Goal: Task Accomplishment & Management: Manage account settings

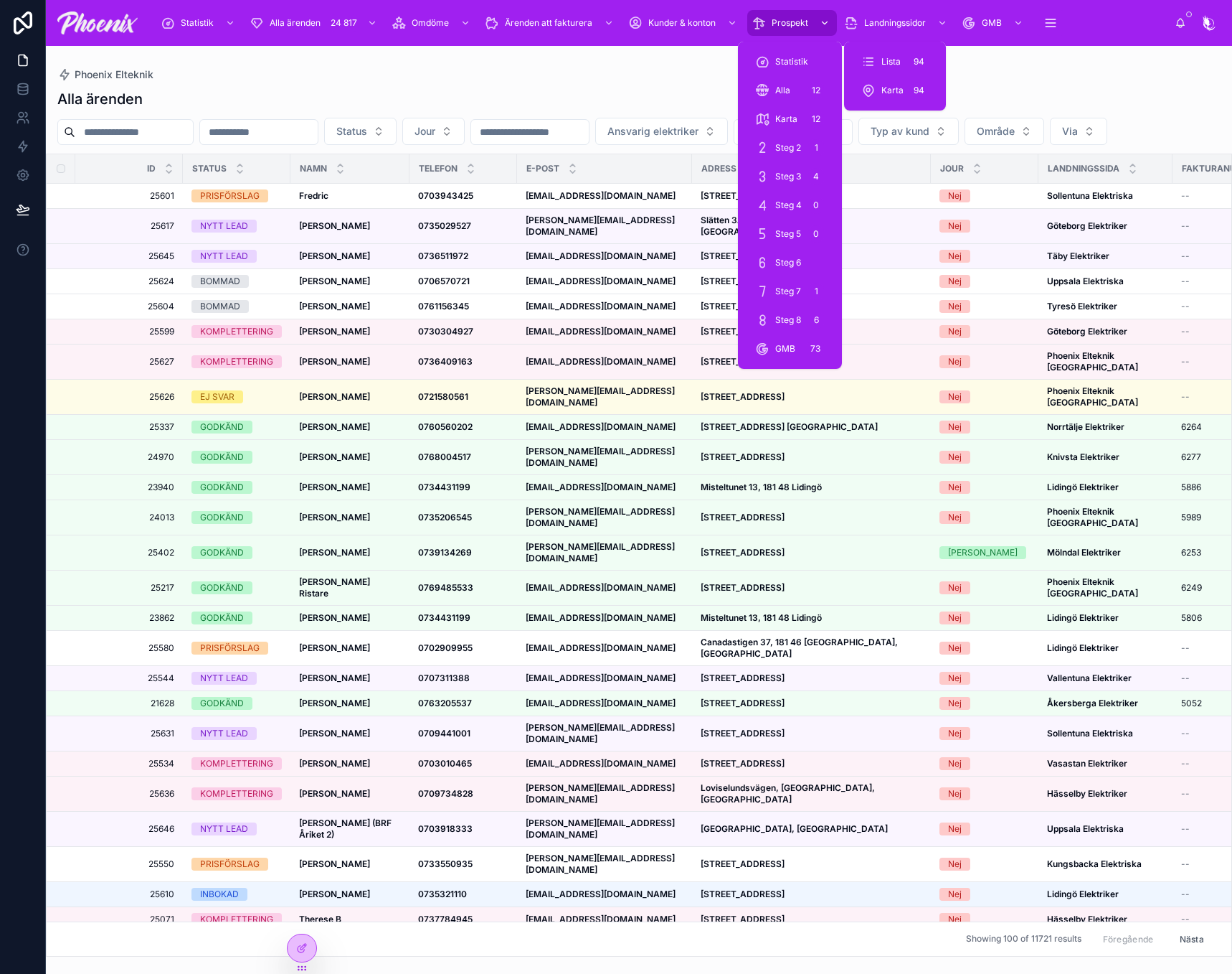
click at [793, 15] on div "Prospekt" at bounding box center [792, 23] width 81 height 23
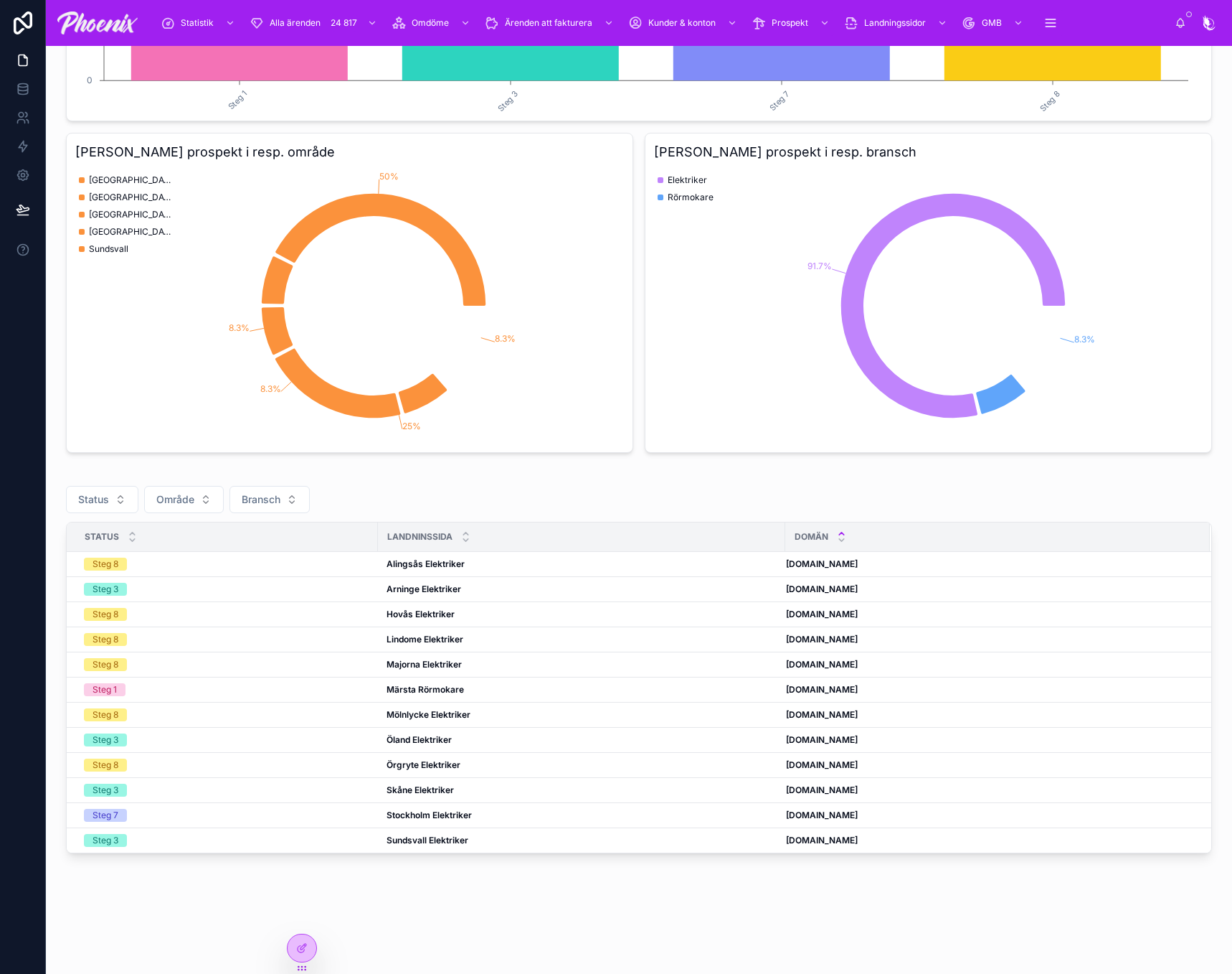
scroll to position [362, 0]
click at [782, 662] on icon at bounding box center [778, 665] width 6 height 6
click at [780, 559] on icon at bounding box center [777, 564] width 11 height 11
click at [779, 809] on icon at bounding box center [777, 814] width 11 height 11
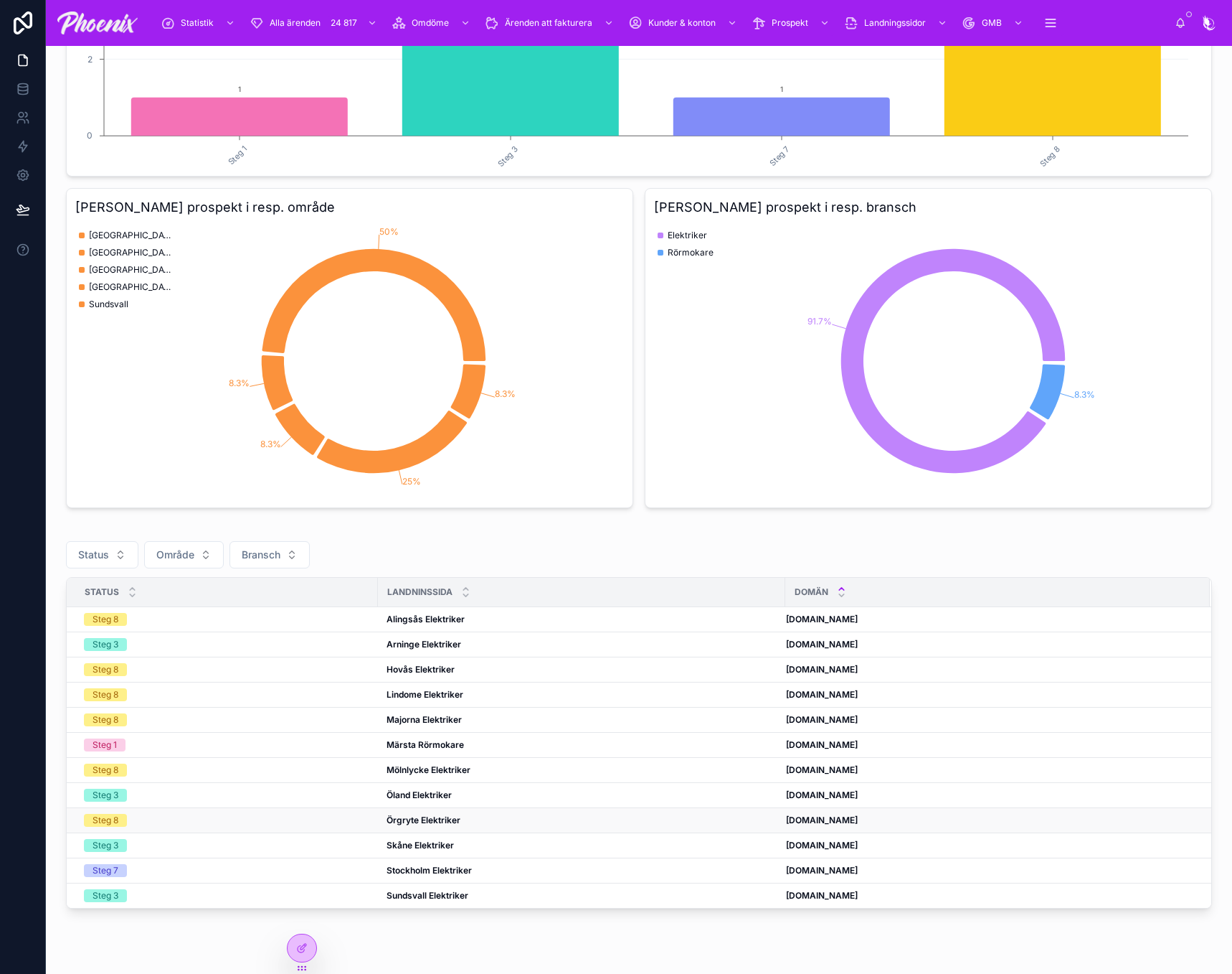
scroll to position [290, 0]
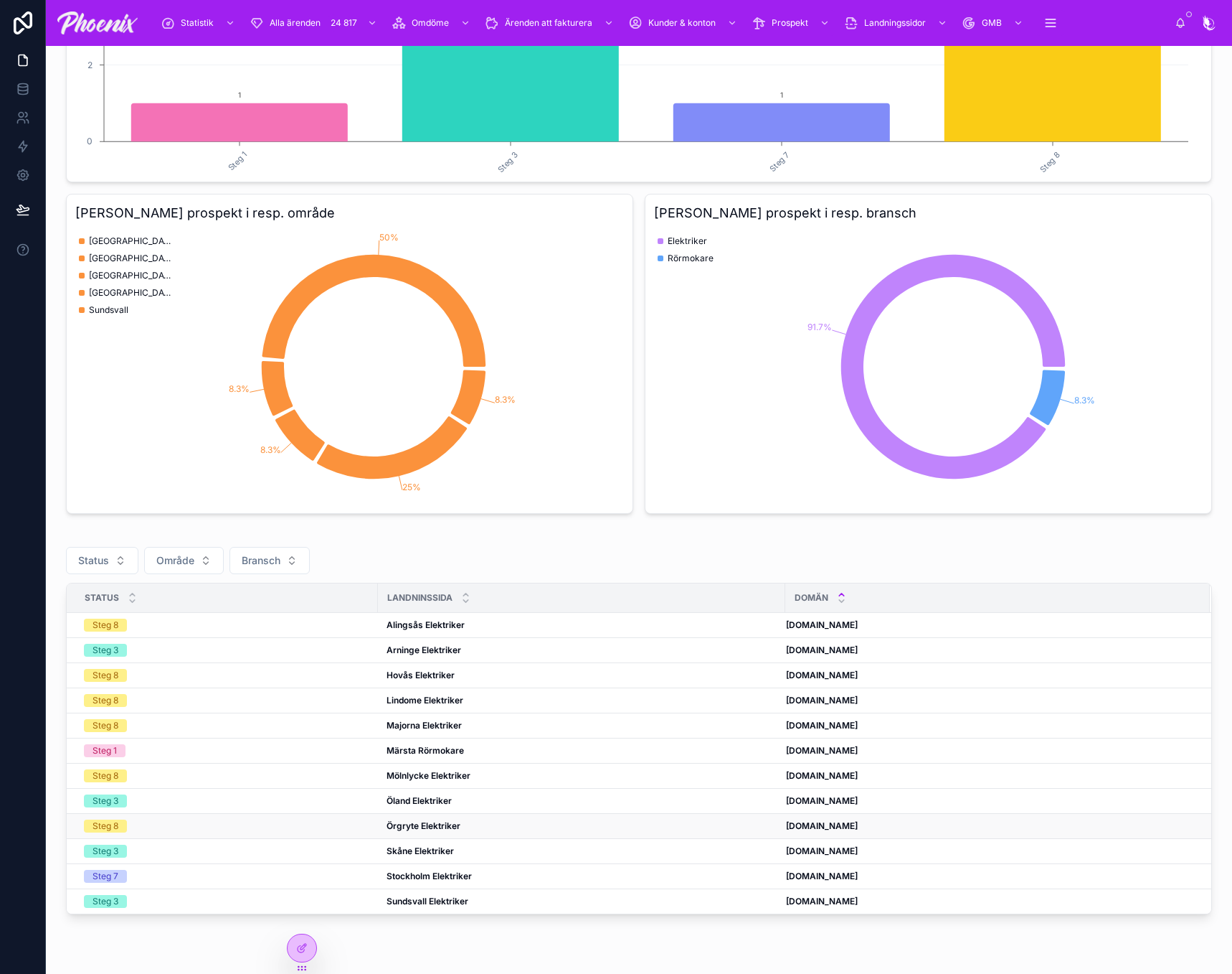
click at [777, 830] on td "Örgryte Elektriker Örgryte Elektriker" at bounding box center [581, 826] width 407 height 25
click at [776, 852] on icon at bounding box center [777, 850] width 11 height 11
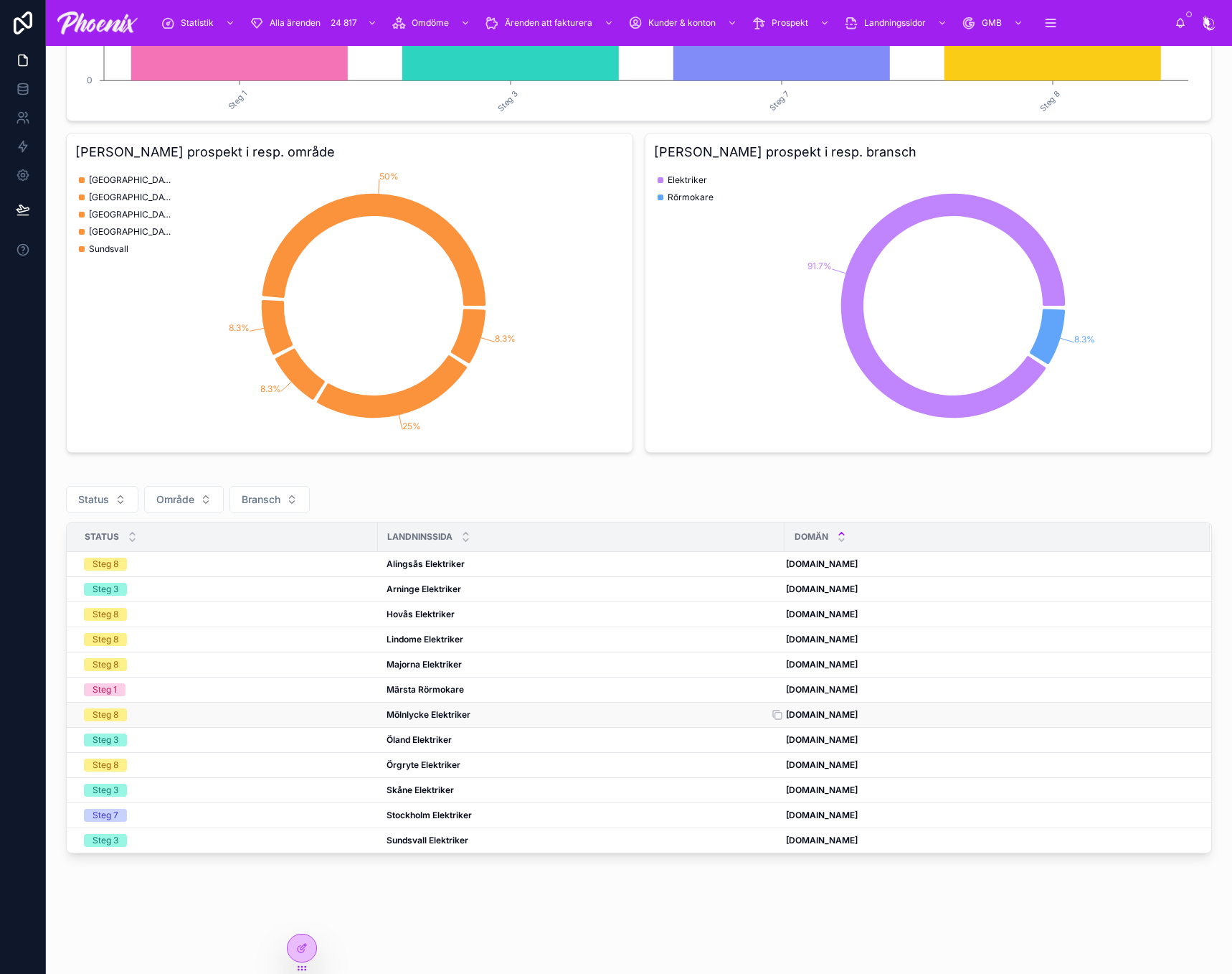
scroll to position [362, 0]
click at [777, 834] on icon at bounding box center [777, 840] width 11 height 11
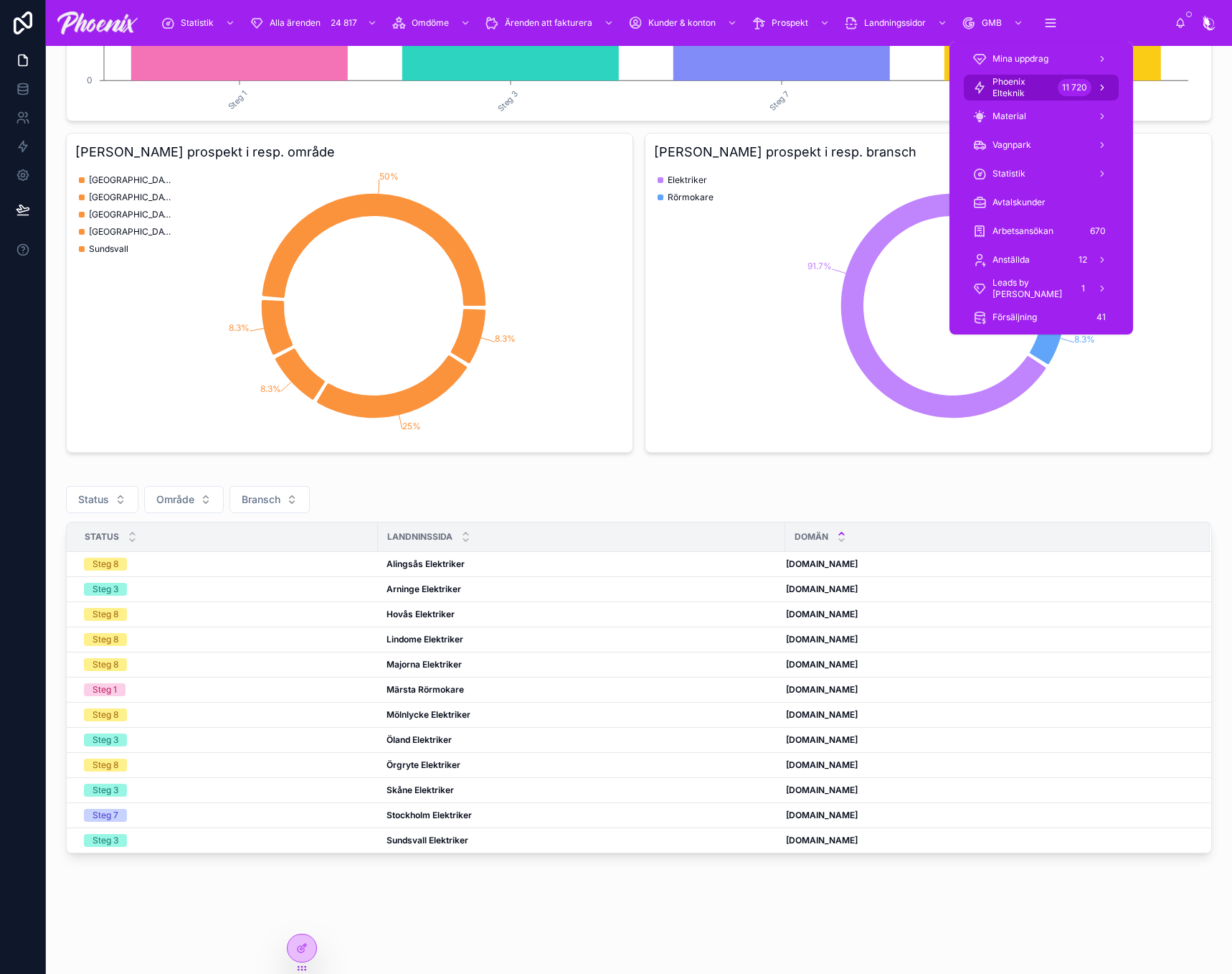
click at [1023, 96] on span "Phoenix Elteknik" at bounding box center [1023, 88] width 60 height 23
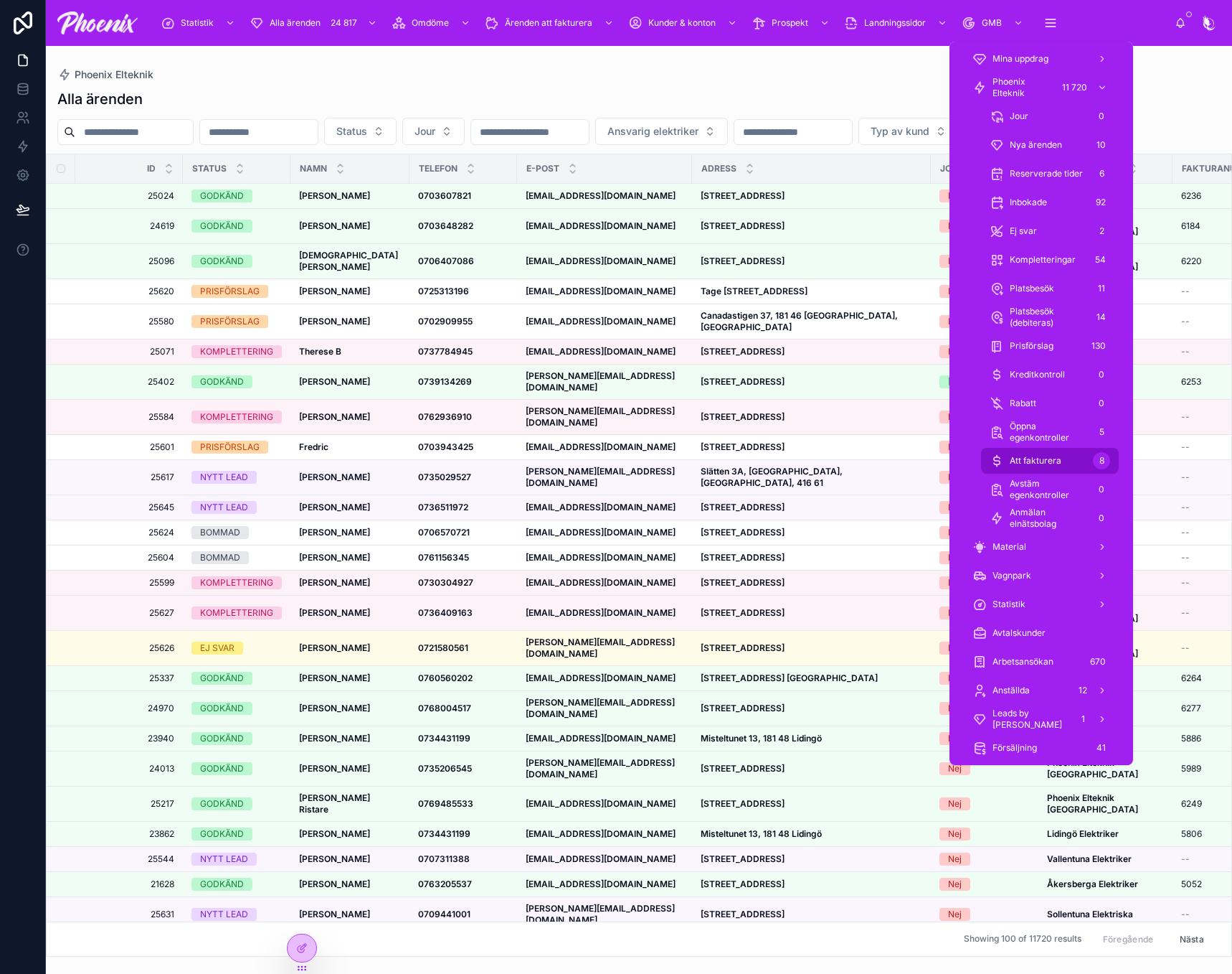
click at [1071, 454] on div "Att fakturera 8" at bounding box center [1049, 460] width 120 height 23
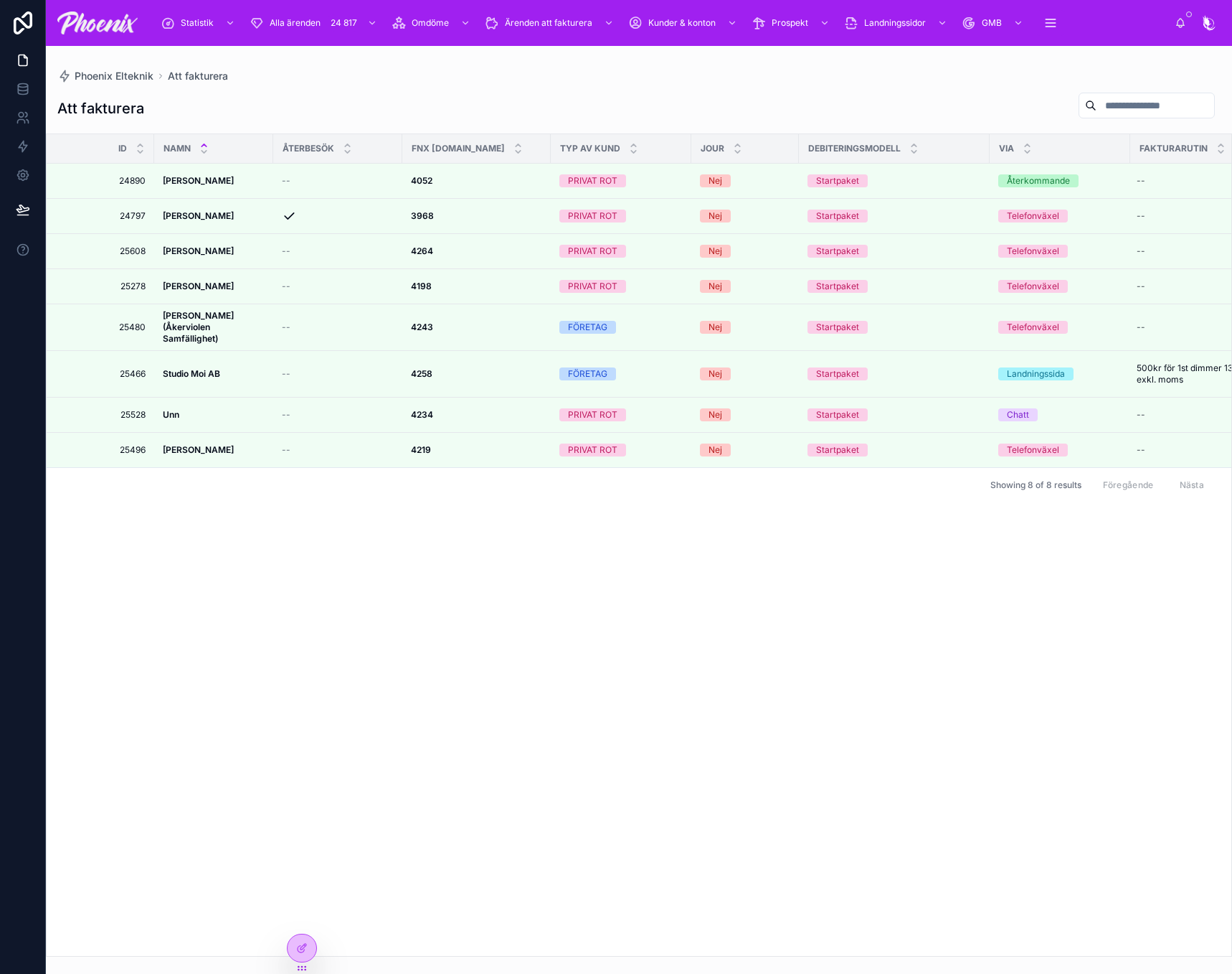
click at [742, 499] on div "Id NAMN ÅTERBESÖK FNX order.nr TYP AV KUND JOUR Debiteringsmodell via fakturaru…" at bounding box center [638, 545] width 1185 height 821
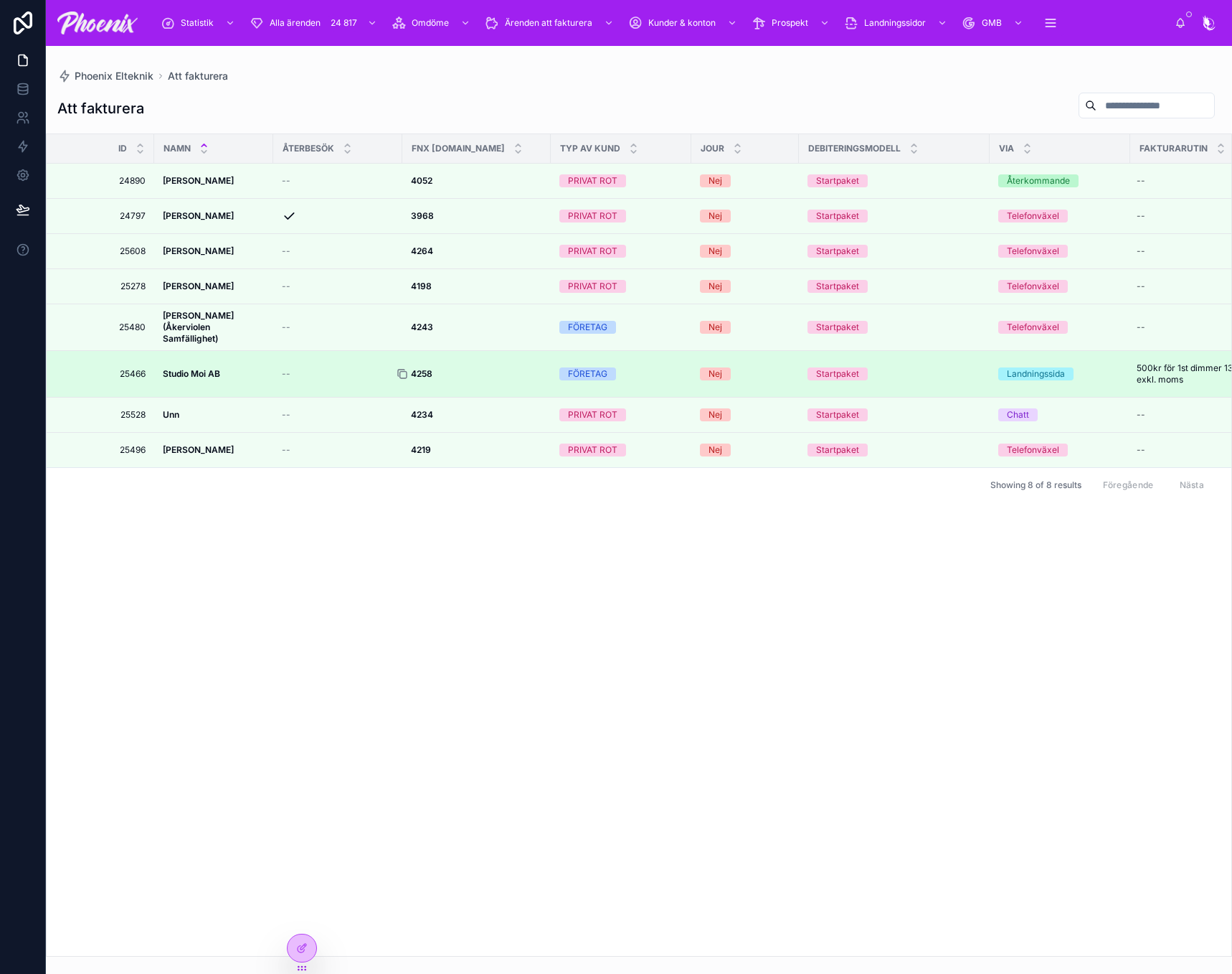
click at [401, 368] on icon at bounding box center [402, 373] width 11 height 11
click at [409, 368] on div at bounding box center [408, 373] width 23 height 11
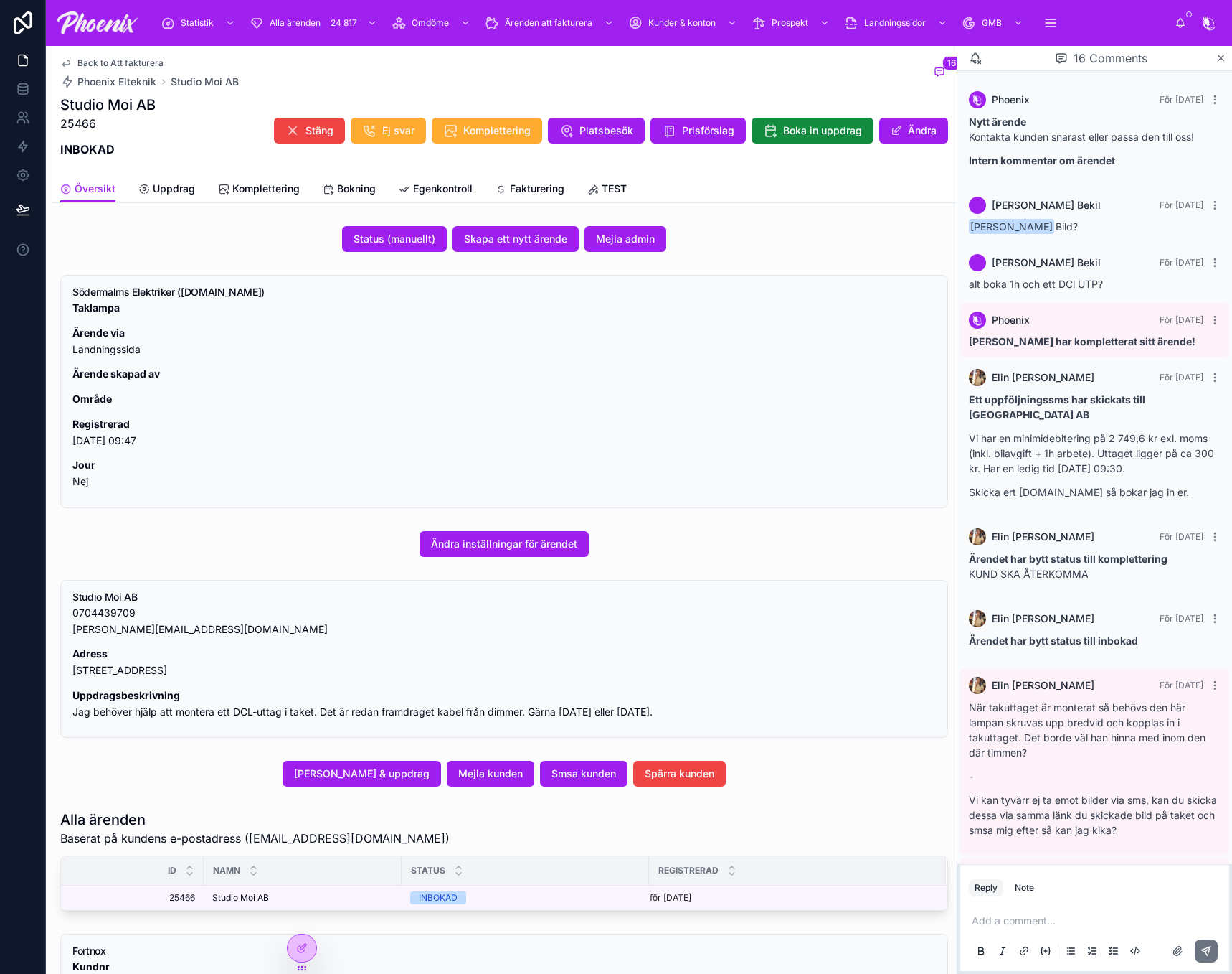
scroll to position [782, 0]
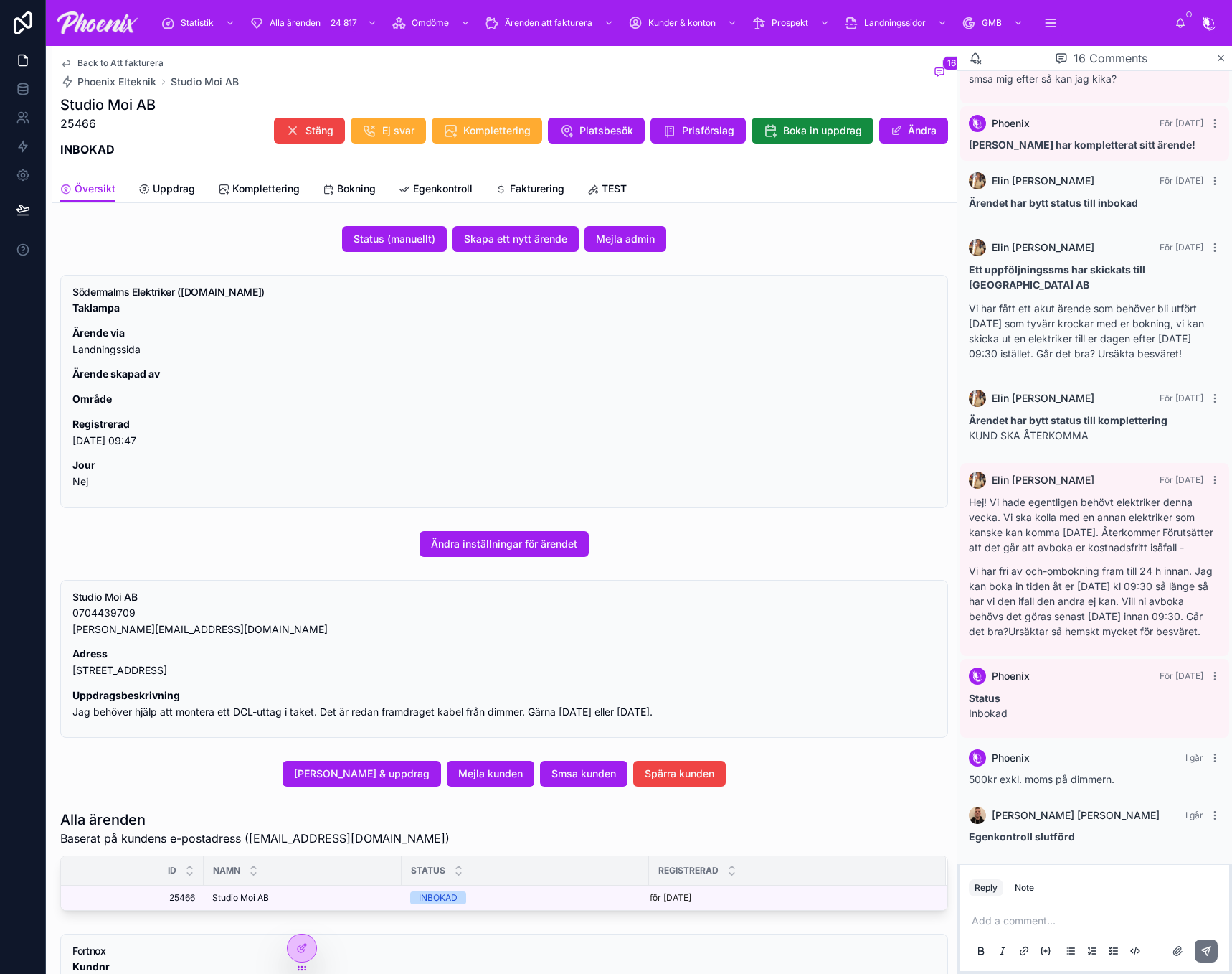
click at [113, 628] on p "0704439709 andreas@studiomoi.se" at bounding box center [505, 622] width 864 height 33
copy div "andreas@studiomoi.se"
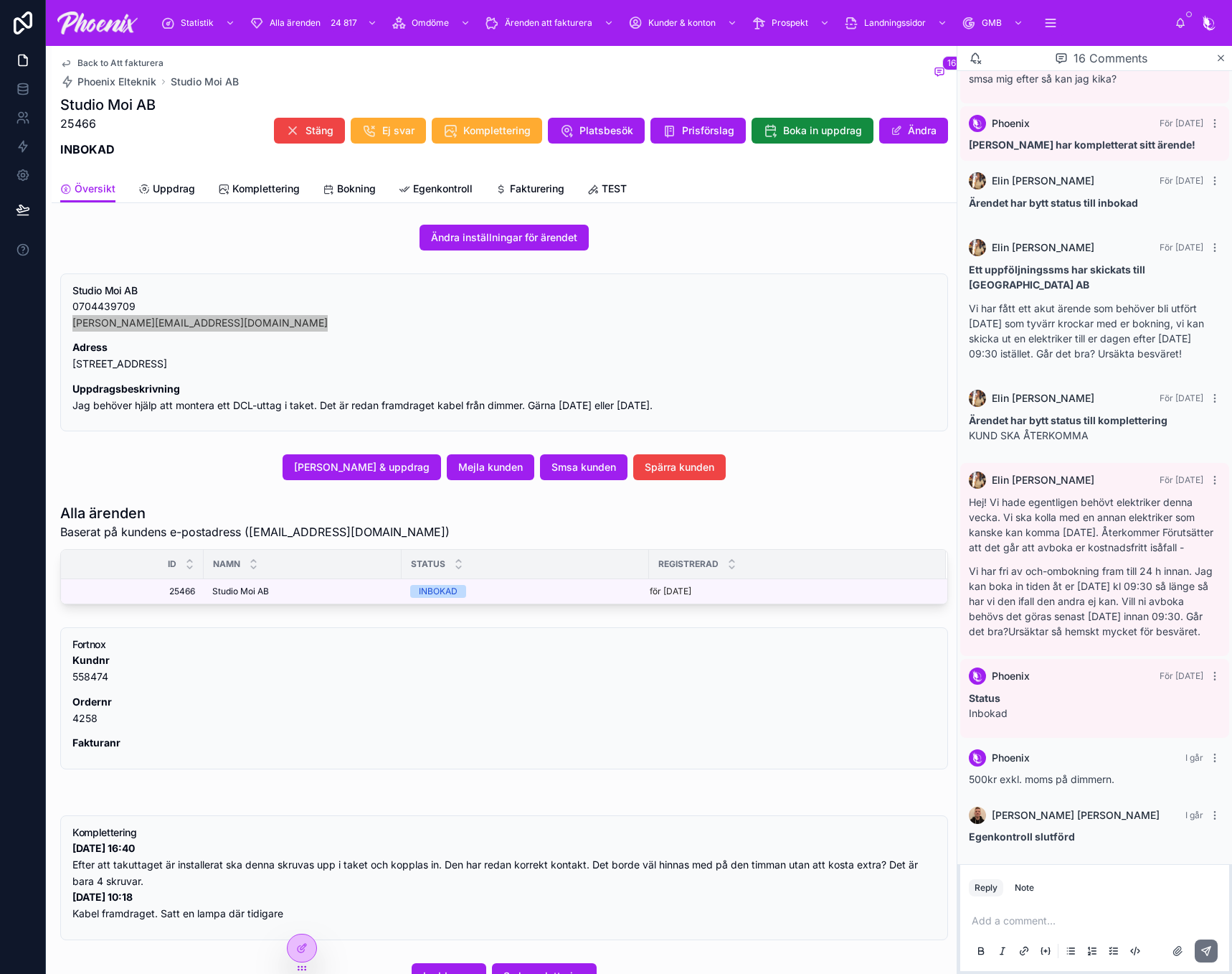
scroll to position [0, 0]
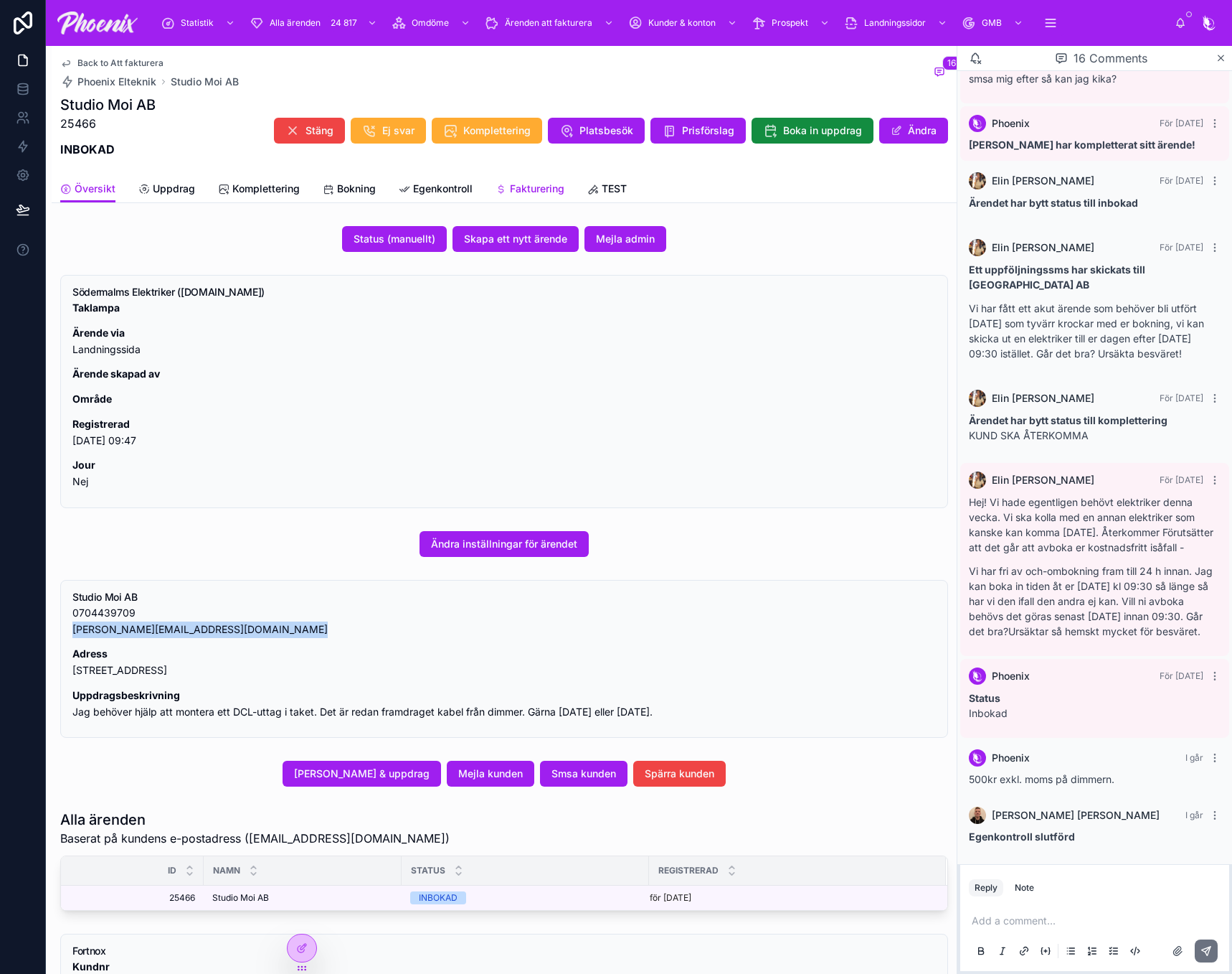
click at [549, 193] on span "Fakturering" at bounding box center [537, 189] width 54 height 14
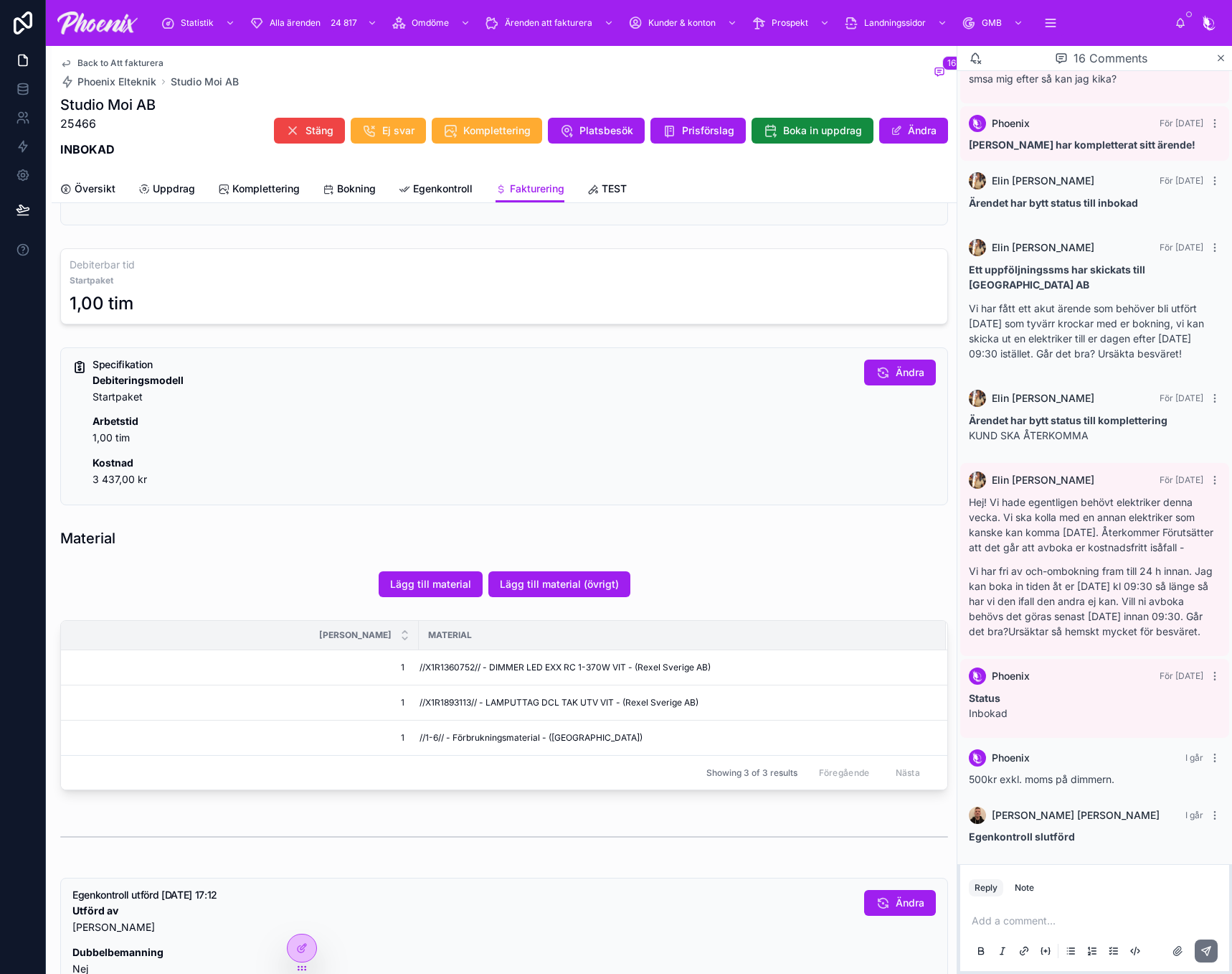
scroll to position [143, 0]
click at [458, 662] on span "//X1R1360752// - DIMMER LED EXX RC 1-370W VIT - (Rexel Sverige AB)" at bounding box center [566, 666] width 292 height 11
copy span "X1R1360752"
click at [435, 704] on span "//X1R1893113// - LAMPUTTAG DCL TAK UTV VIT - (Rexel Sverige AB)" at bounding box center [559, 701] width 279 height 11
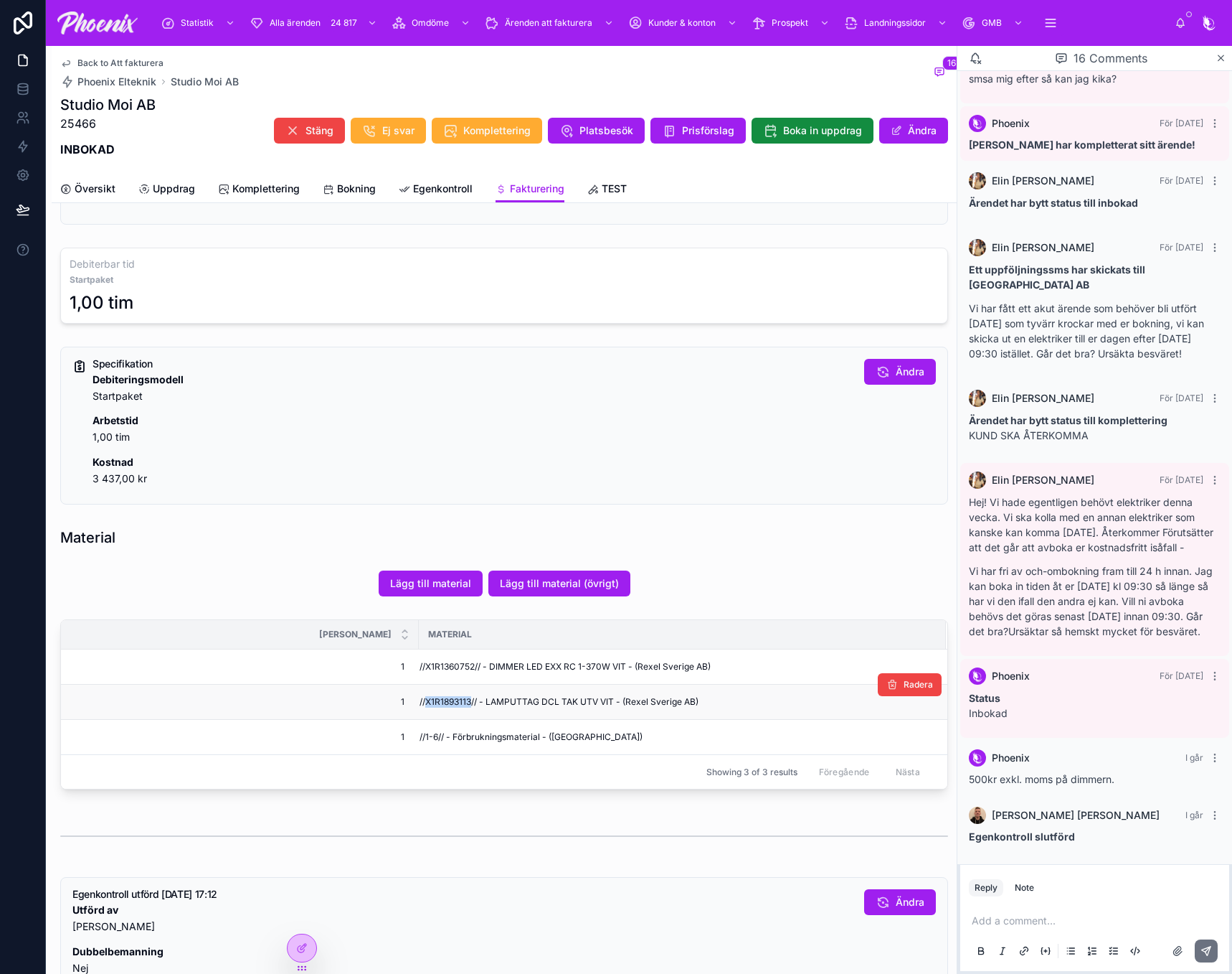
click at [435, 704] on span "//X1R1893113// - LAMPUTTAG DCL TAK UTV VIT - (Rexel Sverige AB)" at bounding box center [559, 701] width 279 height 11
copy span "X1R1893113"
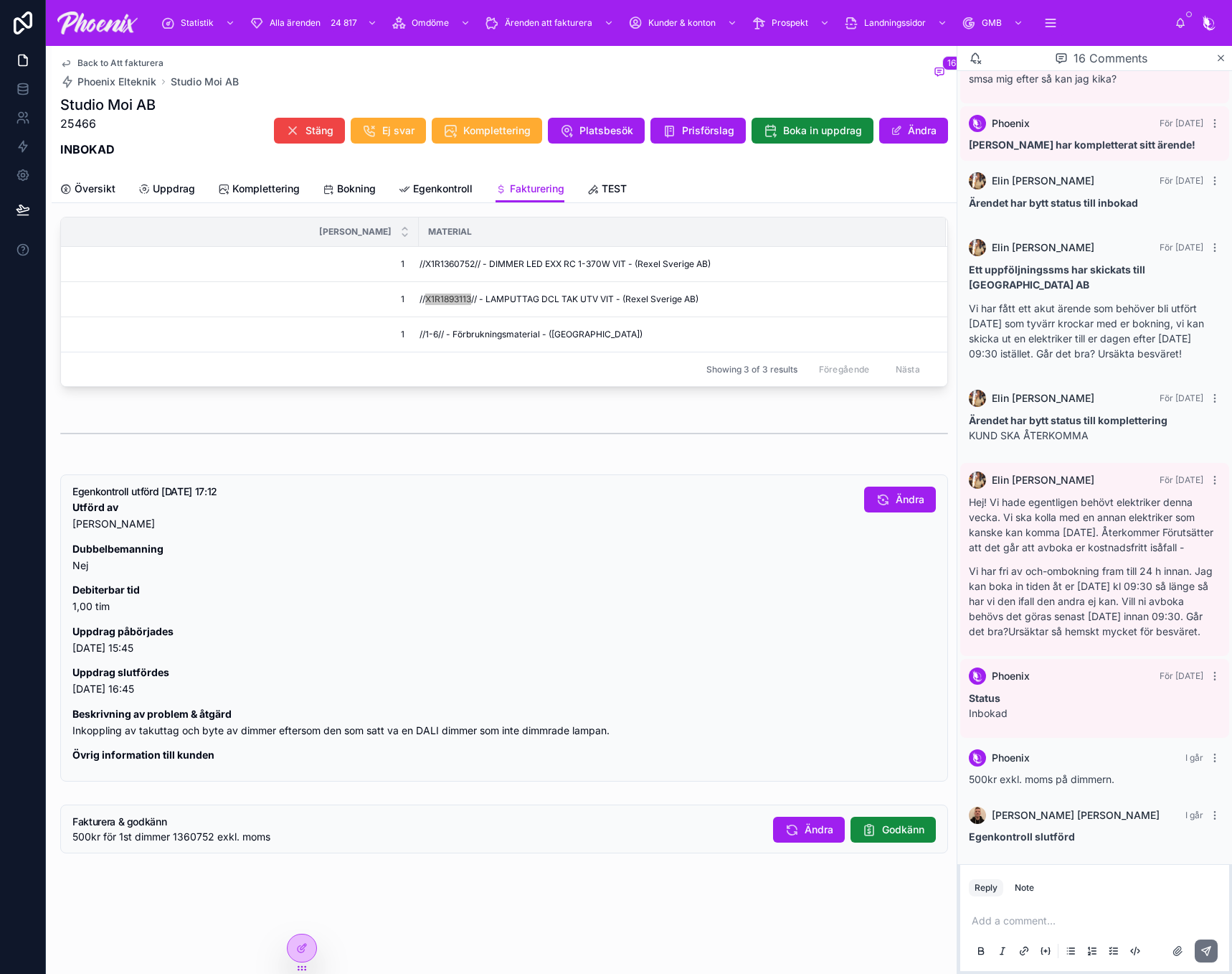
scroll to position [557, 0]
click at [885, 828] on span "Godkänn" at bounding box center [904, 829] width 42 height 14
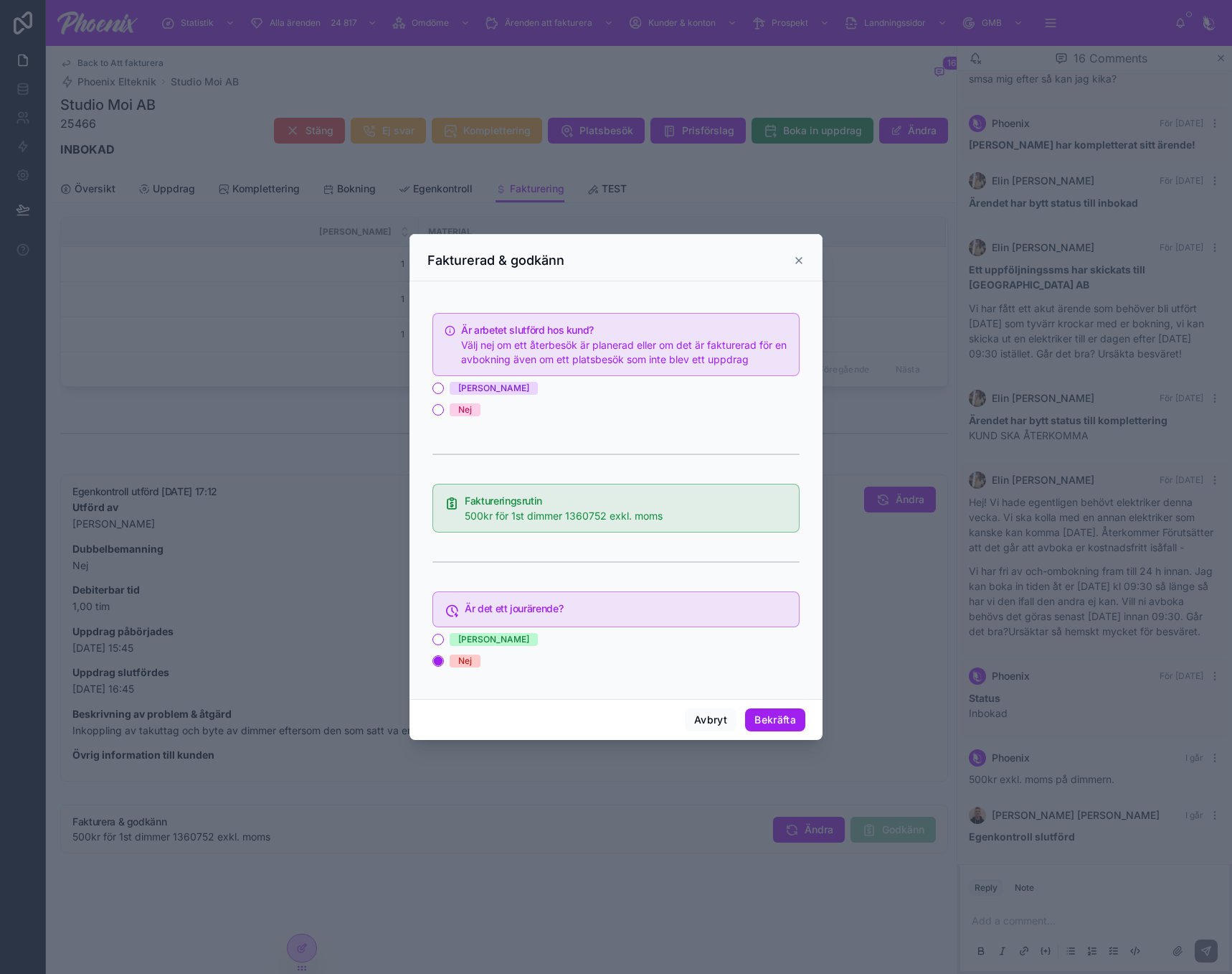
click at [456, 382] on span "[PERSON_NAME]" at bounding box center [494, 388] width 88 height 13
click at [444, 382] on button "[PERSON_NAME]" at bounding box center [438, 387] width 11 height 11
drag, startPoint x: 776, startPoint y: 717, endPoint x: 1188, endPoint y: 772, distance: 415.7
click at [782, 716] on button "Bekräfta" at bounding box center [775, 719] width 61 height 23
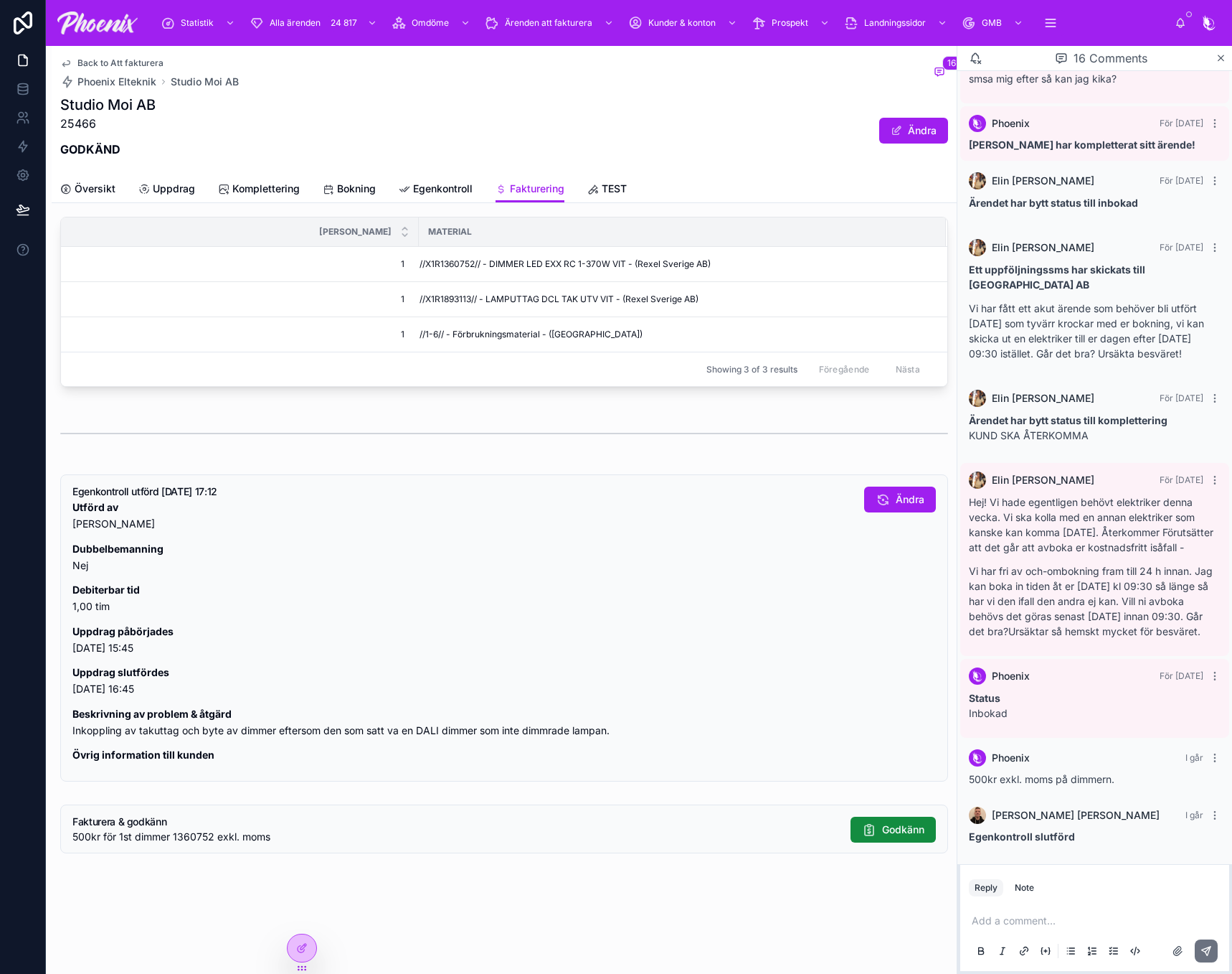
click at [148, 64] on span "Back to Att fakturera" at bounding box center [120, 62] width 86 height 11
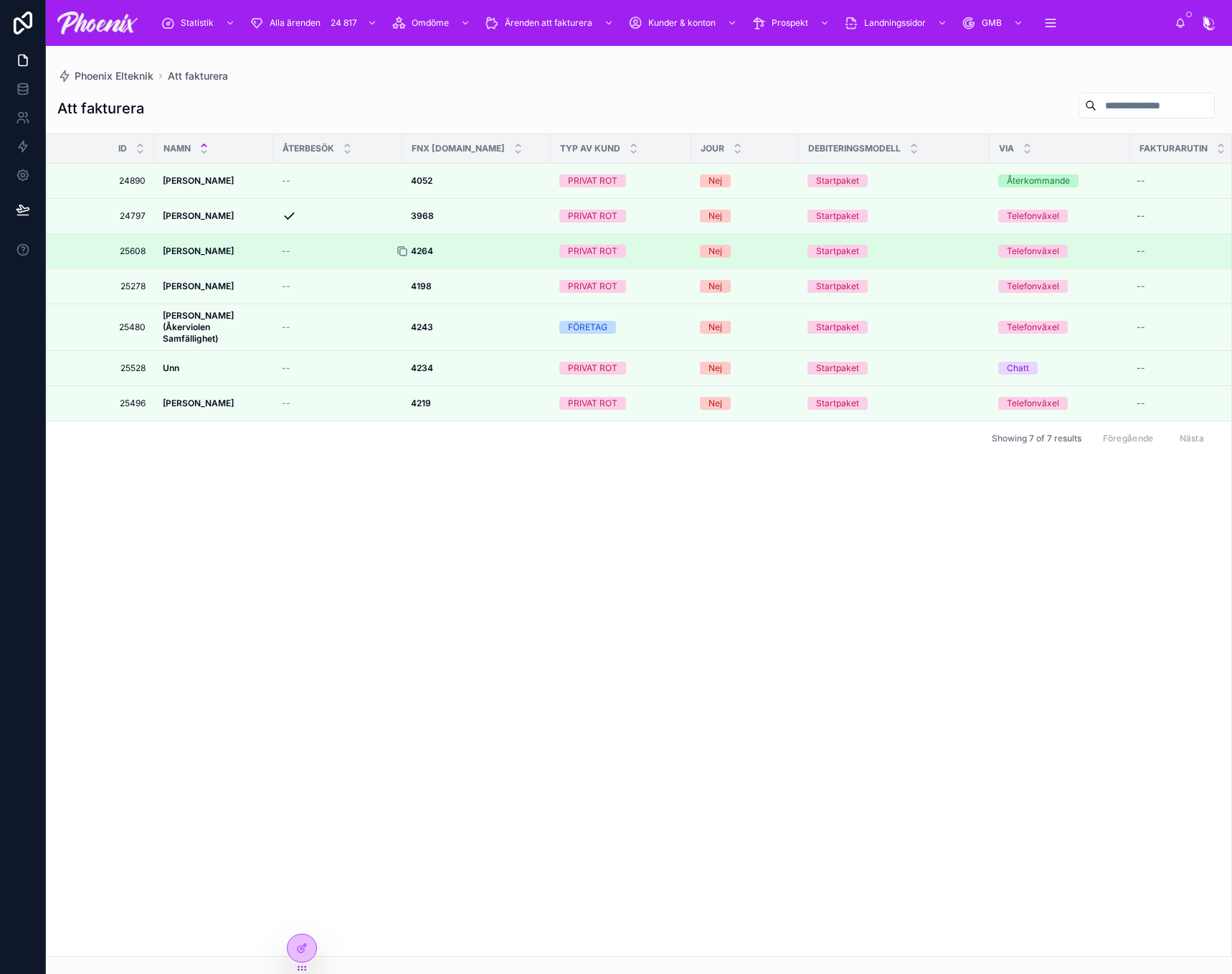
click at [412, 249] on div at bounding box center [408, 250] width 23 height 11
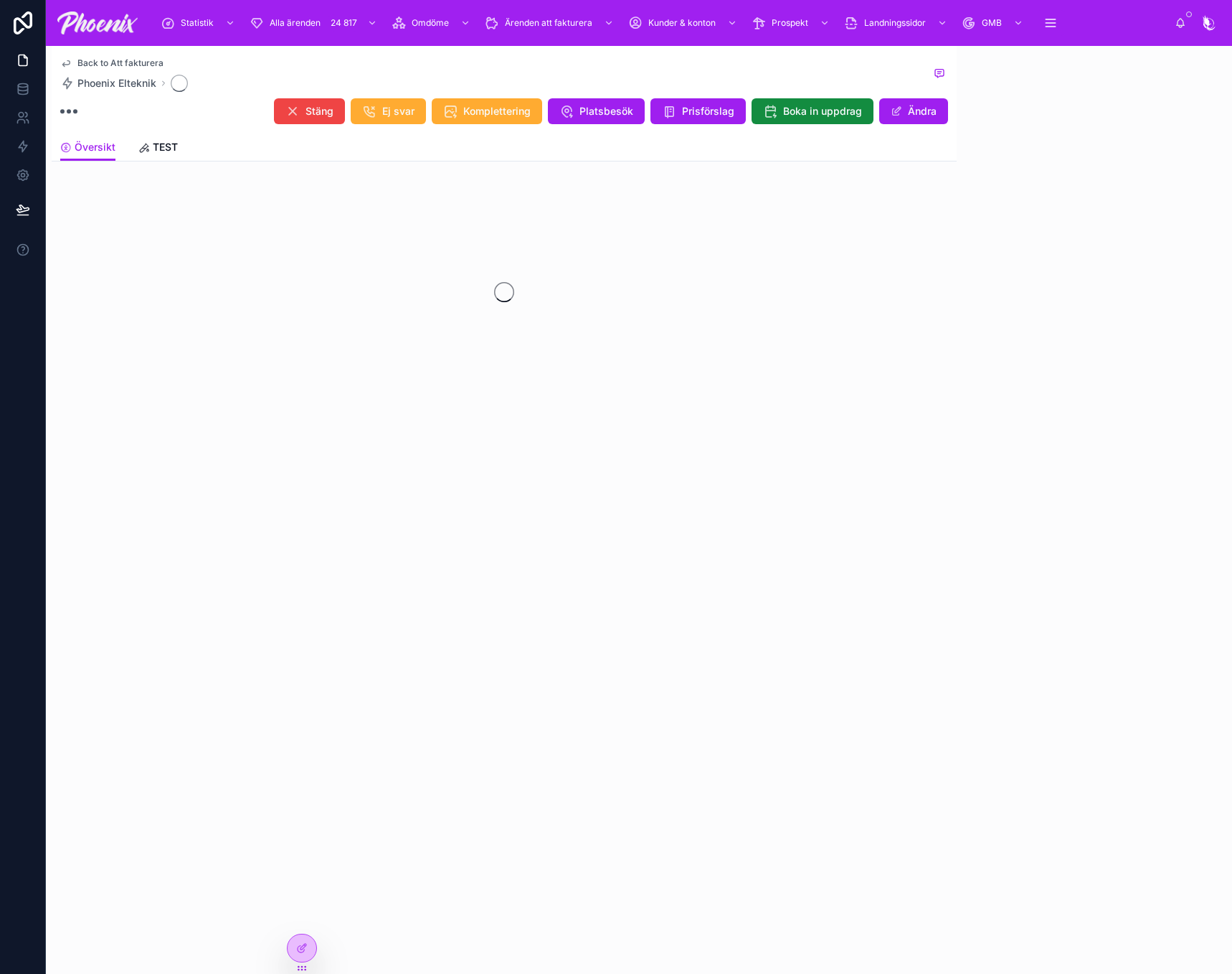
click at [429, 252] on div at bounding box center [504, 292] width 905 height 227
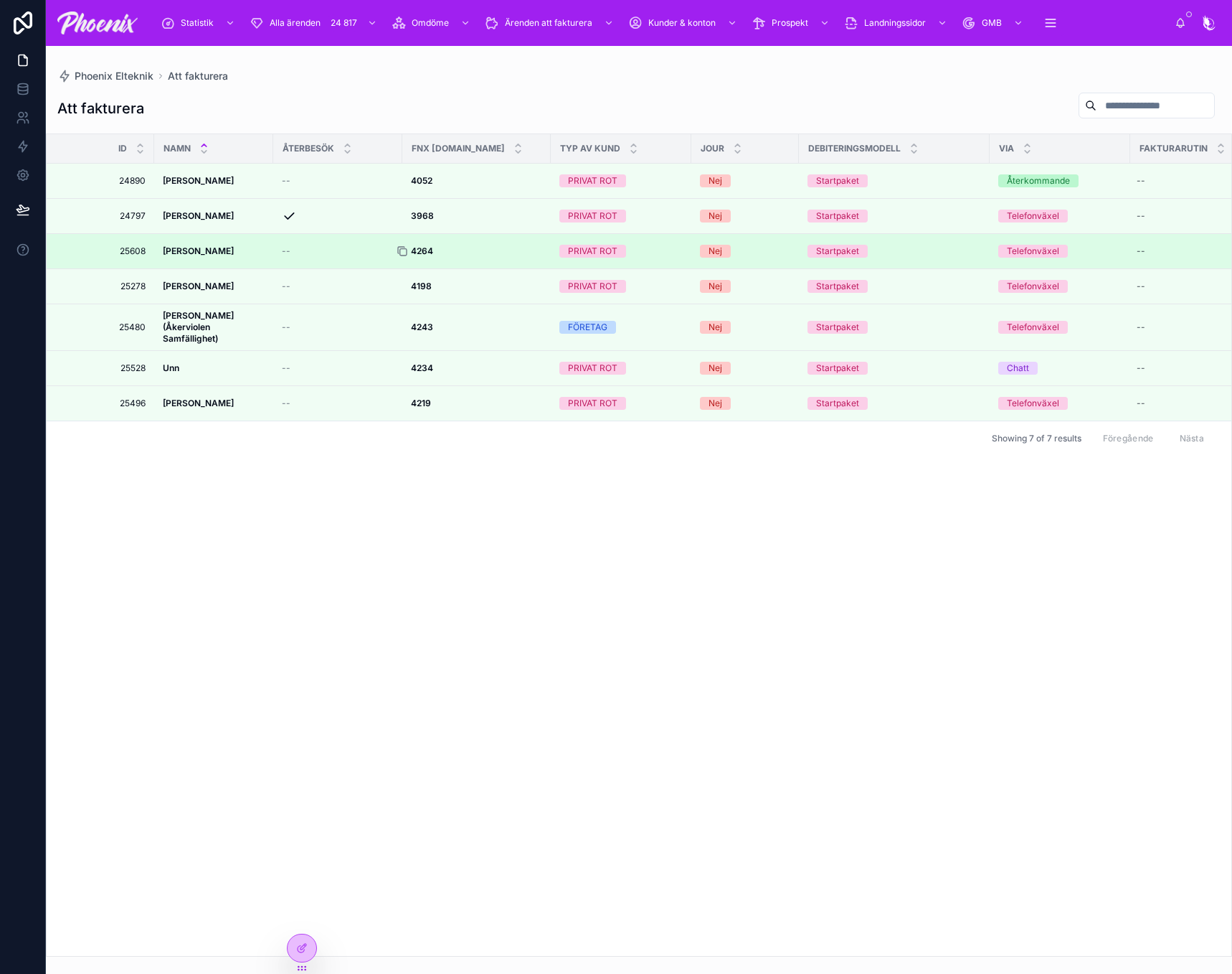
click at [406, 252] on icon at bounding box center [402, 250] width 11 height 11
click at [427, 253] on strong "4264" at bounding box center [421, 250] width 22 height 11
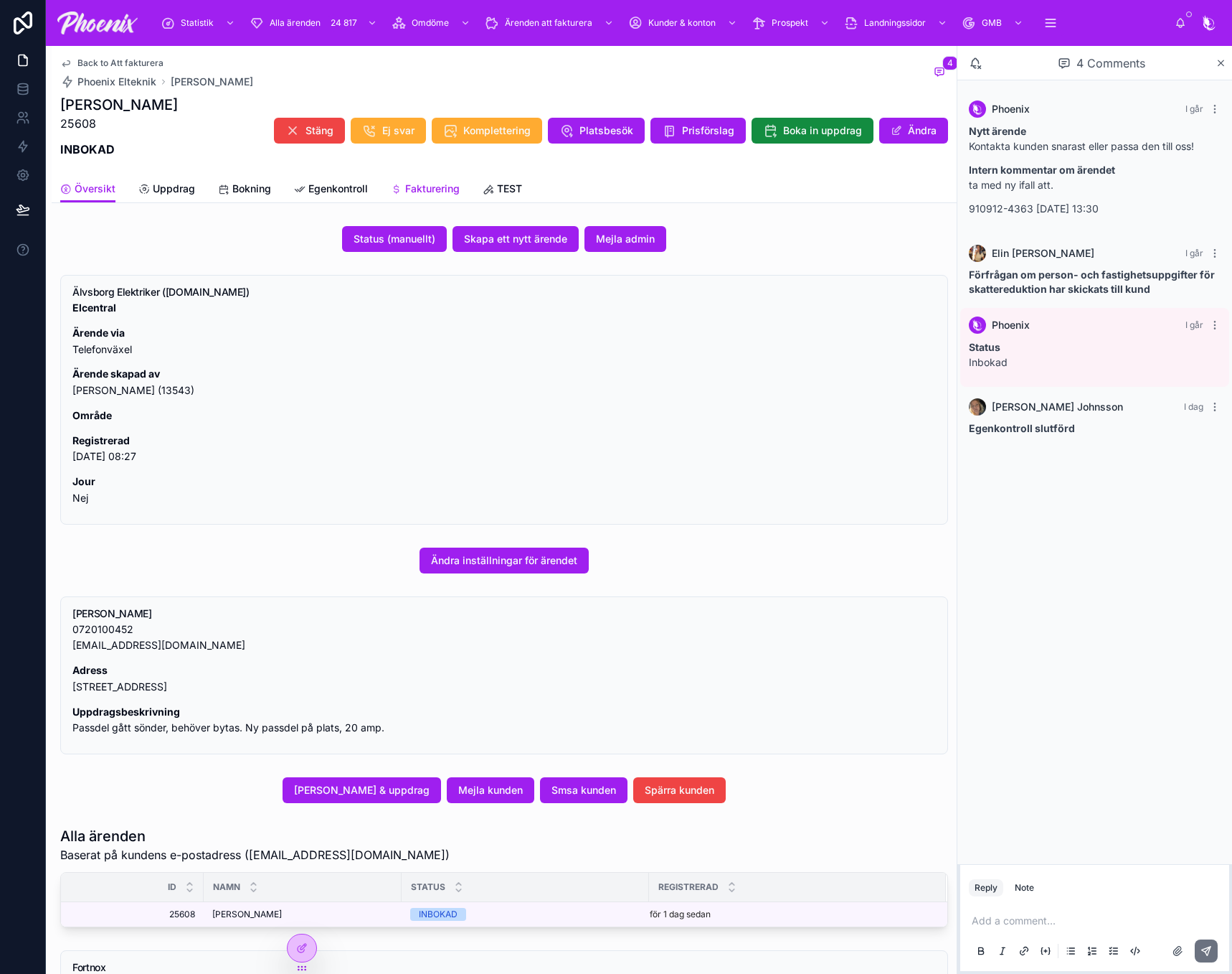
click at [432, 194] on span "Fakturering" at bounding box center [433, 189] width 54 height 14
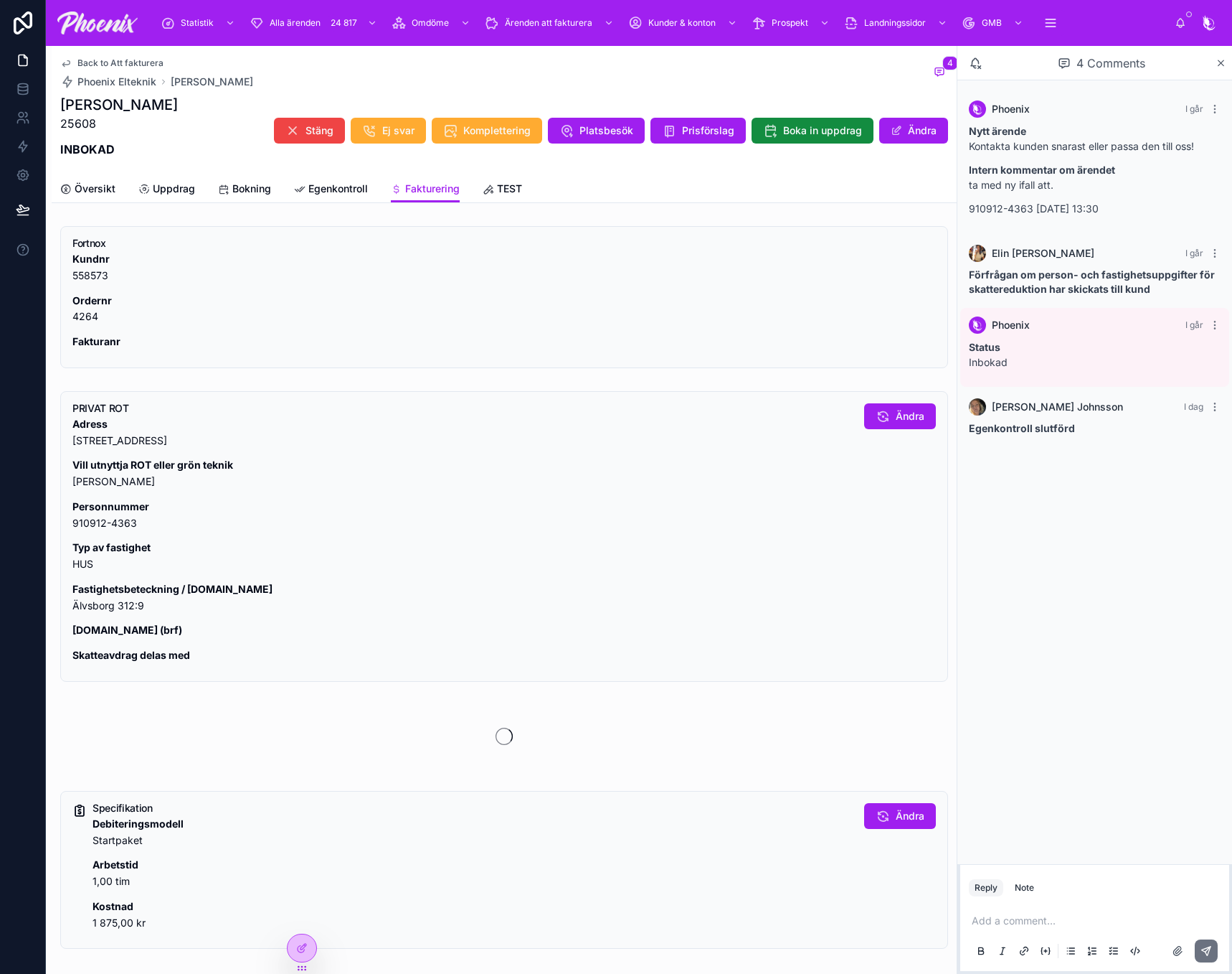
click at [126, 608] on p "Fastighetsbeteckning / lgh.nr Älvsborg 312:9" at bounding box center [463, 598] width 781 height 33
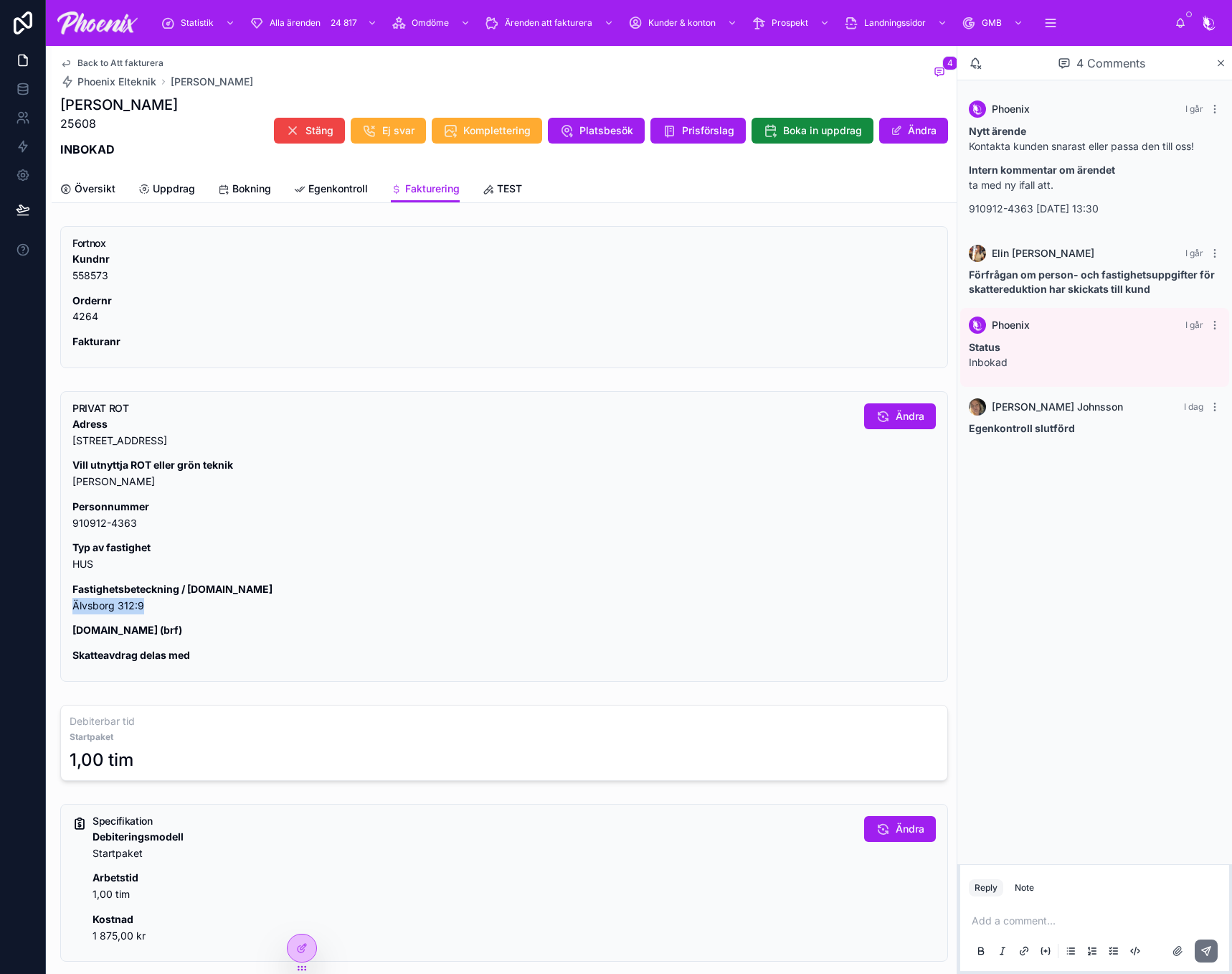
copy div "Älvsborg 312:9"
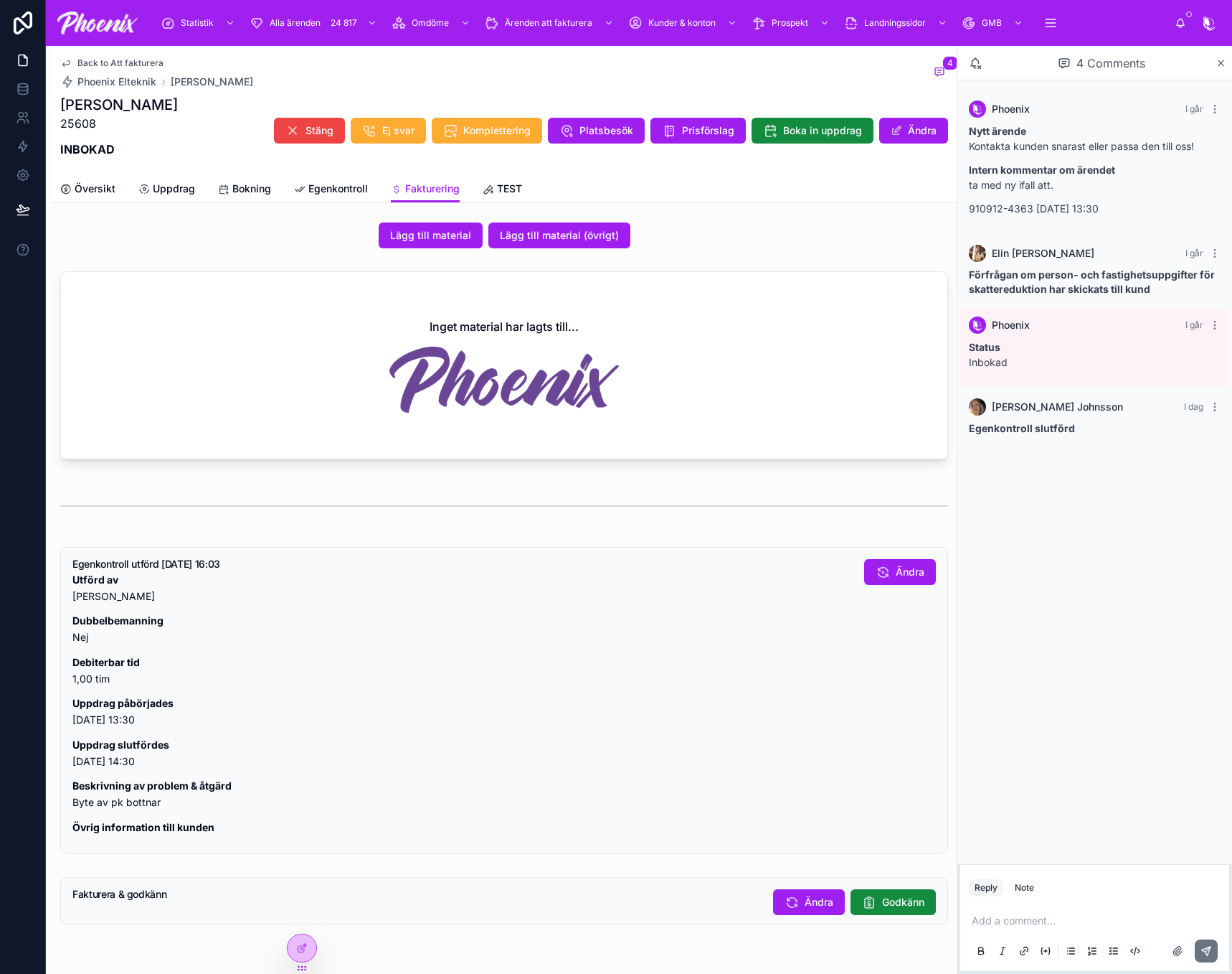
scroll to position [876, 0]
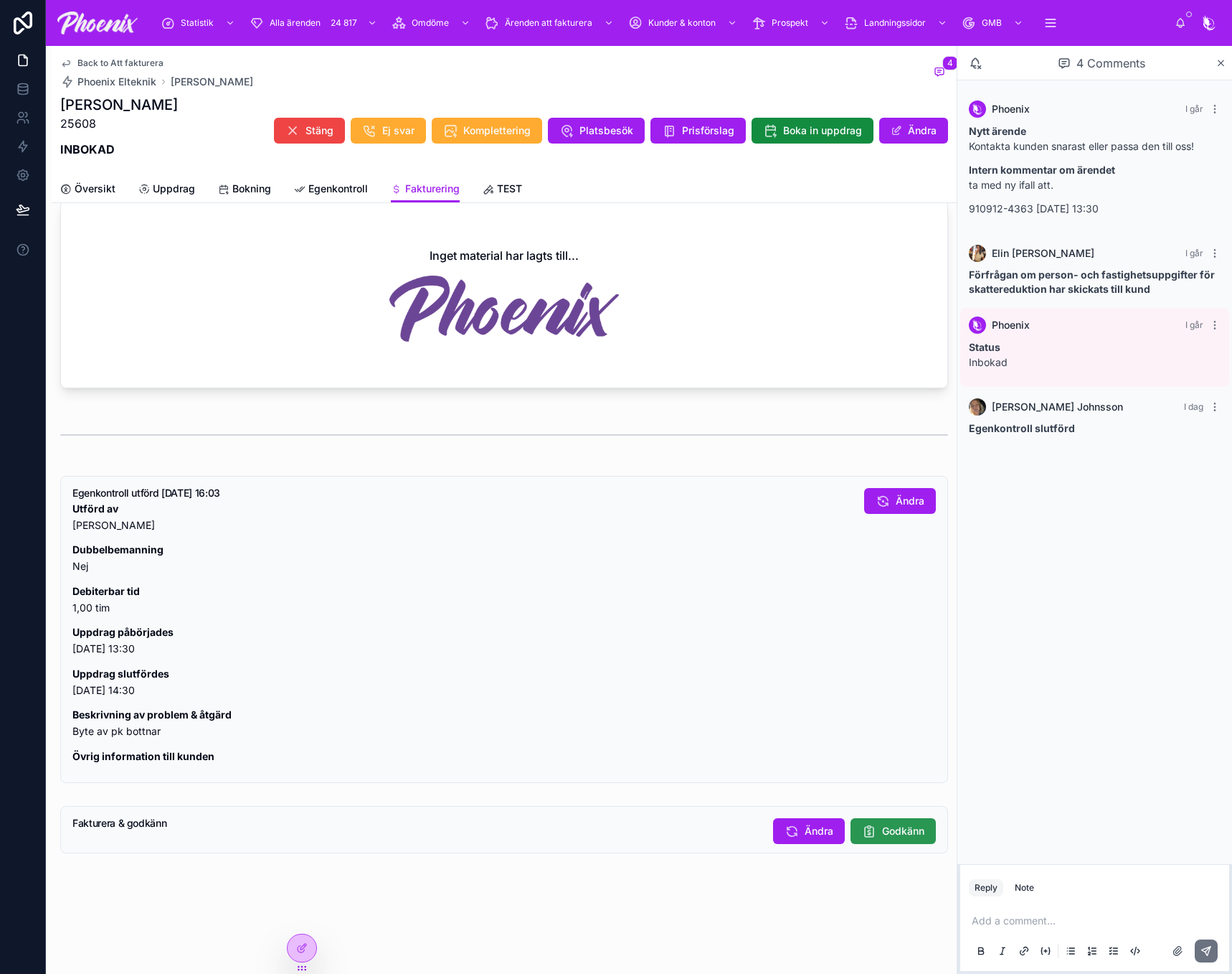
click at [883, 834] on span "Godkänn" at bounding box center [904, 831] width 42 height 14
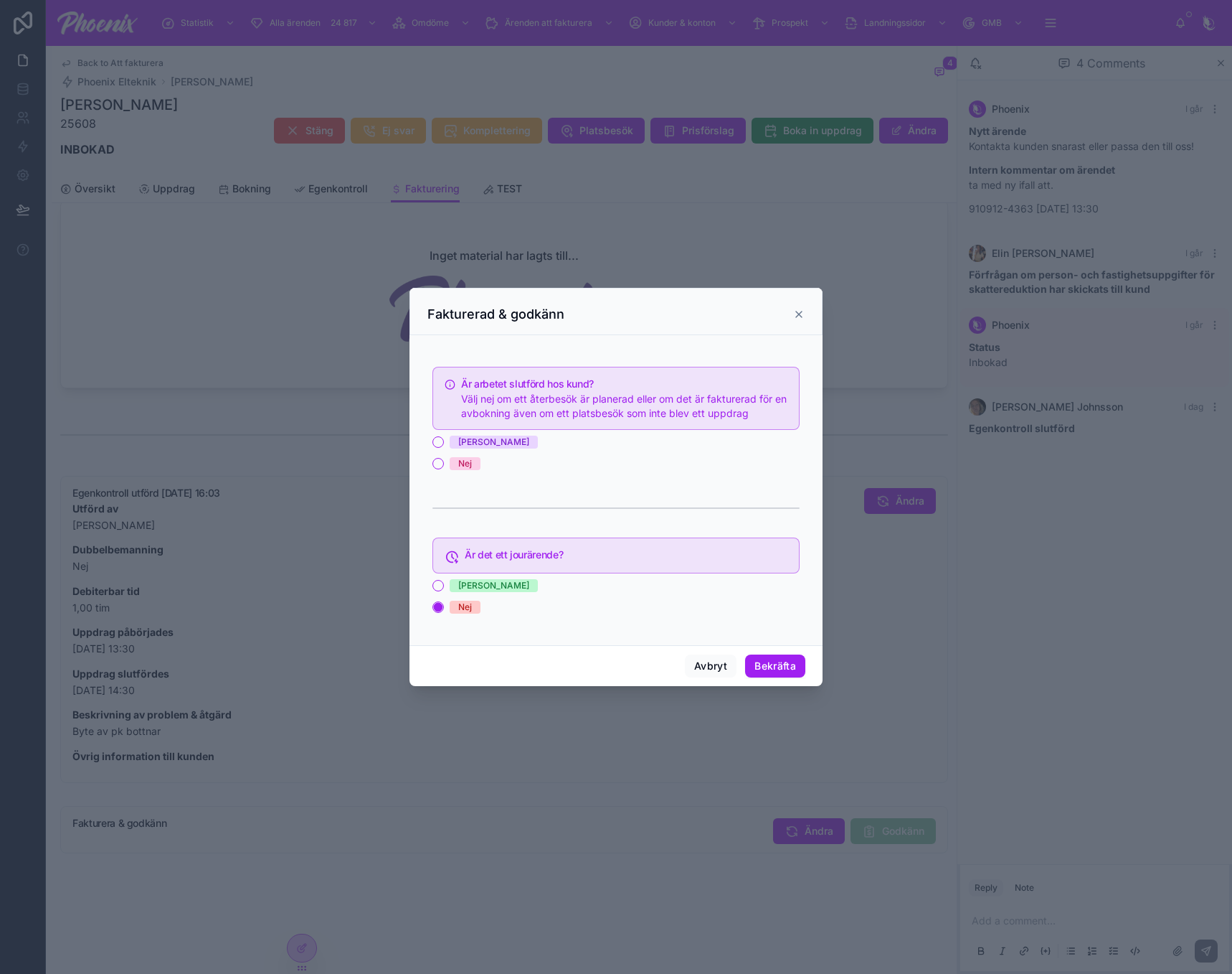
click at [463, 447] on div "[PERSON_NAME]" at bounding box center [494, 442] width 71 height 13
click at [444, 447] on button "[PERSON_NAME]" at bounding box center [438, 442] width 11 height 11
drag, startPoint x: 766, startPoint y: 668, endPoint x: 817, endPoint y: 668, distance: 51.0
click at [767, 667] on button "Bekräfta" at bounding box center [775, 666] width 61 height 23
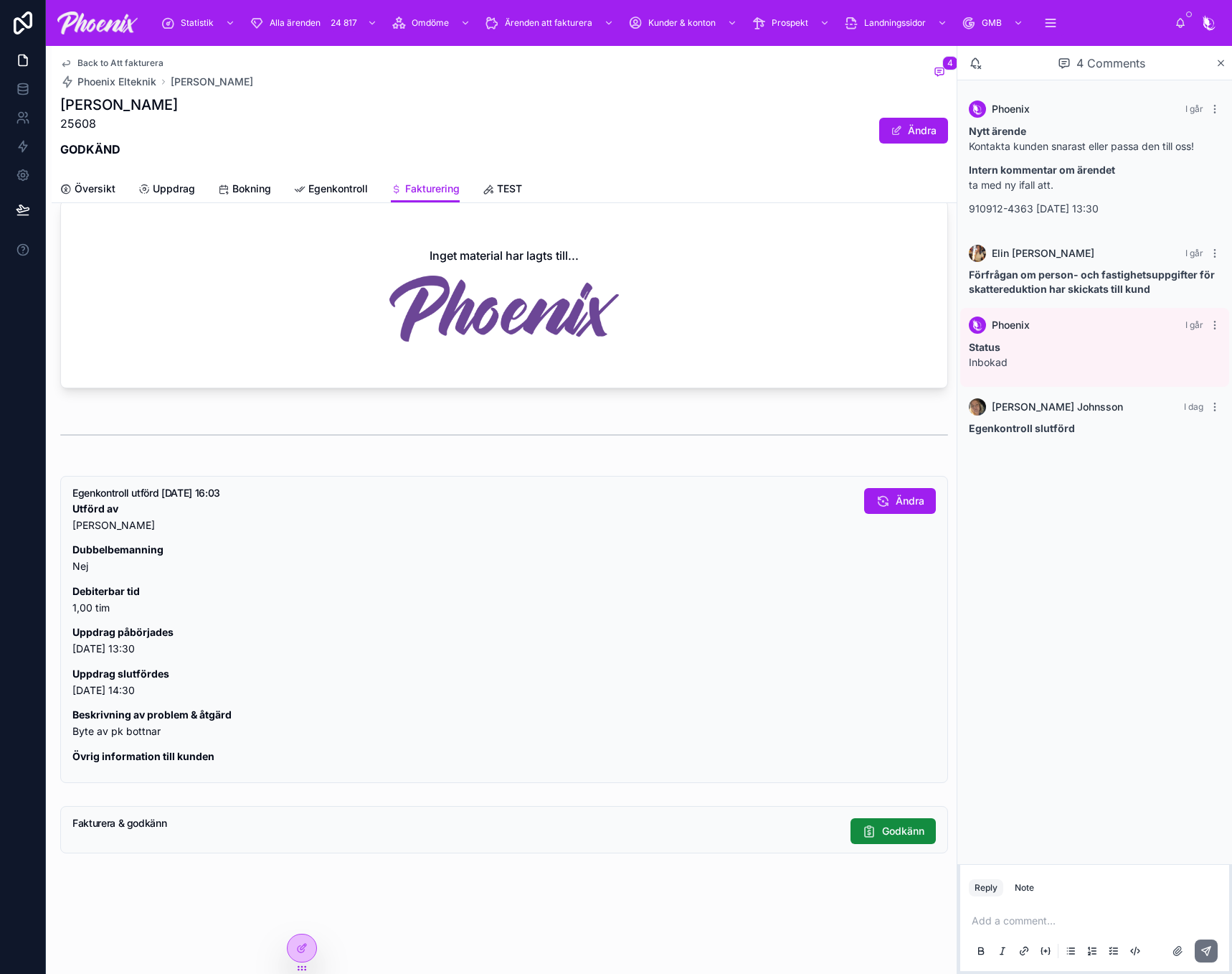
click at [142, 69] on span "Back to Att fakturera" at bounding box center [120, 62] width 86 height 11
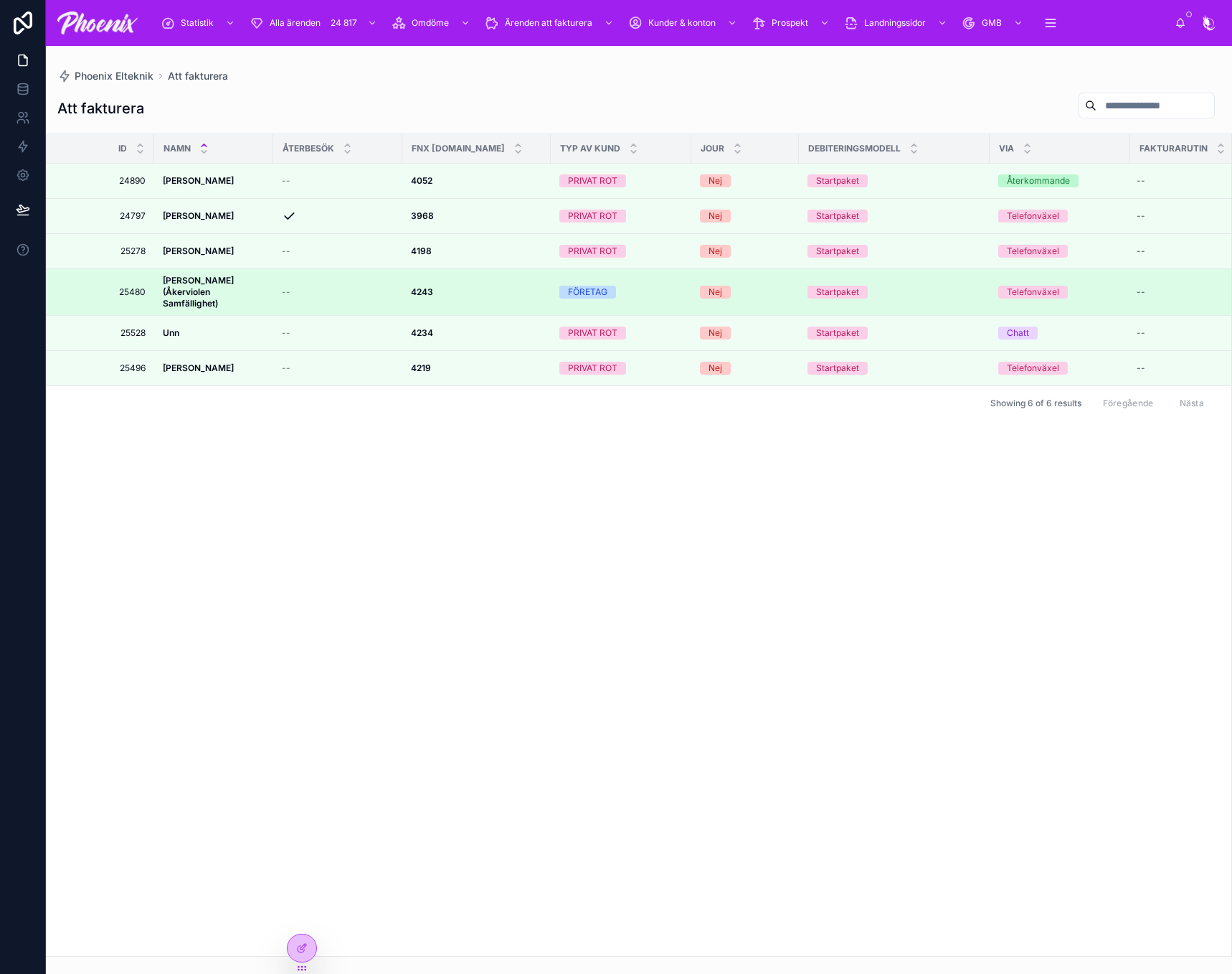
click at [396, 287] on td "--" at bounding box center [337, 292] width 129 height 47
drag, startPoint x: 405, startPoint y: 284, endPoint x: 414, endPoint y: 283, distance: 9.1
click at [406, 290] on icon at bounding box center [403, 292] width 6 height 6
click at [419, 286] on div at bounding box center [408, 292] width 23 height 11
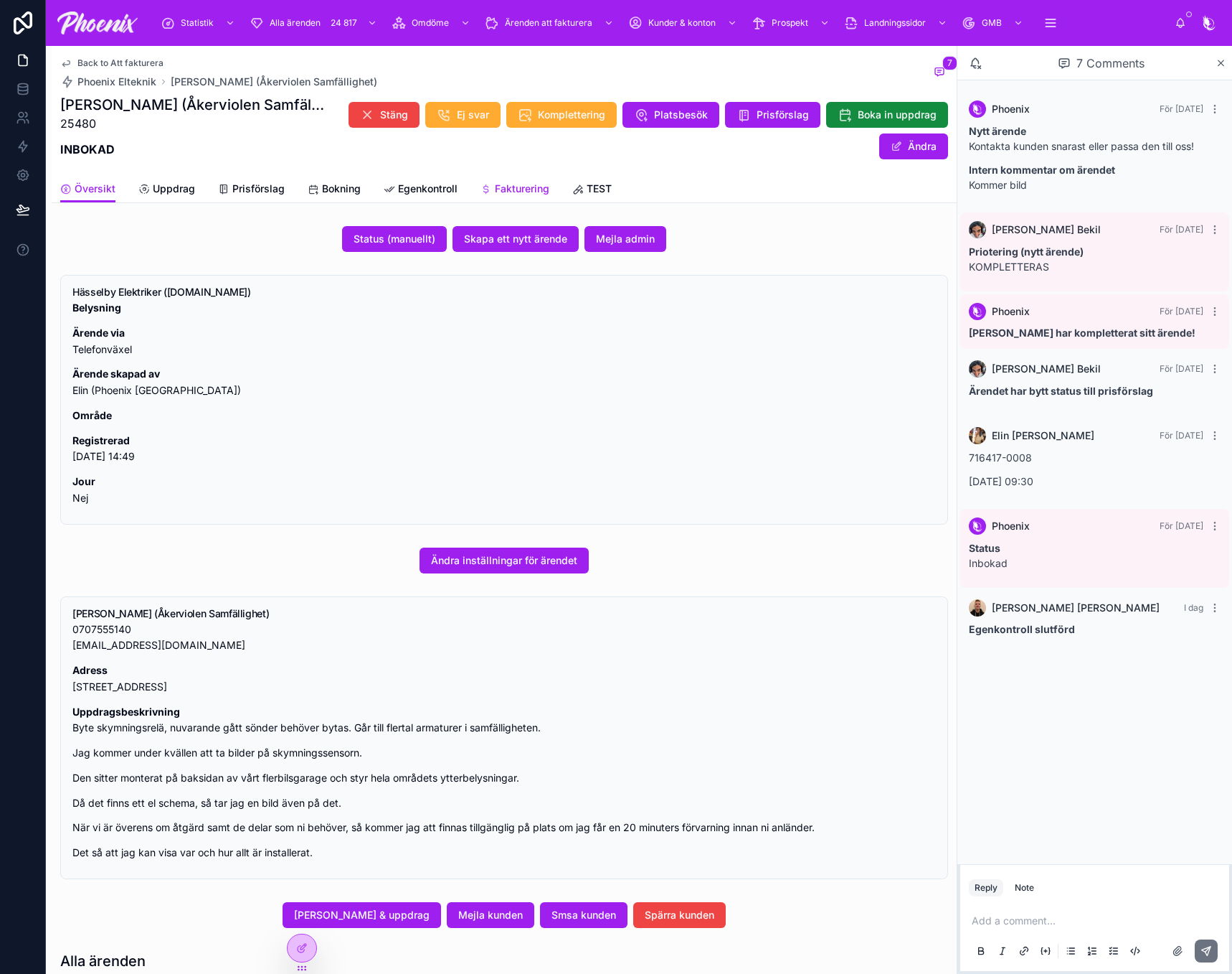
click at [508, 184] on span "Fakturering" at bounding box center [522, 189] width 54 height 14
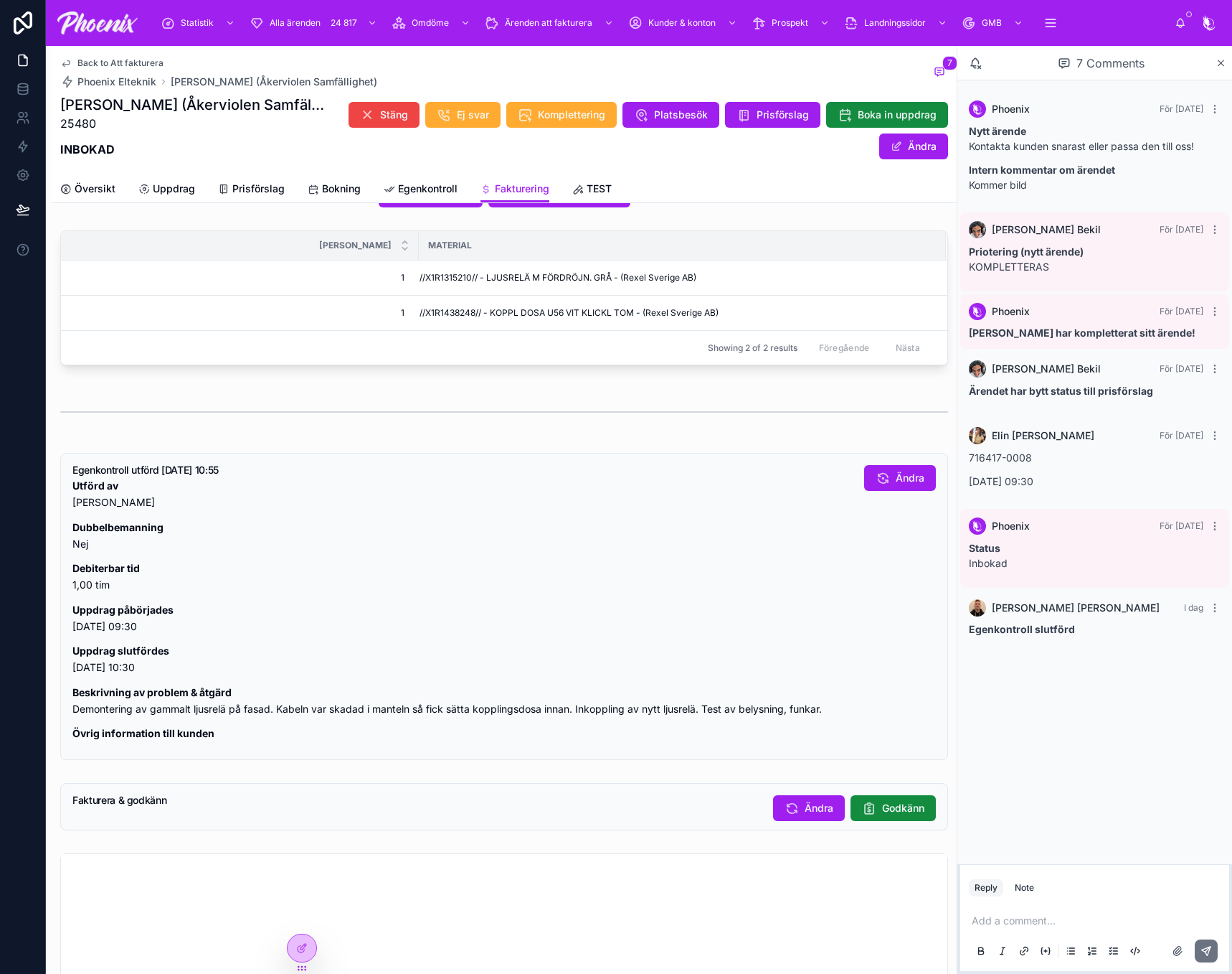
scroll to position [358, 0]
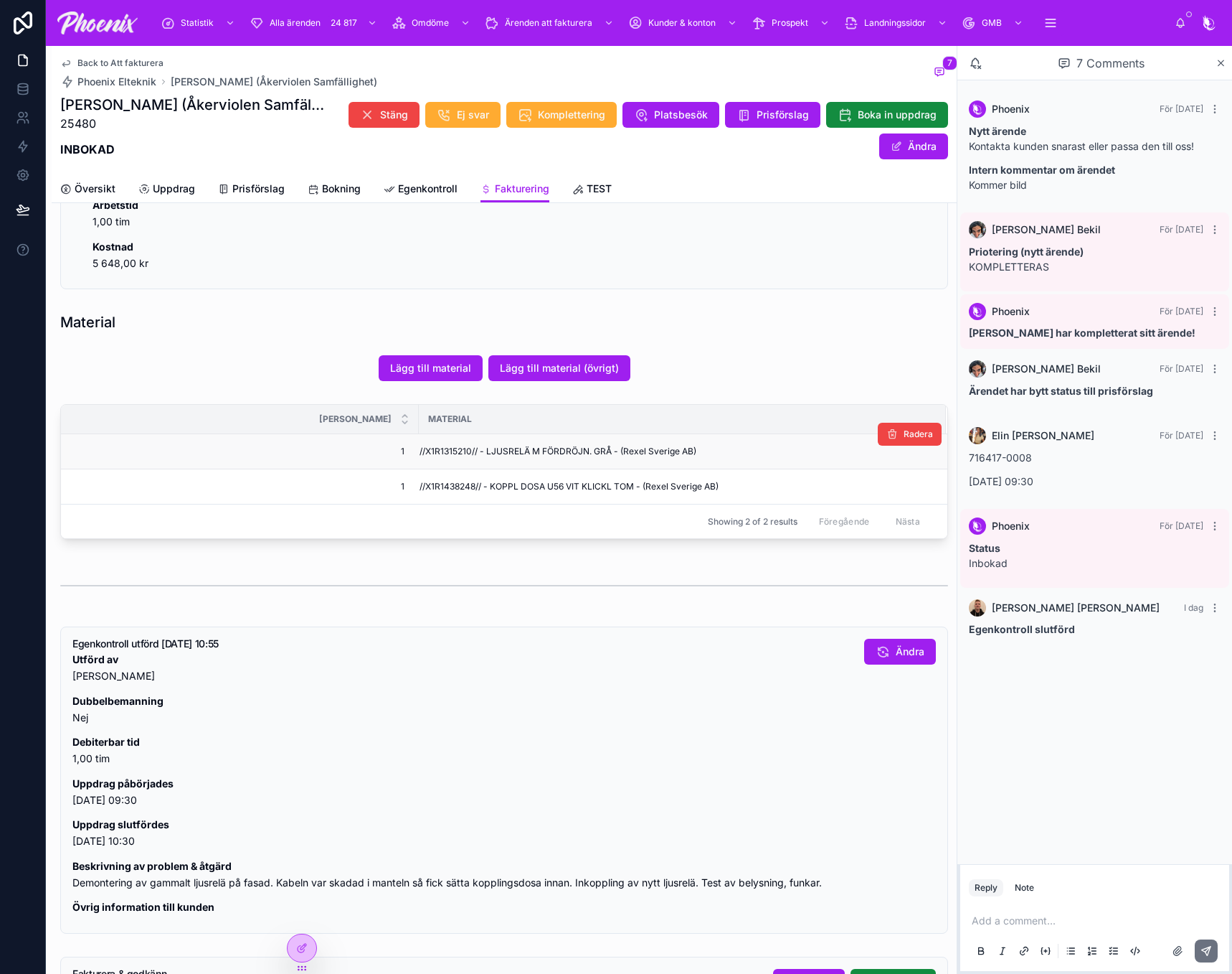
click at [455, 453] on span "//X1R1315210// - LJUSRELÄ M FÖRDRÖJN. GRÅ - (Rexel Sverige AB)" at bounding box center [558, 451] width 277 height 11
drag, startPoint x: 455, startPoint y: 453, endPoint x: 971, endPoint y: 539, distance: 523.1
click at [457, 453] on span "//X1R1315210// - LJUSRELÄ M FÖRDRÖJN. GRÅ - (Rexel Sverige AB)" at bounding box center [558, 451] width 277 height 11
copy span "X1R1315210"
click at [472, 484] on span "//X1R1438248// - KOPPL DOSA U56 VIT KLICKL TOM - (Rexel Sverige AB)" at bounding box center [569, 486] width 299 height 11
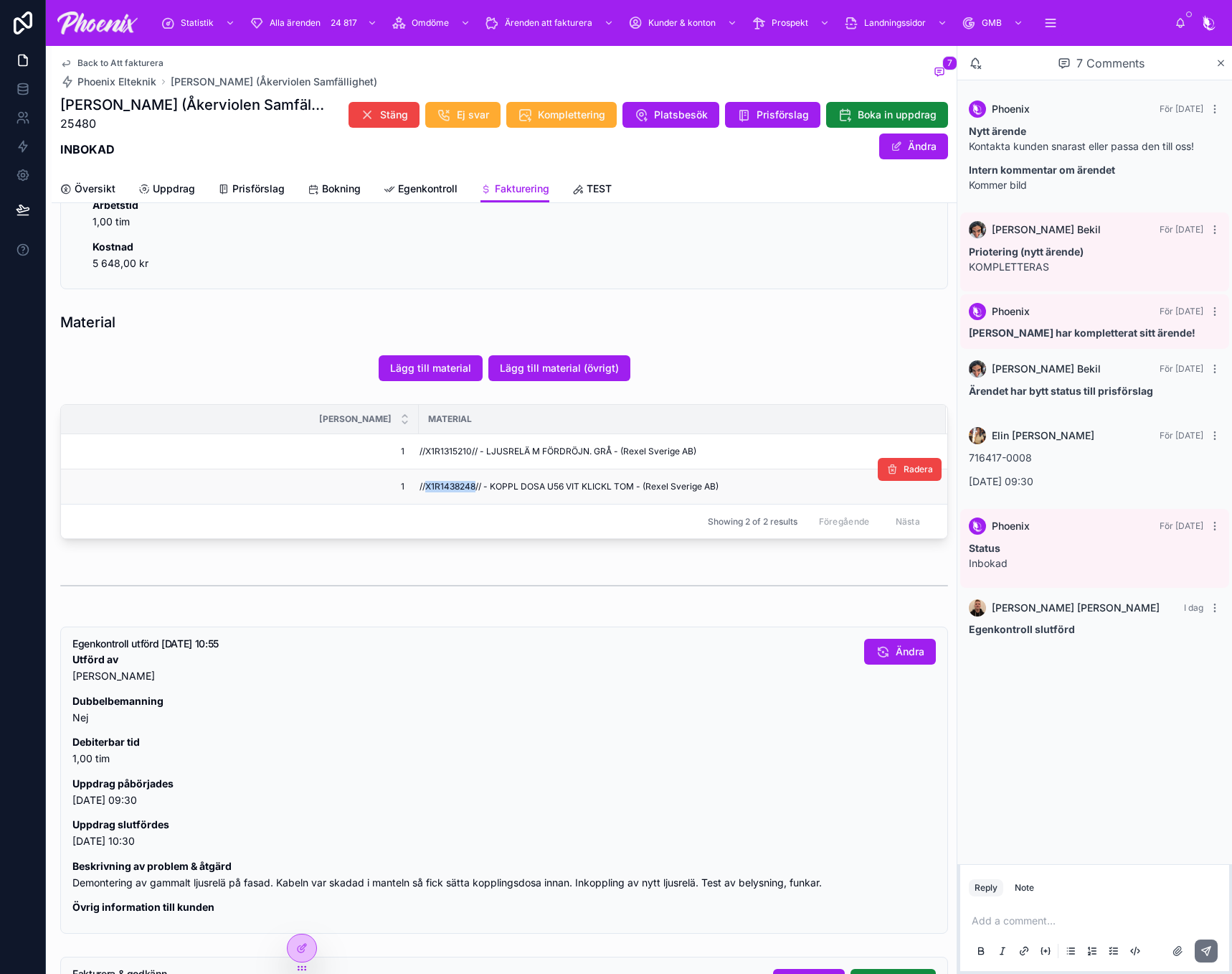
click at [474, 484] on span "//X1R1438248// - KOPPL DOSA U56 VIT KLICKL TOM - (Rexel Sverige AB)" at bounding box center [569, 486] width 299 height 11
copy span "X1R1438248/"
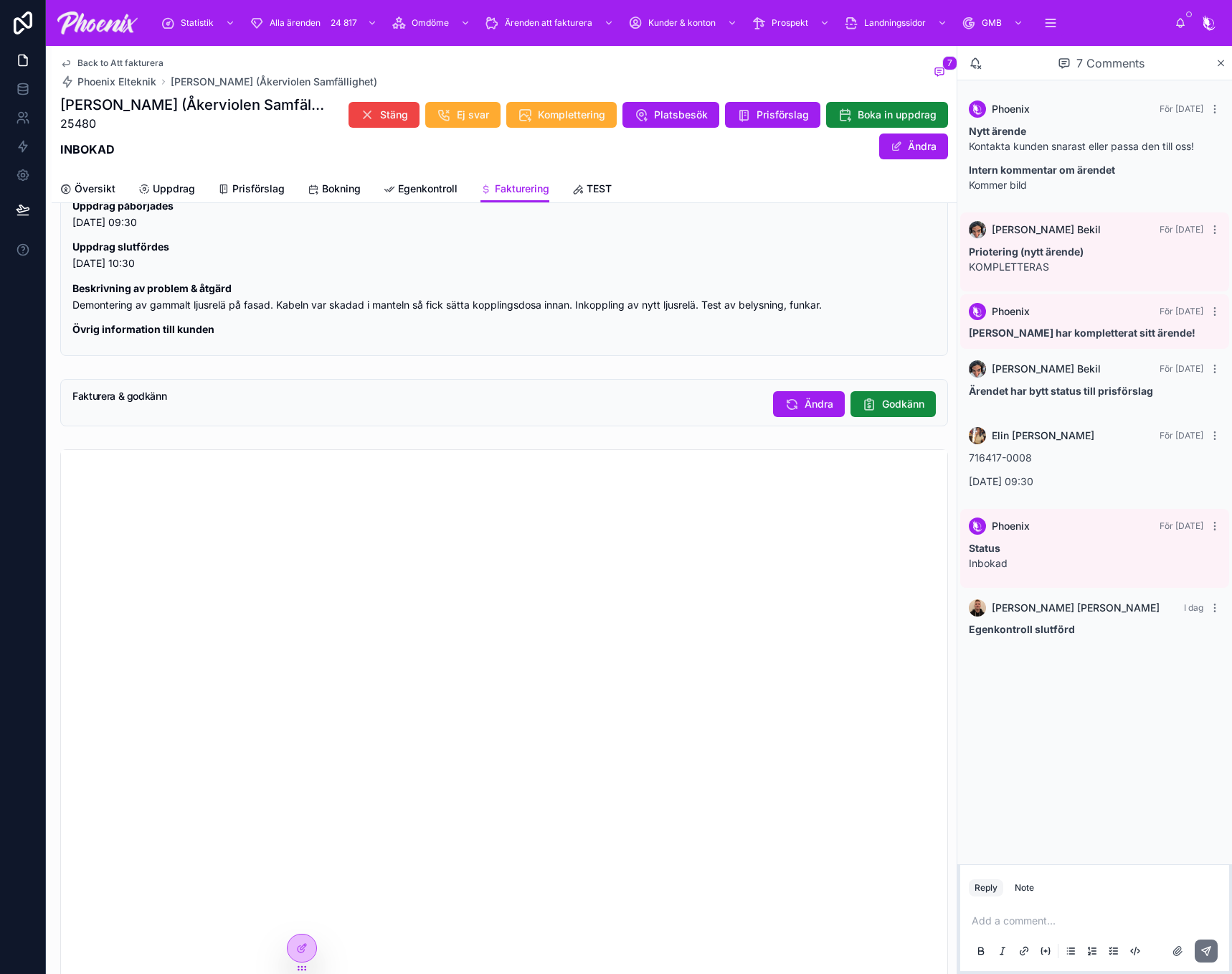
scroll to position [933, 0]
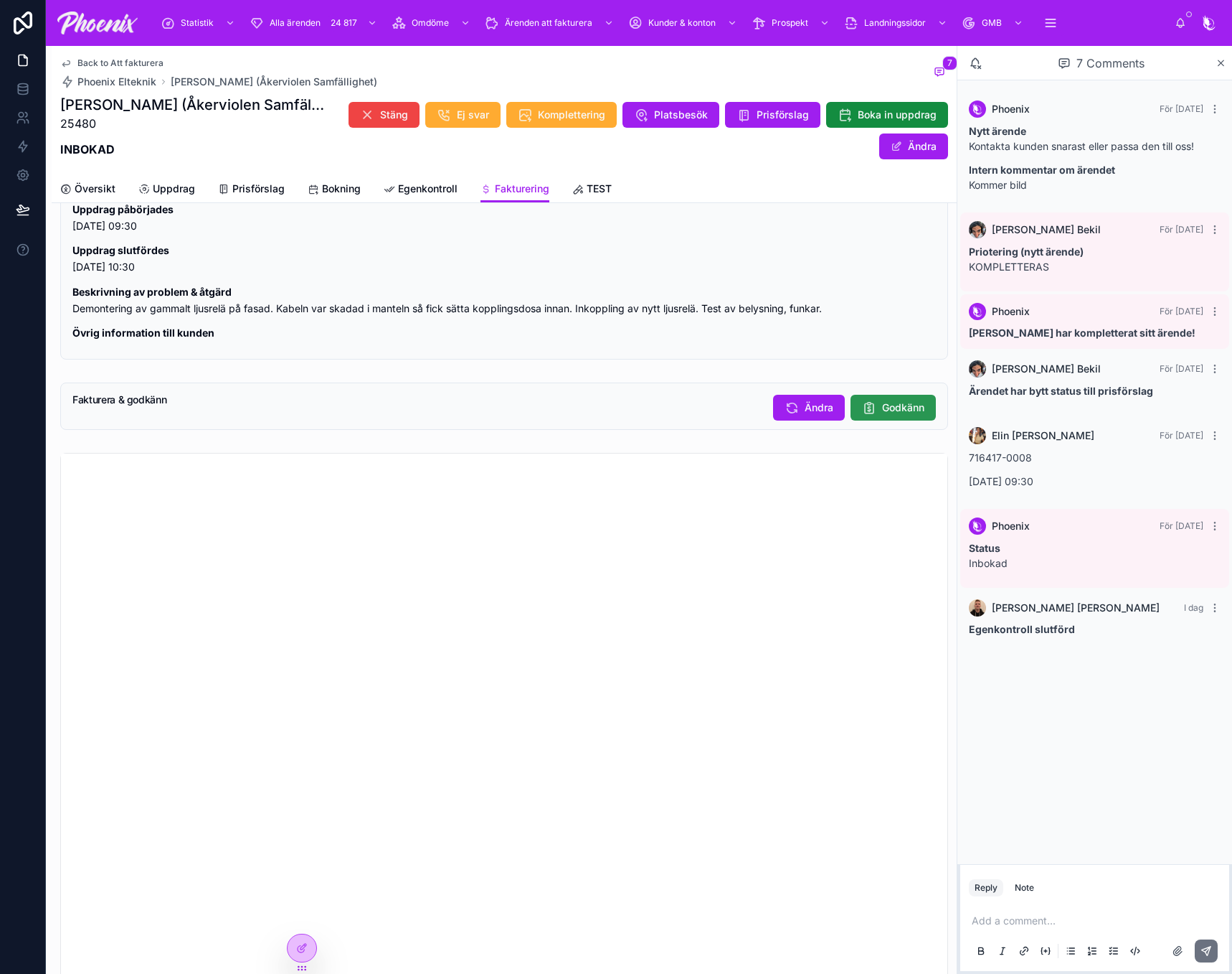
click at [851, 421] on button "Godkänn" at bounding box center [893, 407] width 85 height 25
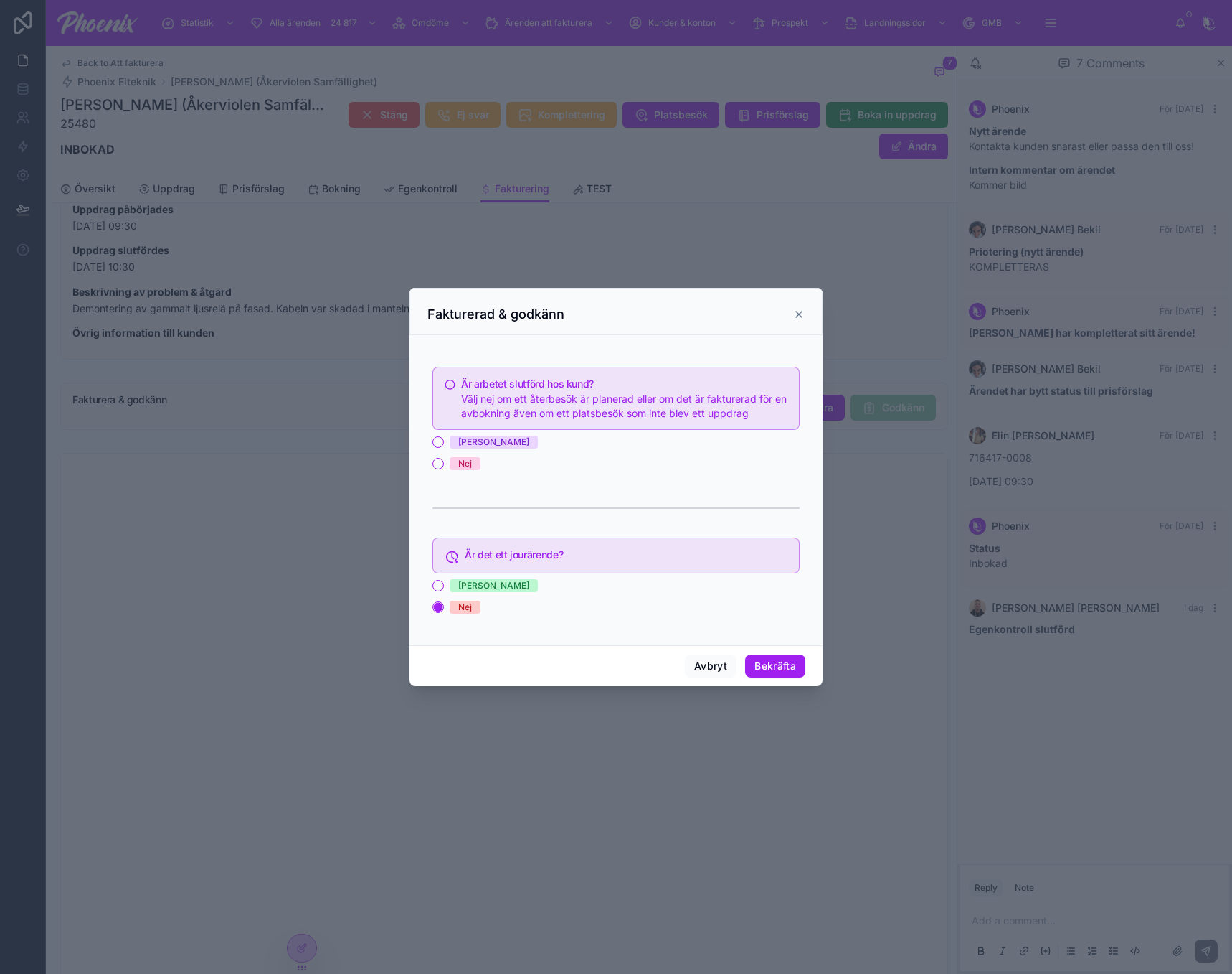
click at [458, 437] on div "[PERSON_NAME]" at bounding box center [494, 442] width 71 height 13
click at [444, 437] on button "[PERSON_NAME]" at bounding box center [438, 442] width 11 height 11
drag, startPoint x: 785, startPoint y: 665, endPoint x: 1000, endPoint y: 695, distance: 217.1
click at [789, 666] on button "Bekräfta" at bounding box center [775, 666] width 61 height 23
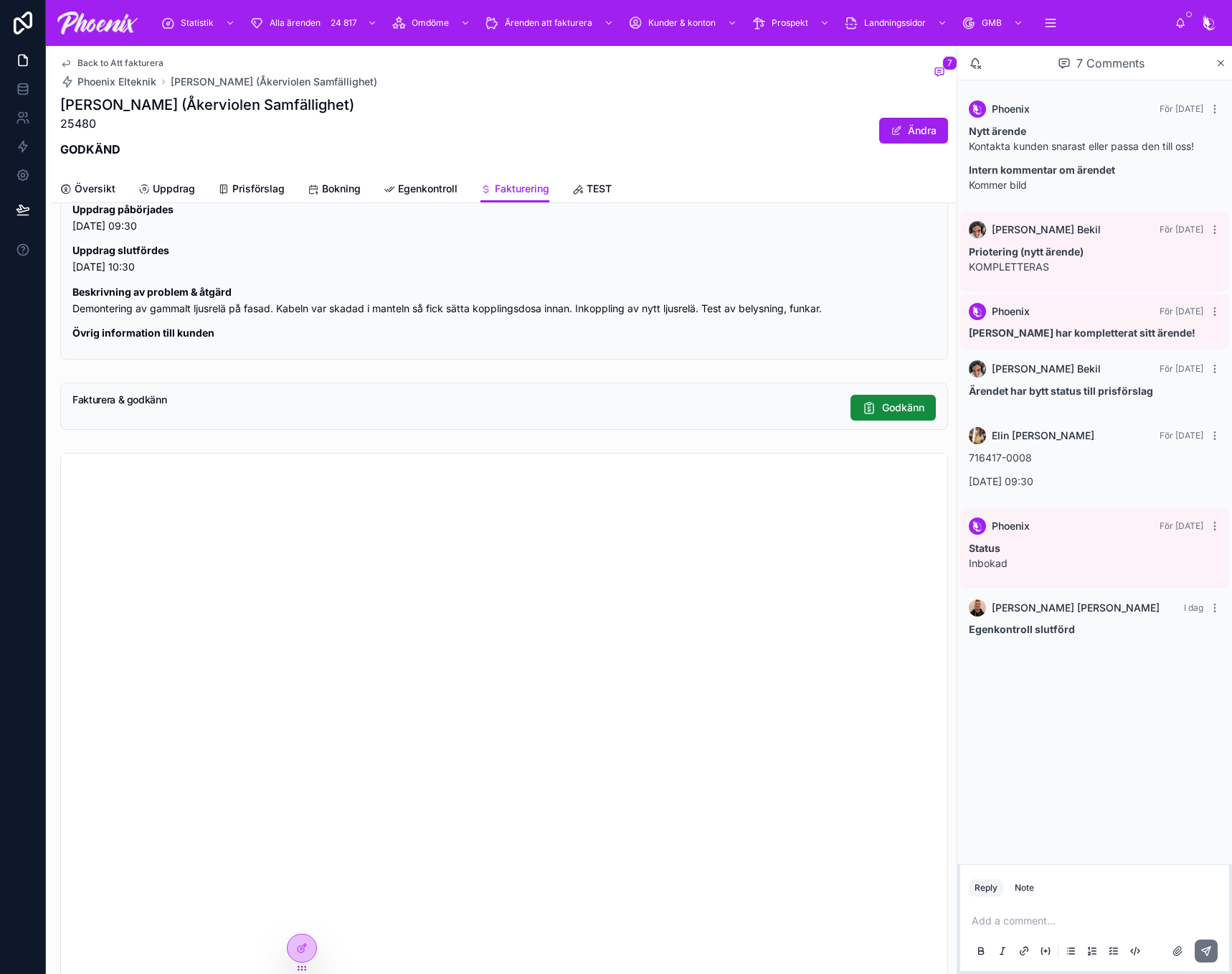
click at [117, 68] on span "Back to Att fakturera" at bounding box center [120, 62] width 86 height 11
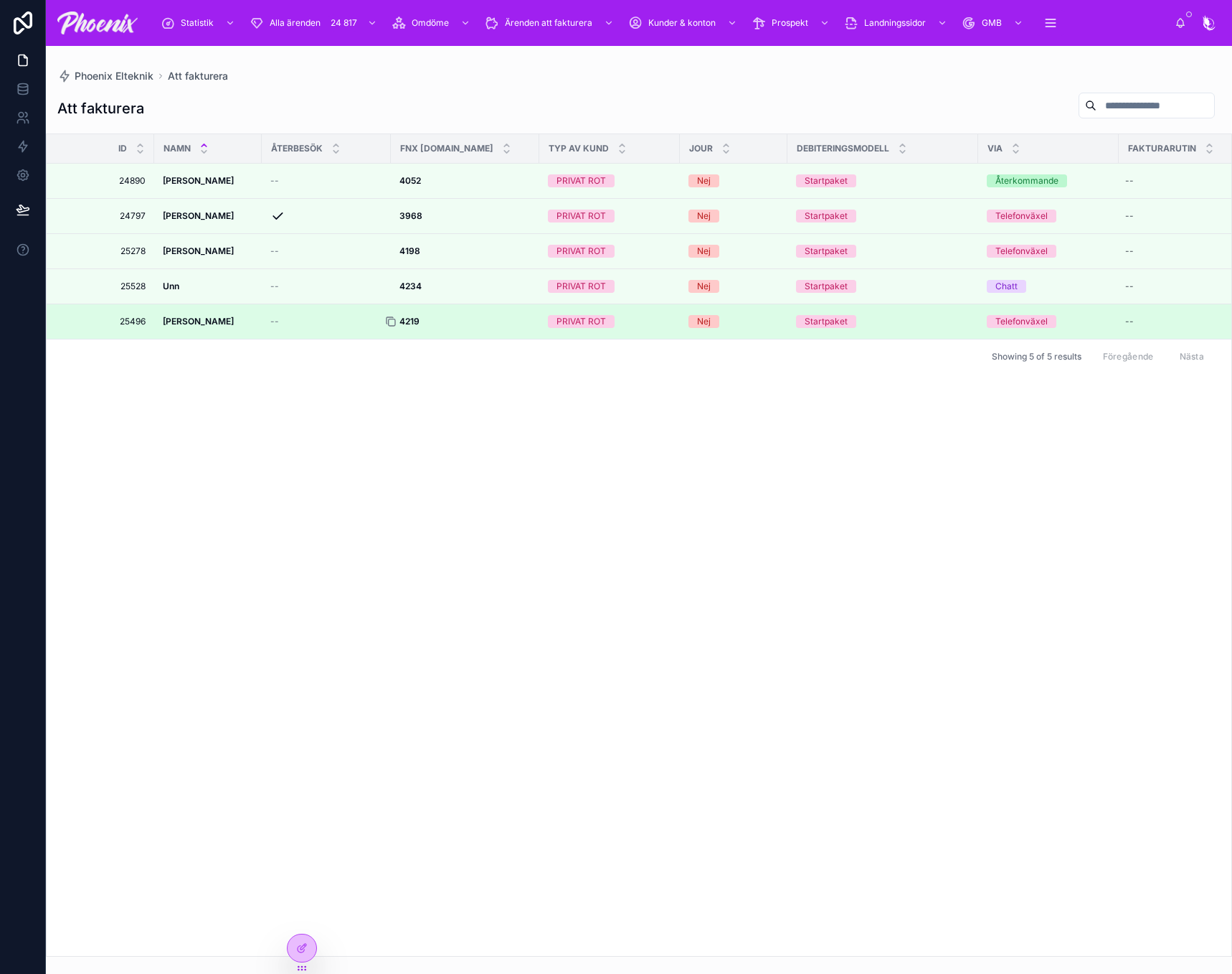
drag, startPoint x: 388, startPoint y: 326, endPoint x: 395, endPoint y: 321, distance: 8.6
click at [389, 326] on icon at bounding box center [391, 321] width 11 height 11
click at [406, 320] on div at bounding box center [397, 321] width 23 height 11
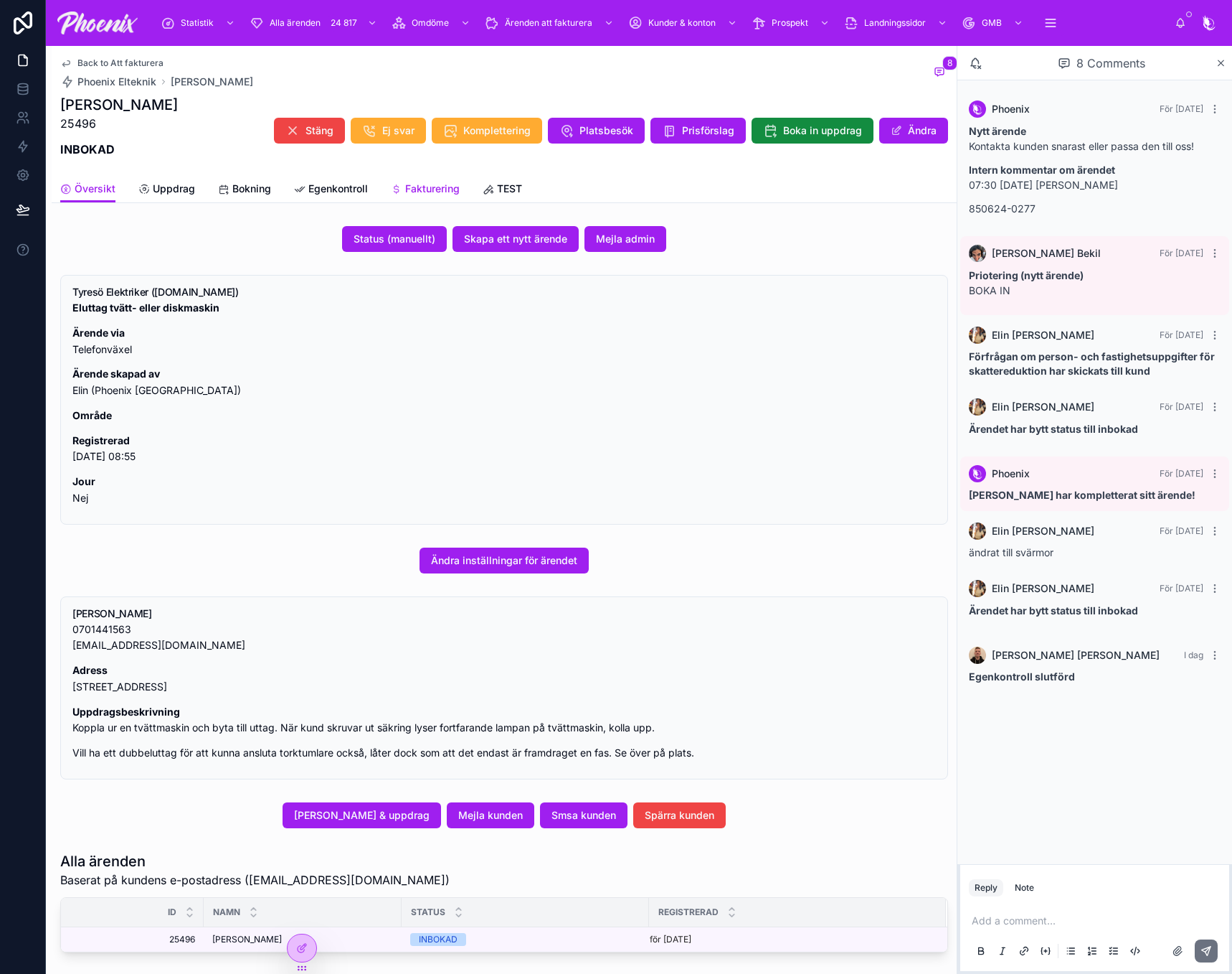
click at [437, 190] on span "Fakturering" at bounding box center [433, 189] width 54 height 14
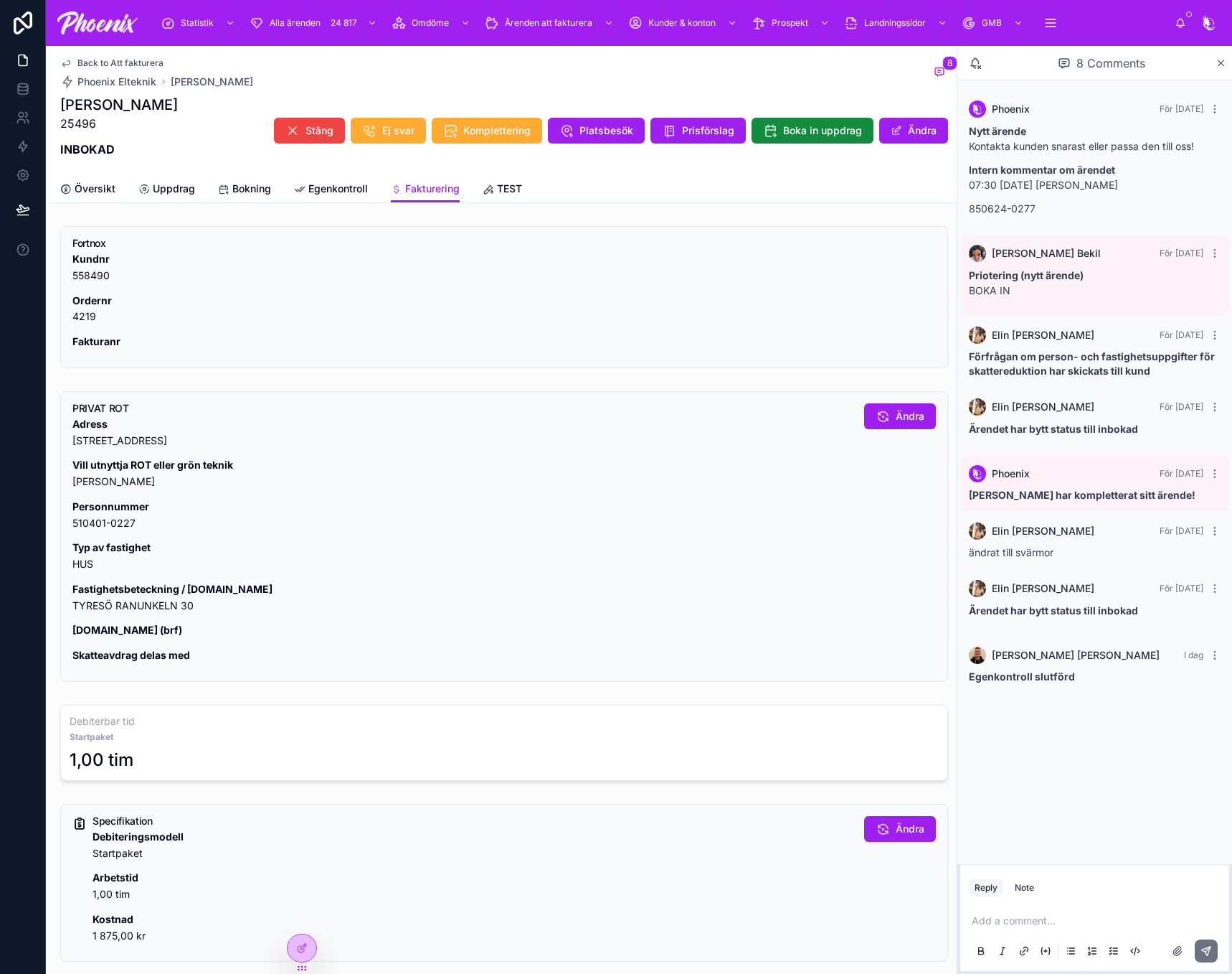
click at [119, 605] on p "Fastighetsbeteckning / lgh.nr TYRESÖ RANUNKELN 30" at bounding box center [463, 598] width 781 height 33
copy div "TYRESÖ RANUNKELN 30"
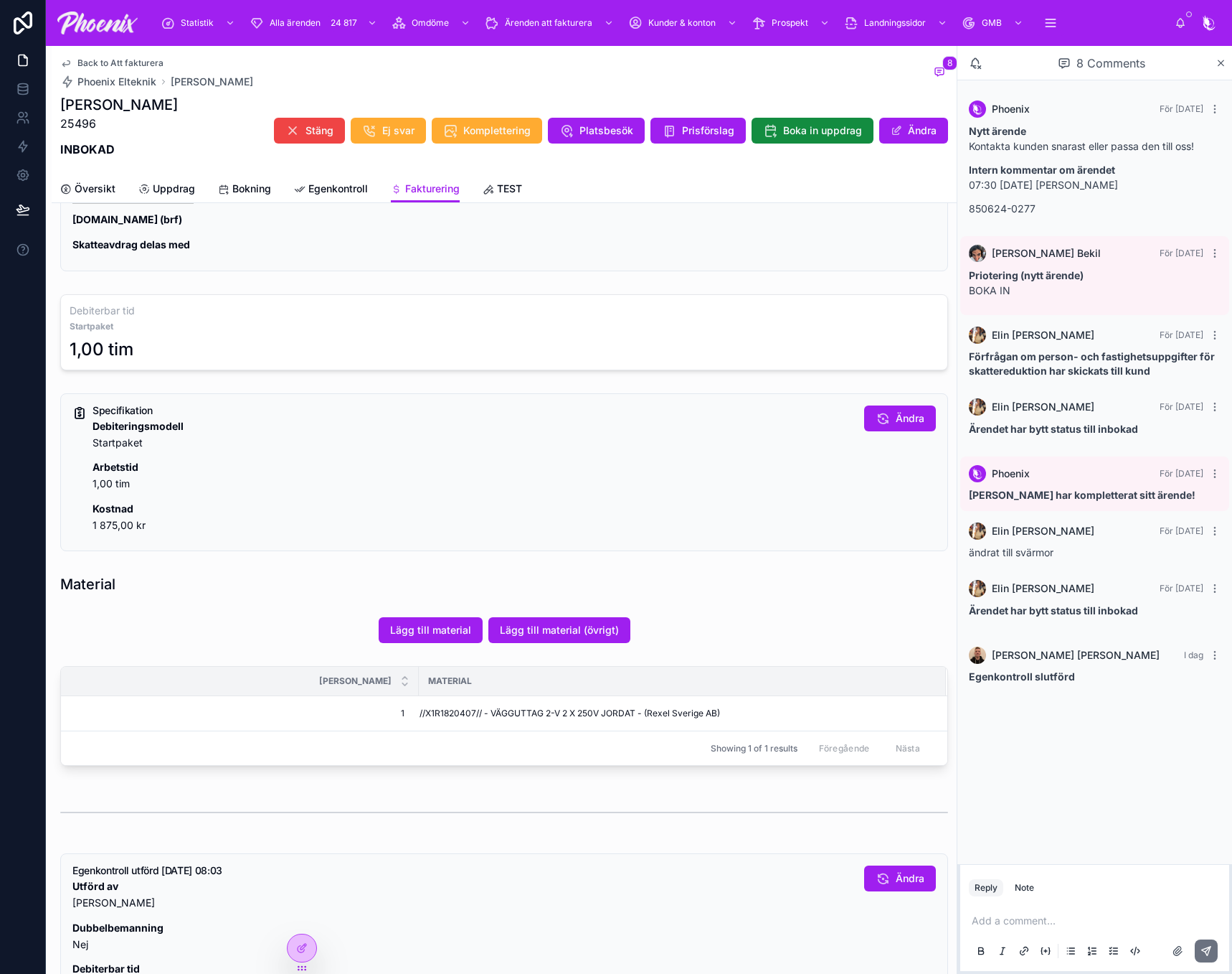
scroll to position [430, 0]
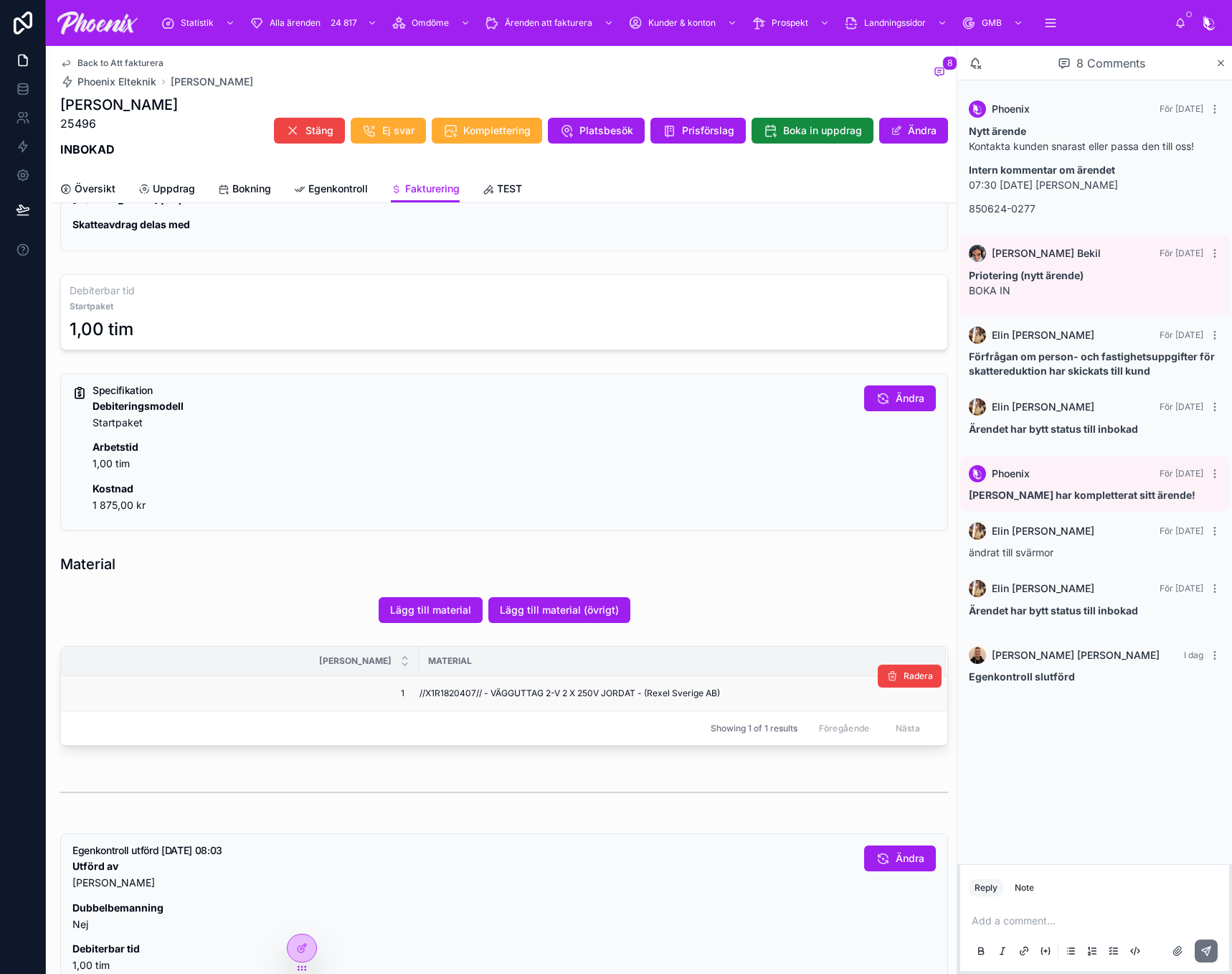
click at [429, 693] on span "//X1R1820407// - VÄGGUTTAG 2-V 2 X 250V JORDAT - (Rexel Sverige AB)" at bounding box center [570, 693] width 300 height 11
copy span "X1R1820407"
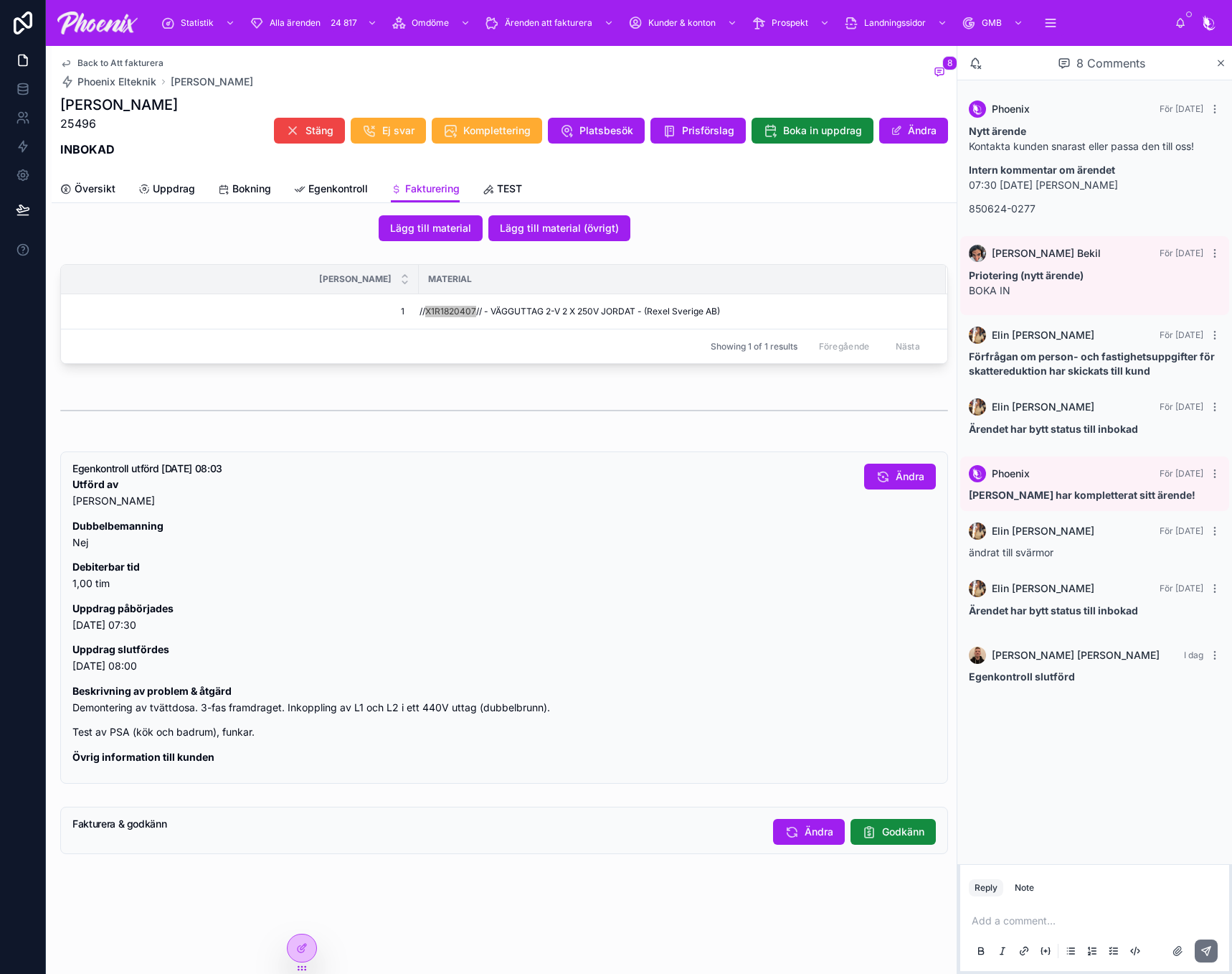
scroll to position [824, 0]
click at [862, 826] on icon at bounding box center [869, 831] width 14 height 14
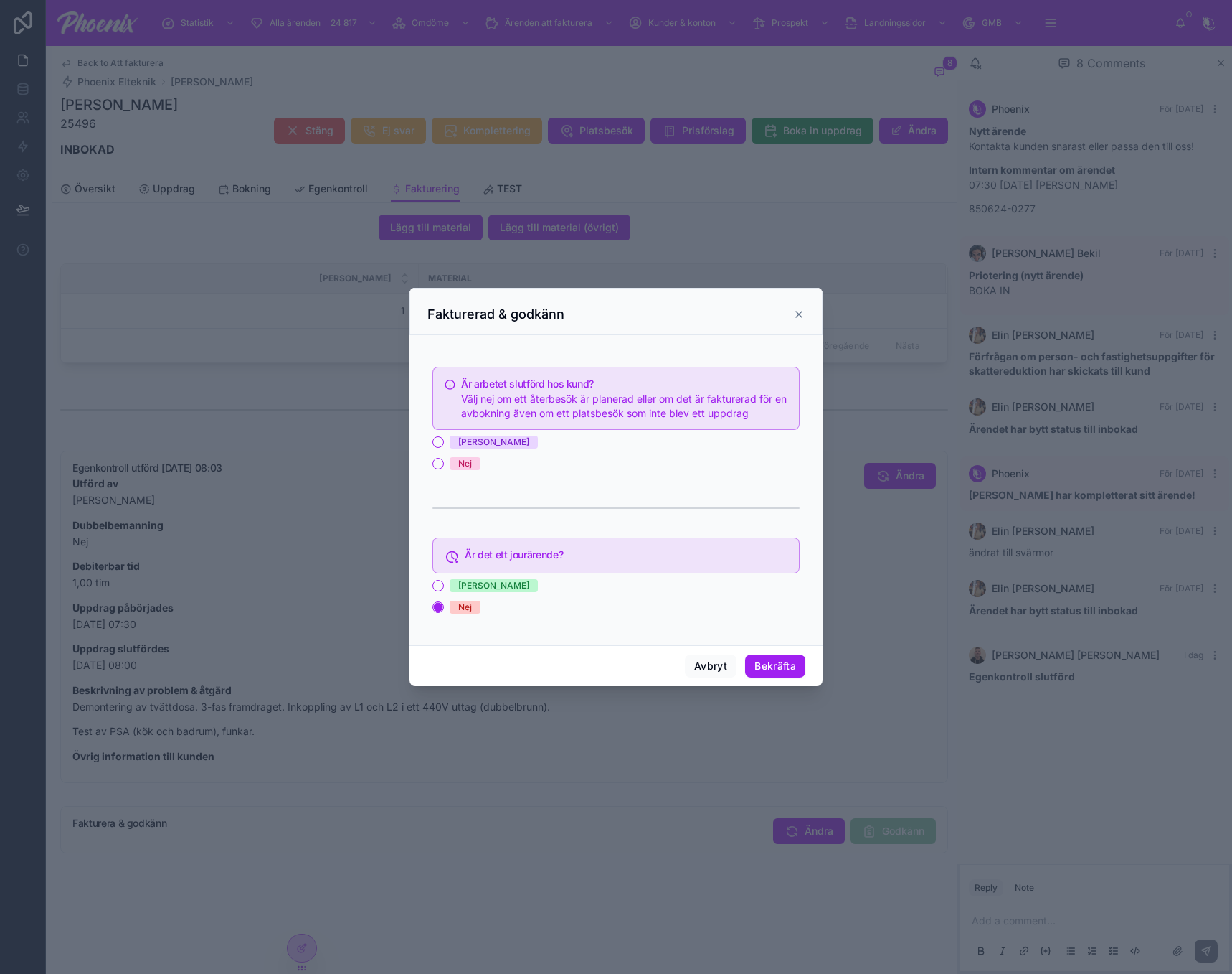
click at [479, 444] on div "[PERSON_NAME]" at bounding box center [616, 442] width 367 height 13
drag, startPoint x: 469, startPoint y: 444, endPoint x: 505, endPoint y: 464, distance: 41.2
click at [470, 446] on span "[PERSON_NAME]" at bounding box center [494, 442] width 88 height 13
click at [444, 446] on button "[PERSON_NAME]" at bounding box center [438, 442] width 11 height 11
drag, startPoint x: 758, startPoint y: 658, endPoint x: 1231, endPoint y: 739, distance: 479.9
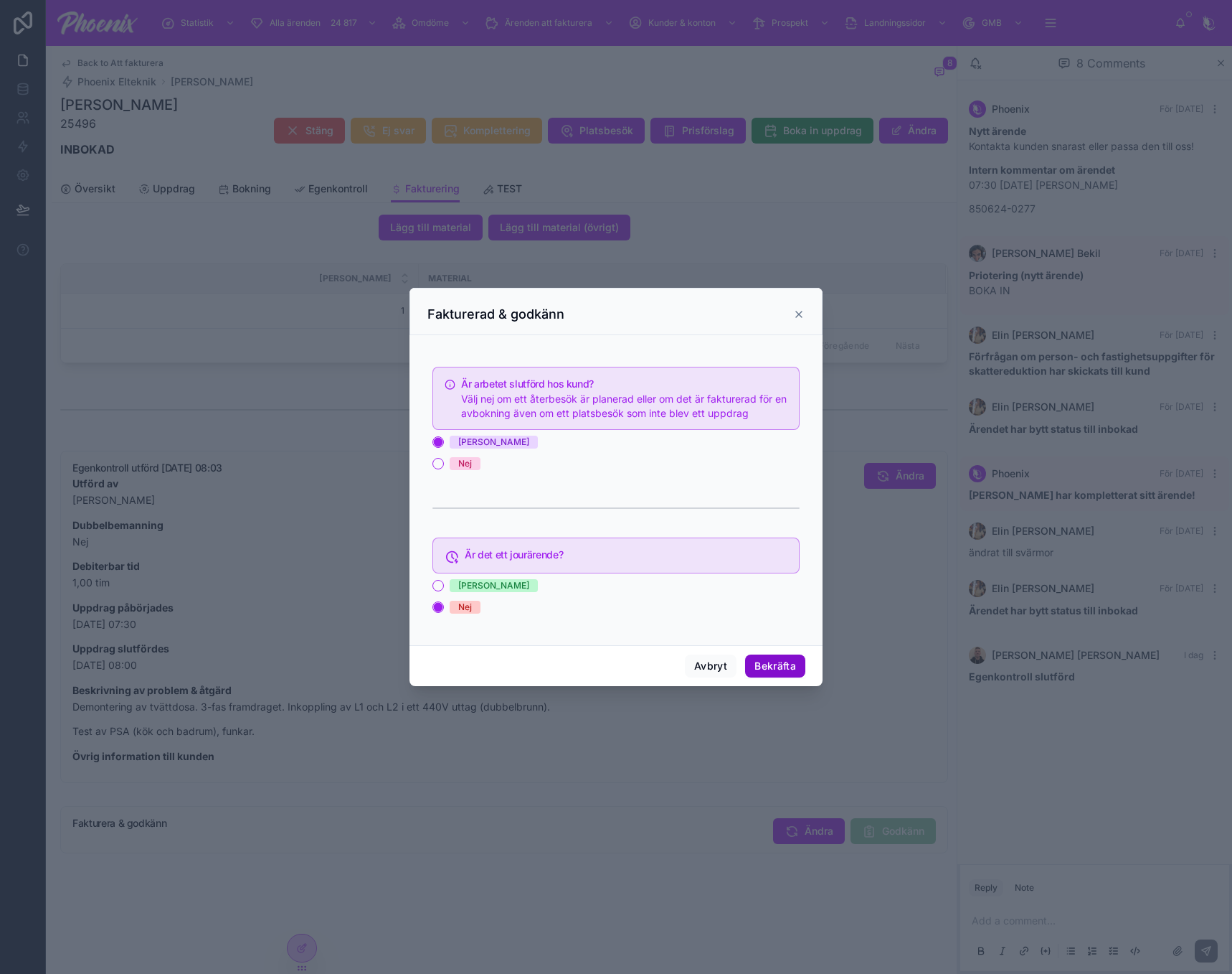
click at [762, 660] on button "Bekräfta" at bounding box center [775, 666] width 61 height 23
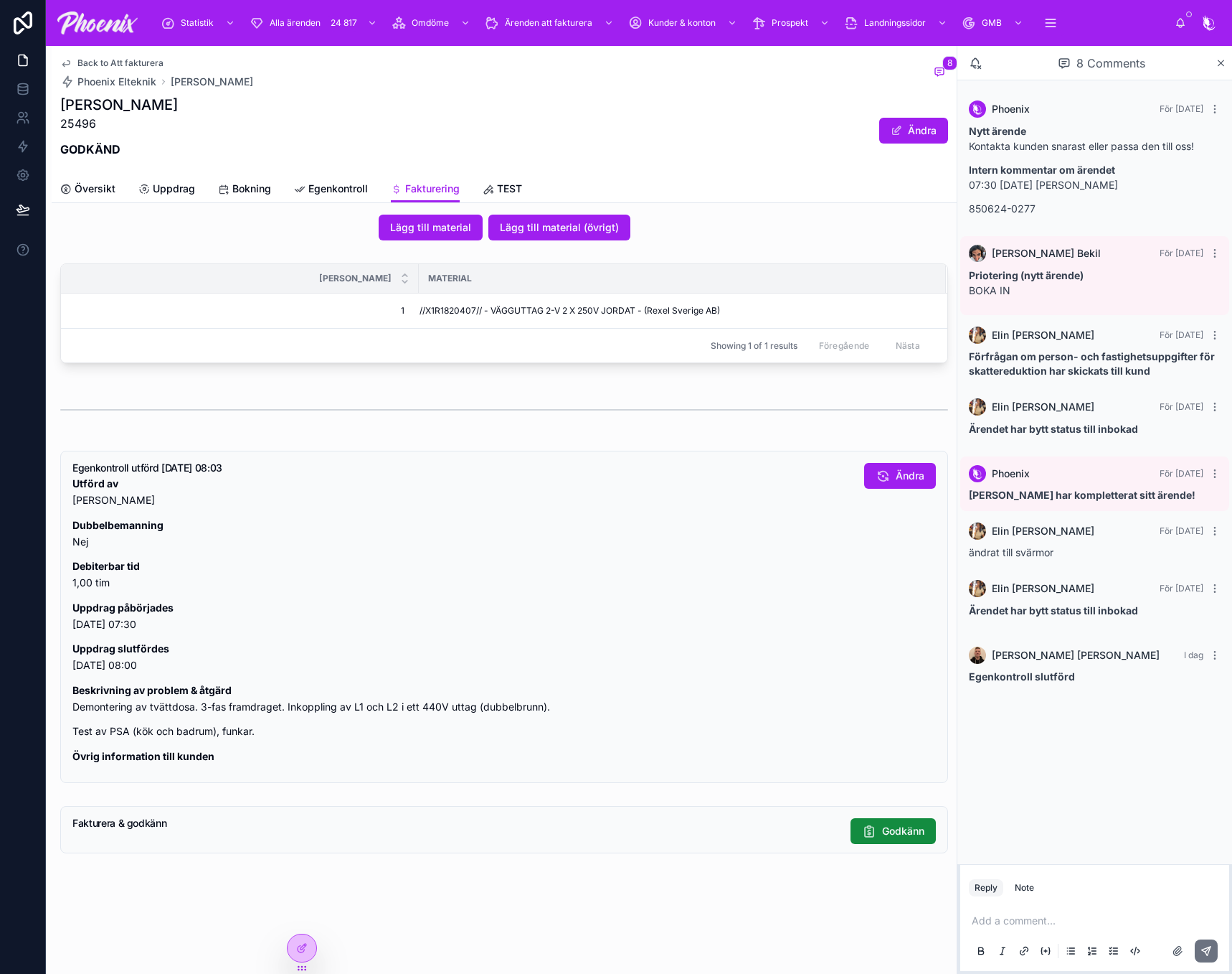
click at [108, 59] on span "Back to Att fakturera" at bounding box center [120, 62] width 86 height 11
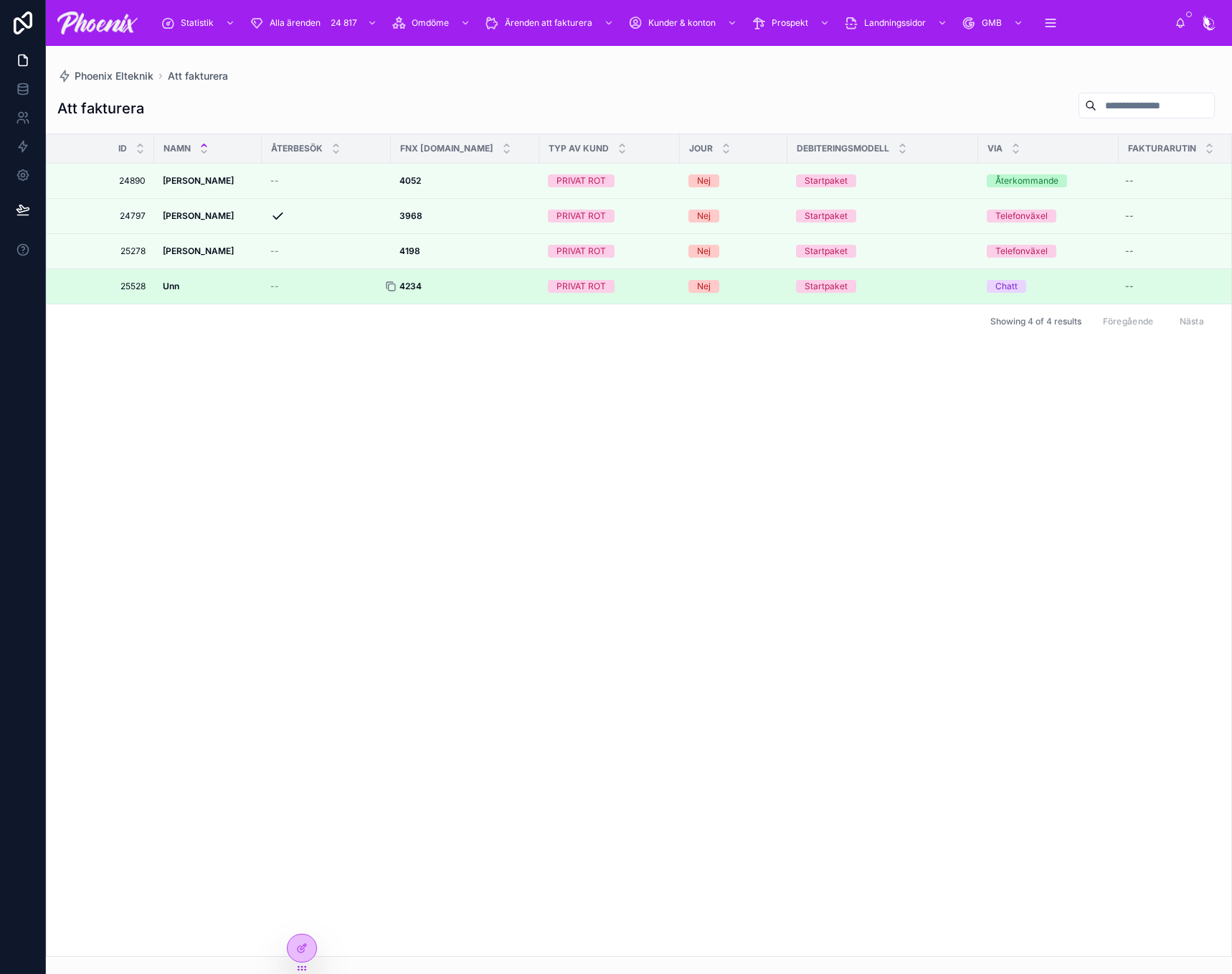
click at [393, 284] on icon at bounding box center [392, 286] width 6 height 6
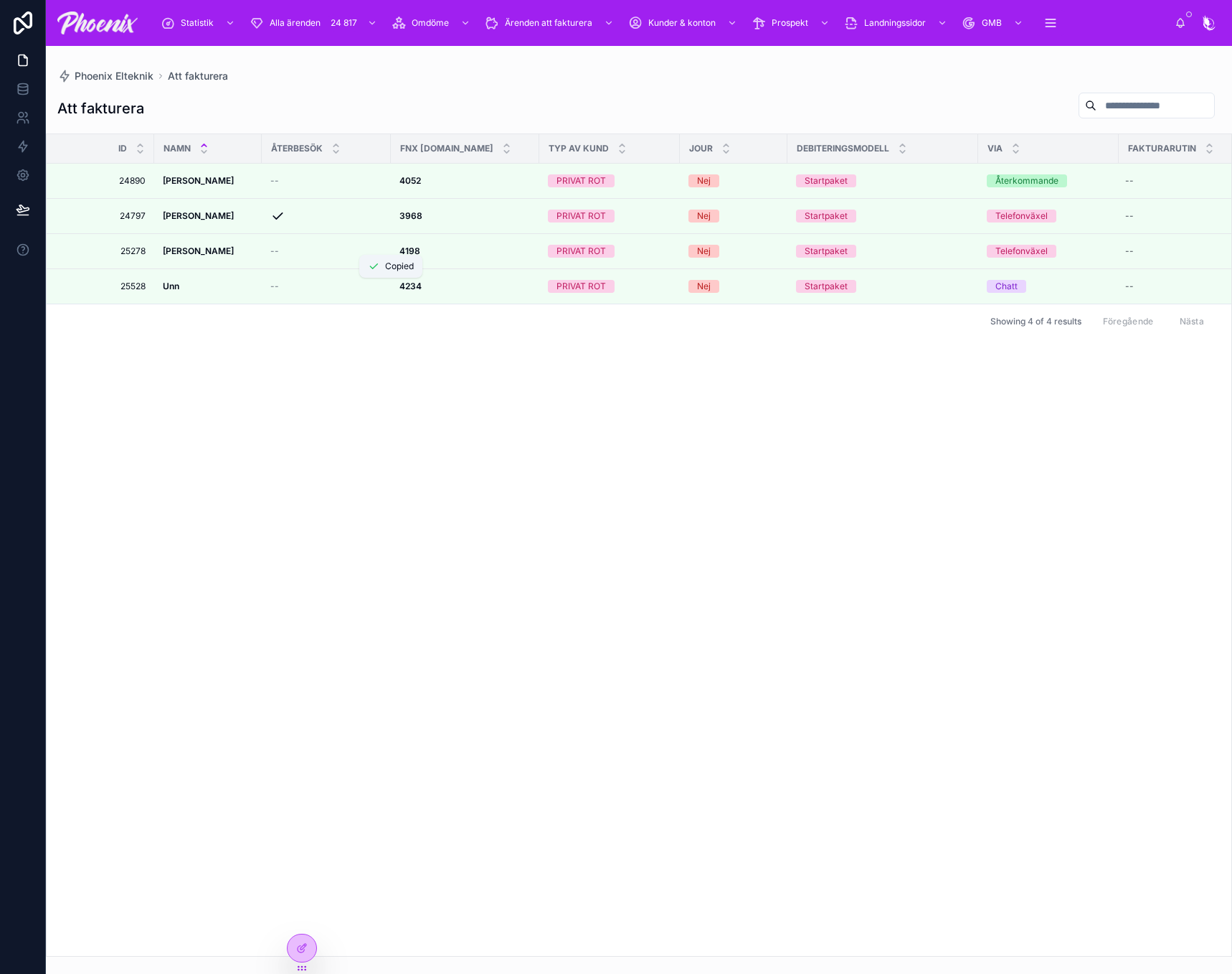
drag, startPoint x: 402, startPoint y: 285, endPoint x: 1021, endPoint y: 276, distance: 619.1
click at [0, 0] on div at bounding box center [0, 0] width 0 height 0
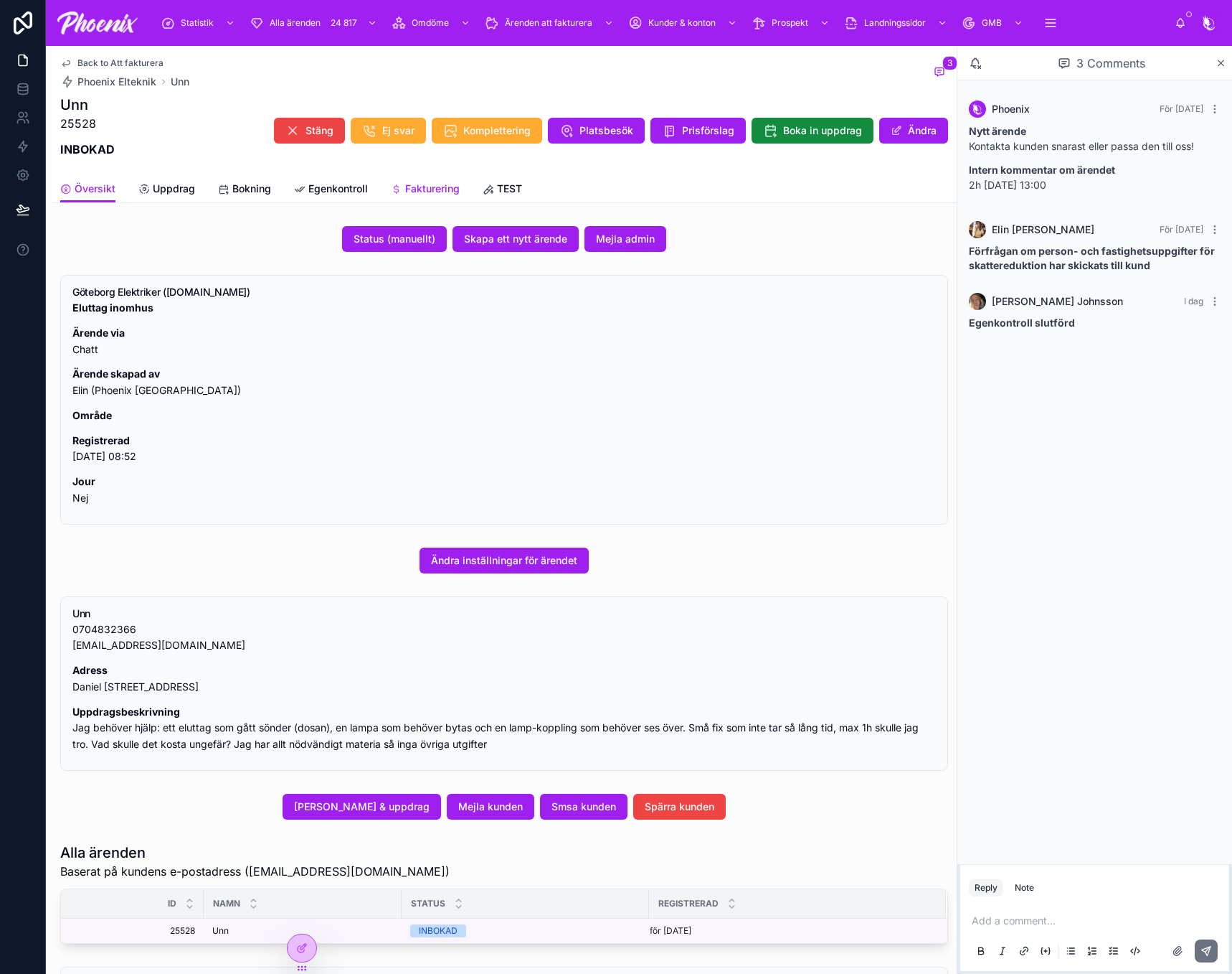
click at [438, 190] on span "Fakturering" at bounding box center [433, 189] width 54 height 14
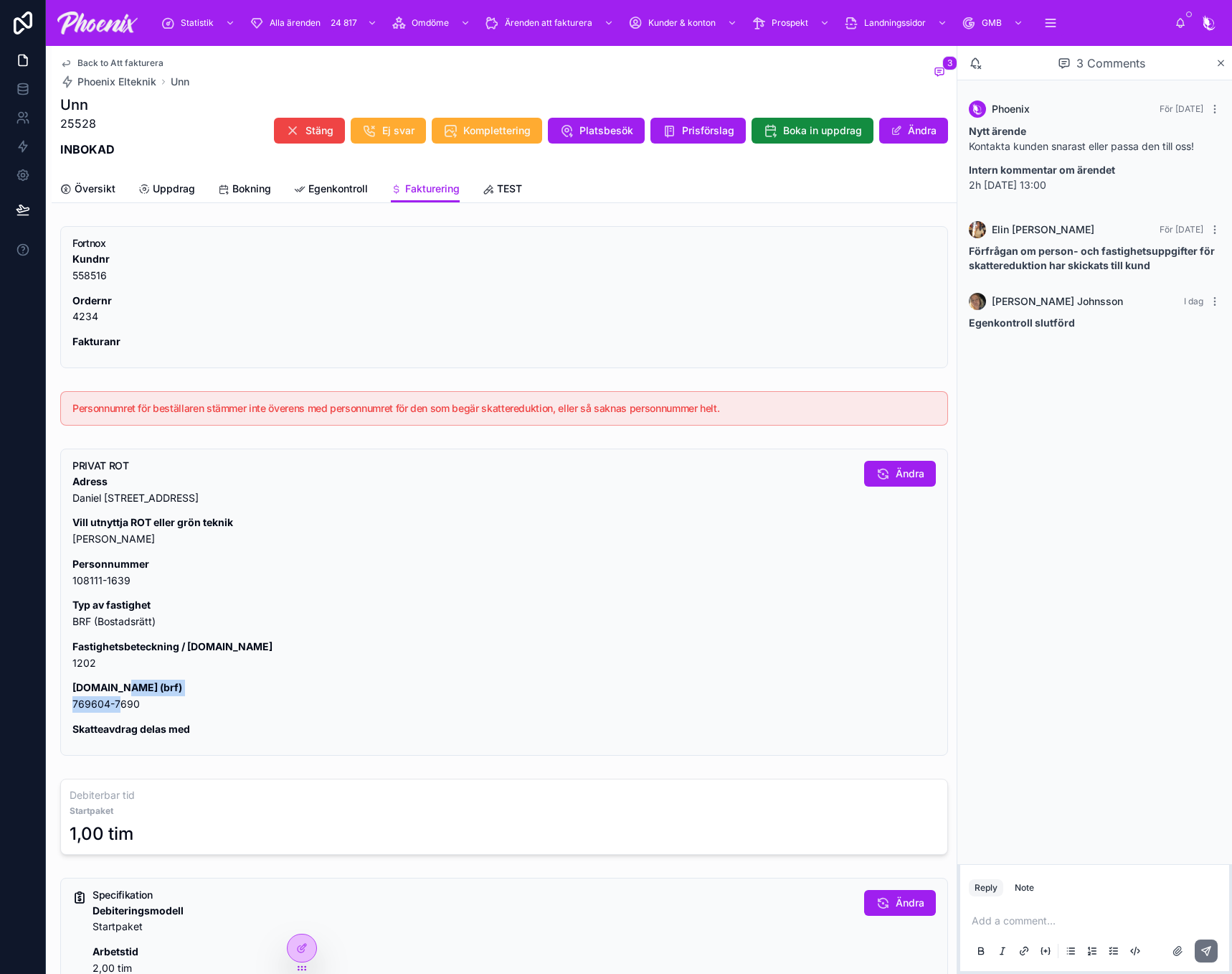
click at [117, 696] on p "Org.nr (brf) 769604-7690" at bounding box center [463, 696] width 781 height 33
click at [107, 707] on p "Org.nr (brf) 769604-7690" at bounding box center [463, 696] width 781 height 33
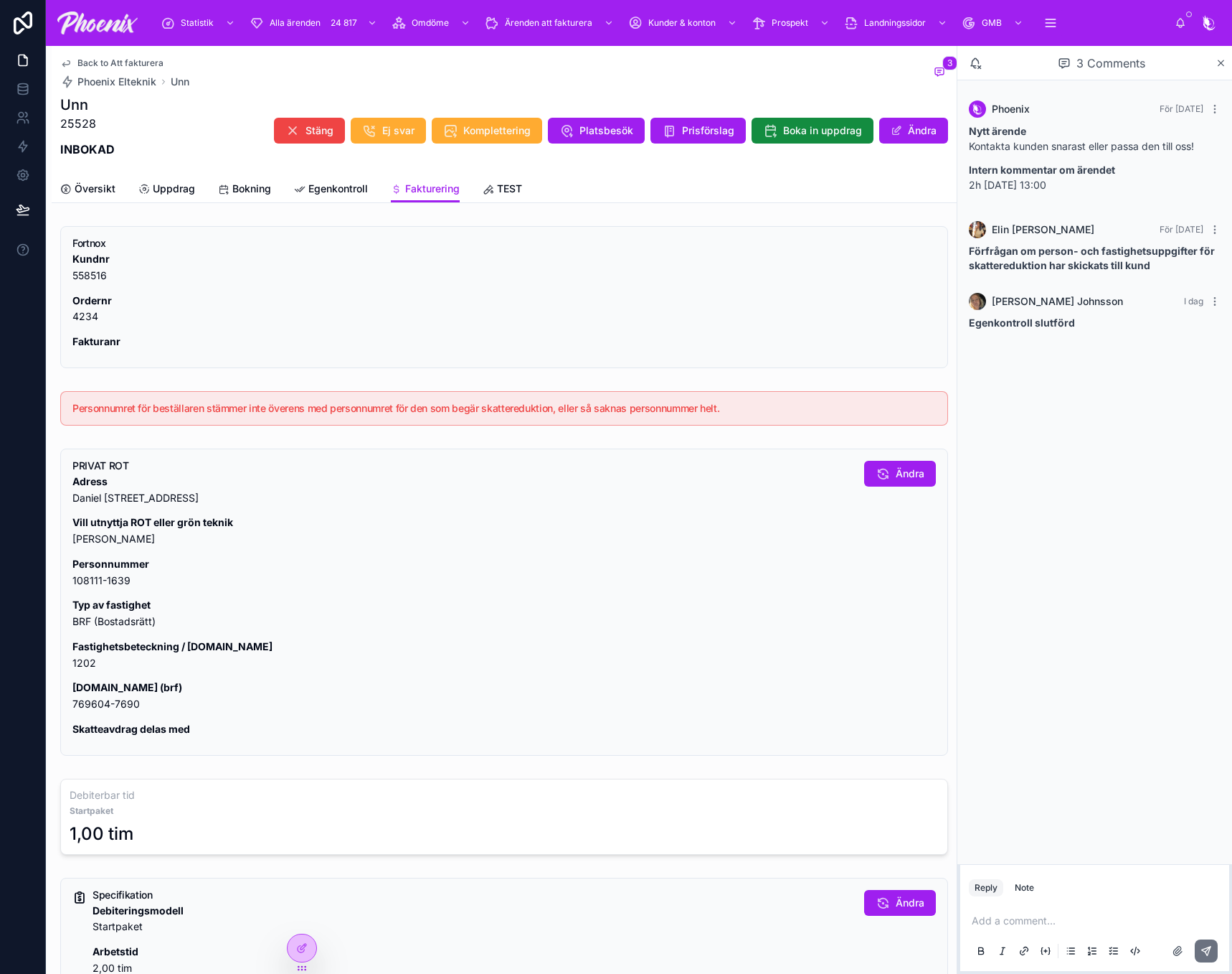
click at [84, 661] on p "Fastighetsbeteckning / lgh.nr 1202" at bounding box center [463, 655] width 781 height 33
copy p "1202"
click at [917, 483] on button "Ändra" at bounding box center [900, 473] width 72 height 25
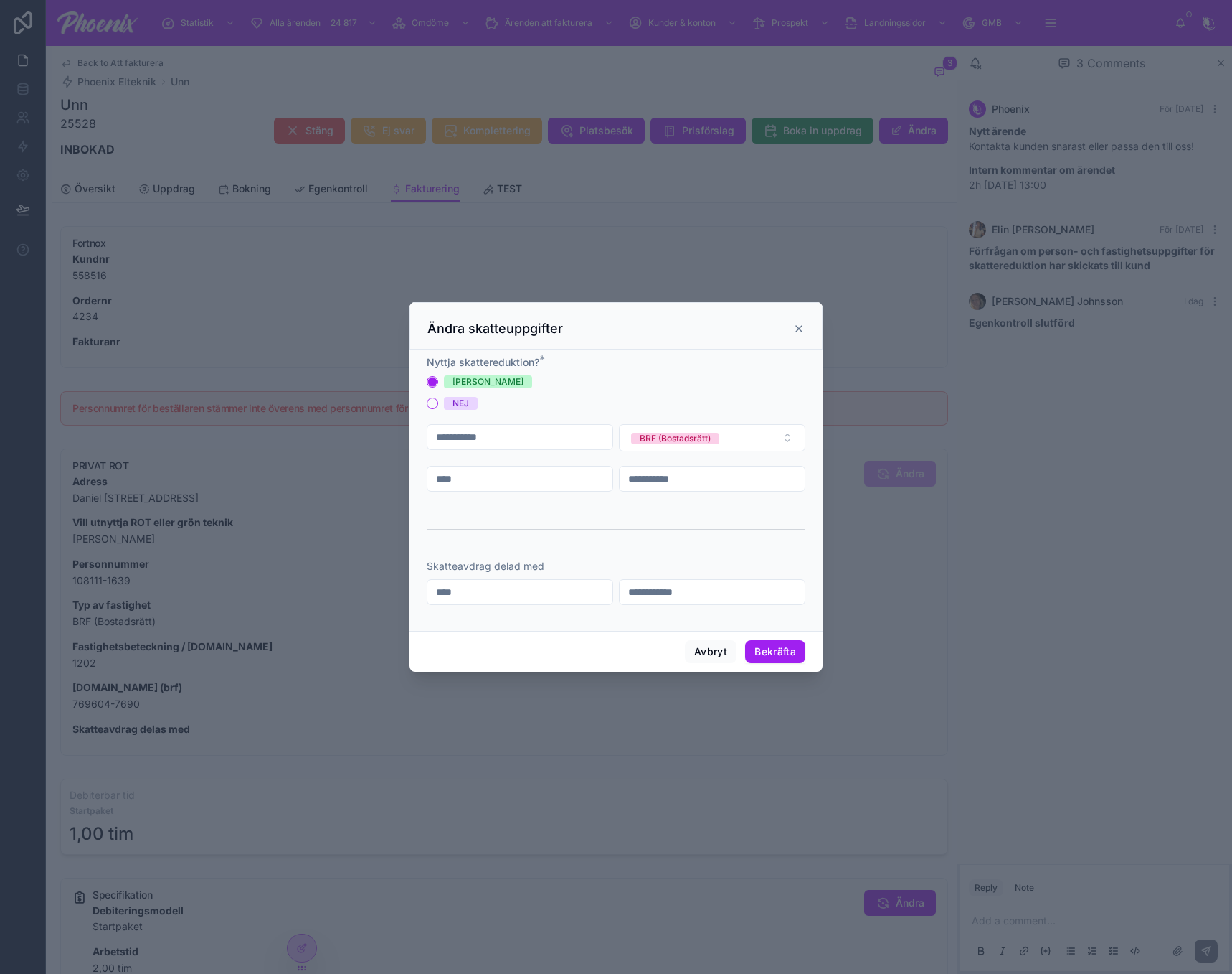
click at [677, 473] on input "**********" at bounding box center [712, 478] width 185 height 20
click at [460, 489] on div "****" at bounding box center [520, 478] width 186 height 25
drag, startPoint x: 485, startPoint y: 431, endPoint x: 582, endPoint y: 474, distance: 106.1
click at [486, 431] on input "**********" at bounding box center [520, 436] width 185 height 20
paste input "text"
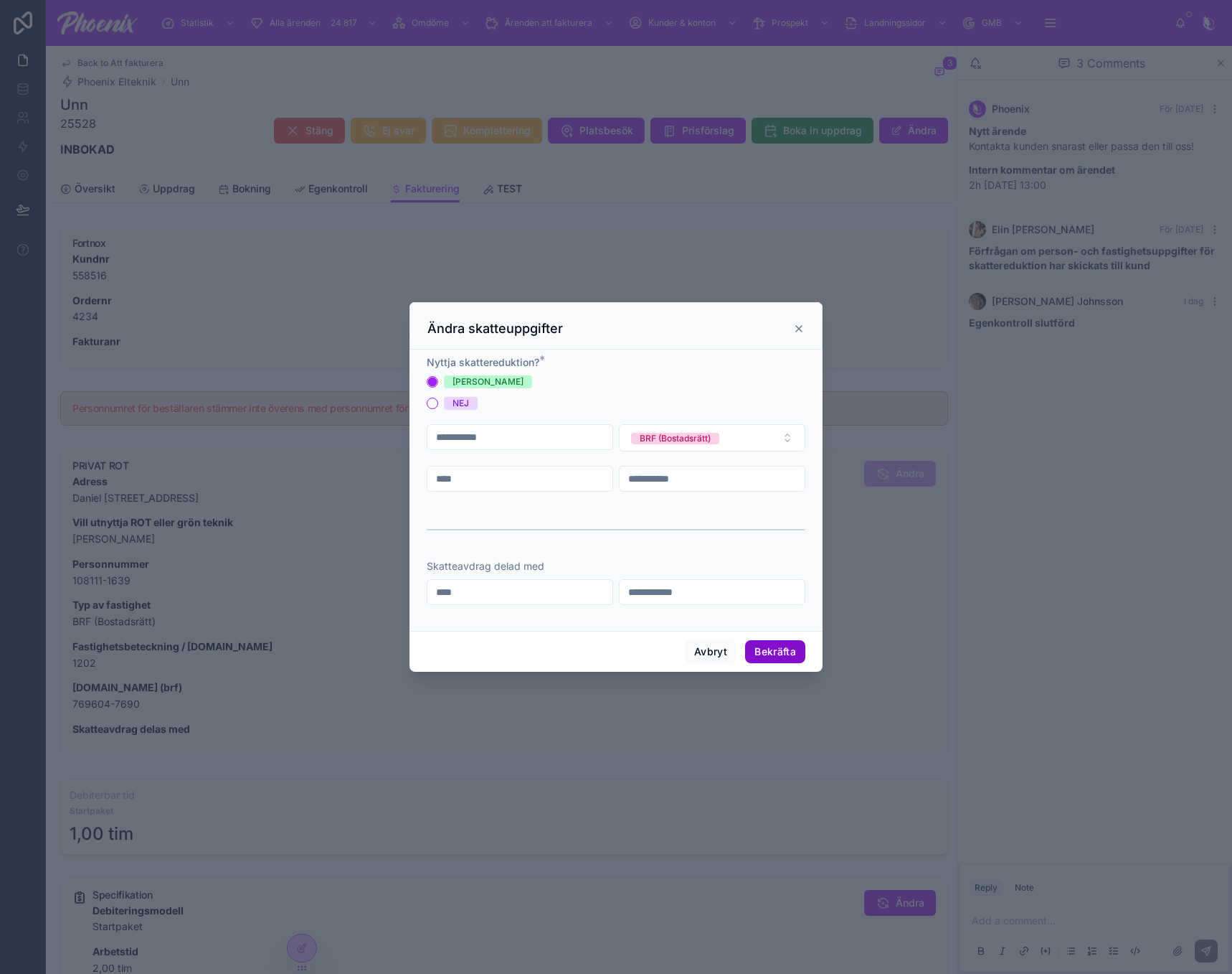
type input "**********"
drag, startPoint x: 783, startPoint y: 649, endPoint x: 842, endPoint y: 660, distance: 60.0
click at [783, 648] on button "Bekräfta" at bounding box center [775, 652] width 61 height 23
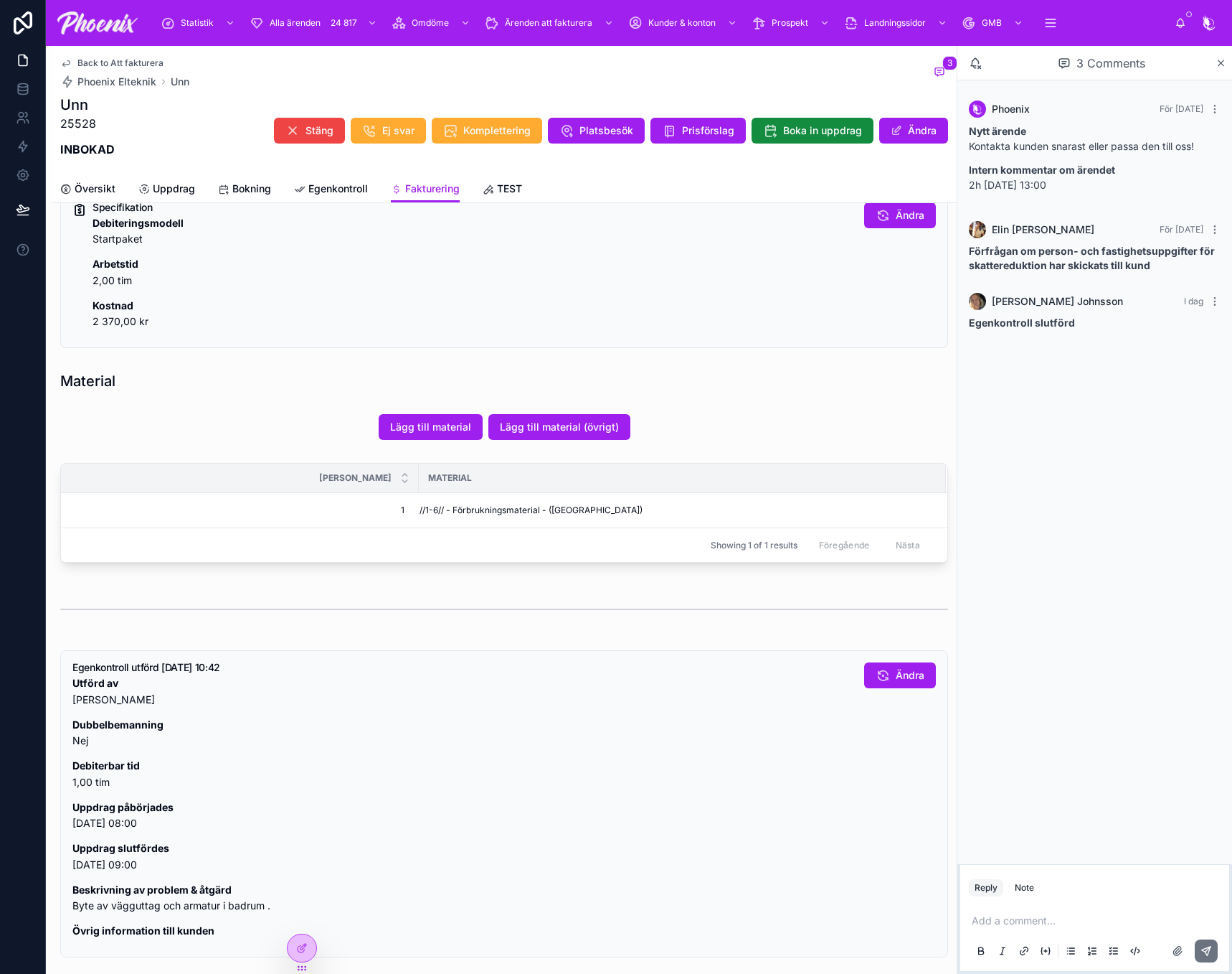
scroll to position [790, 0]
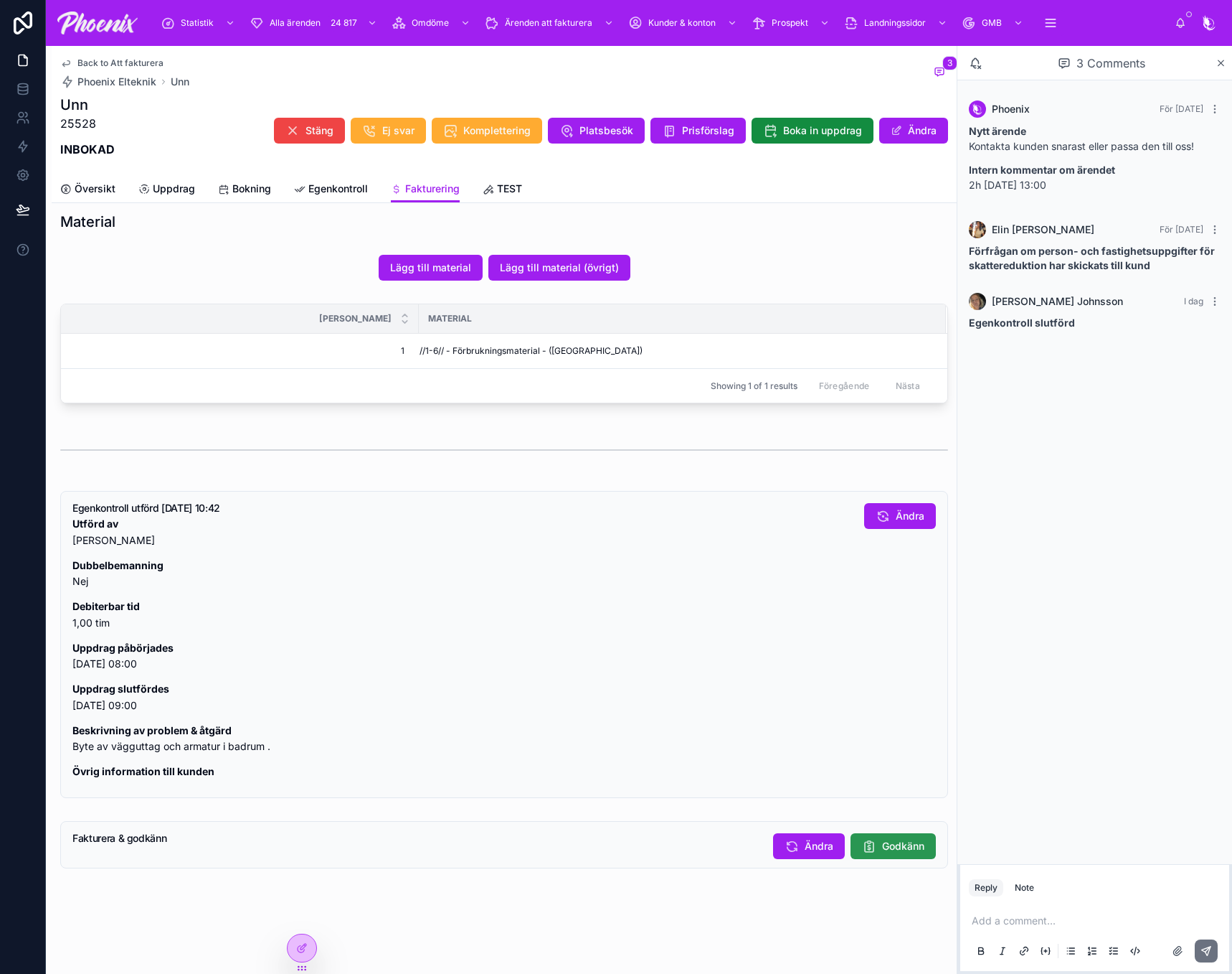
click at [883, 853] on span "Godkänn" at bounding box center [904, 846] width 42 height 14
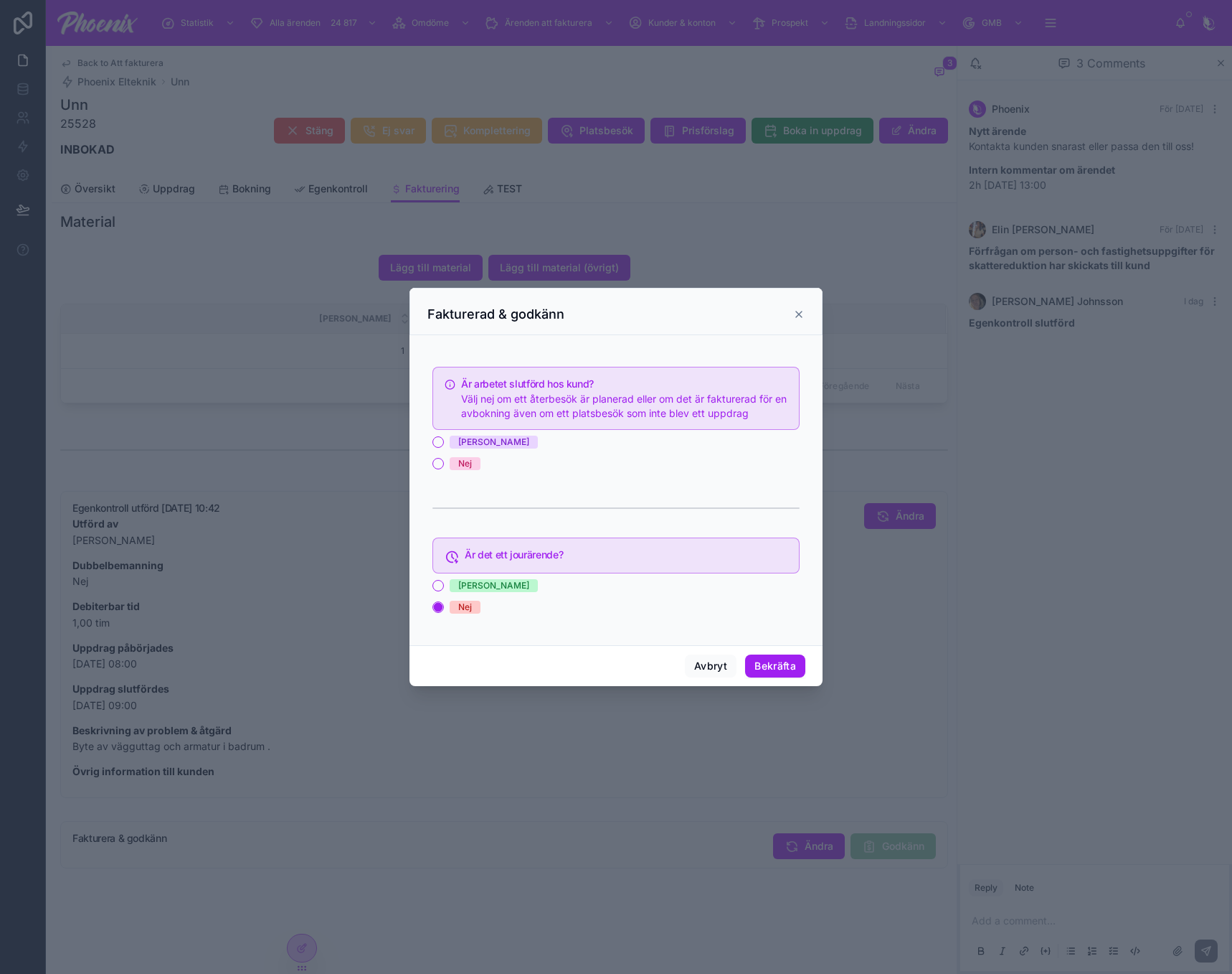
drag, startPoint x: 465, startPoint y: 440, endPoint x: 499, endPoint y: 465, distance: 42.2
click at [472, 447] on span "[PERSON_NAME]" at bounding box center [494, 442] width 88 height 13
drag, startPoint x: 460, startPoint y: 446, endPoint x: 623, endPoint y: 534, distance: 185.2
click at [465, 449] on div "[PERSON_NAME]" at bounding box center [494, 442] width 71 height 13
click at [435, 436] on button "[PERSON_NAME]" at bounding box center [438, 442] width 11 height 11
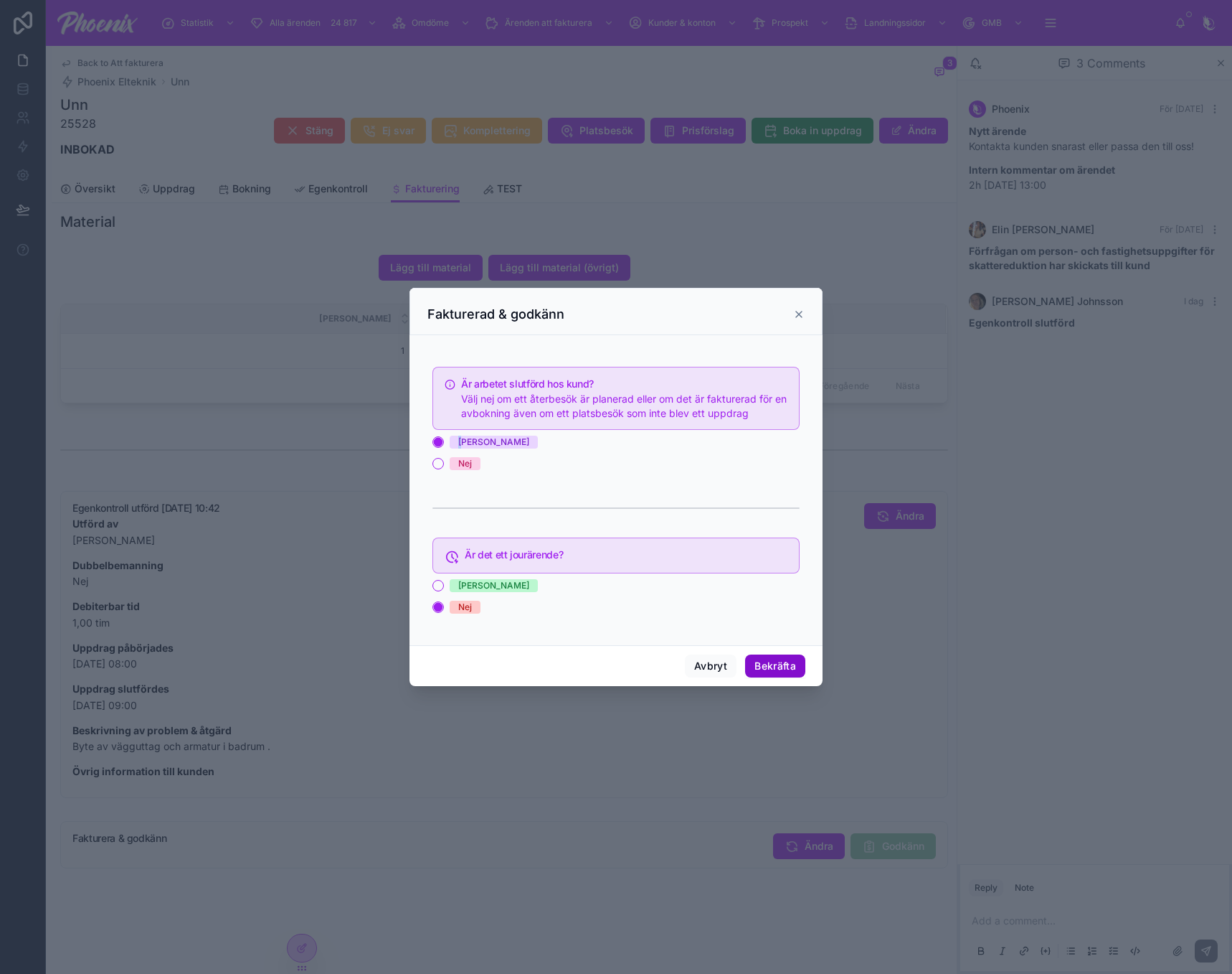
drag, startPoint x: 777, startPoint y: 664, endPoint x: 958, endPoint y: 700, distance: 184.5
click at [785, 668] on button "Bekräfta" at bounding box center [775, 666] width 61 height 23
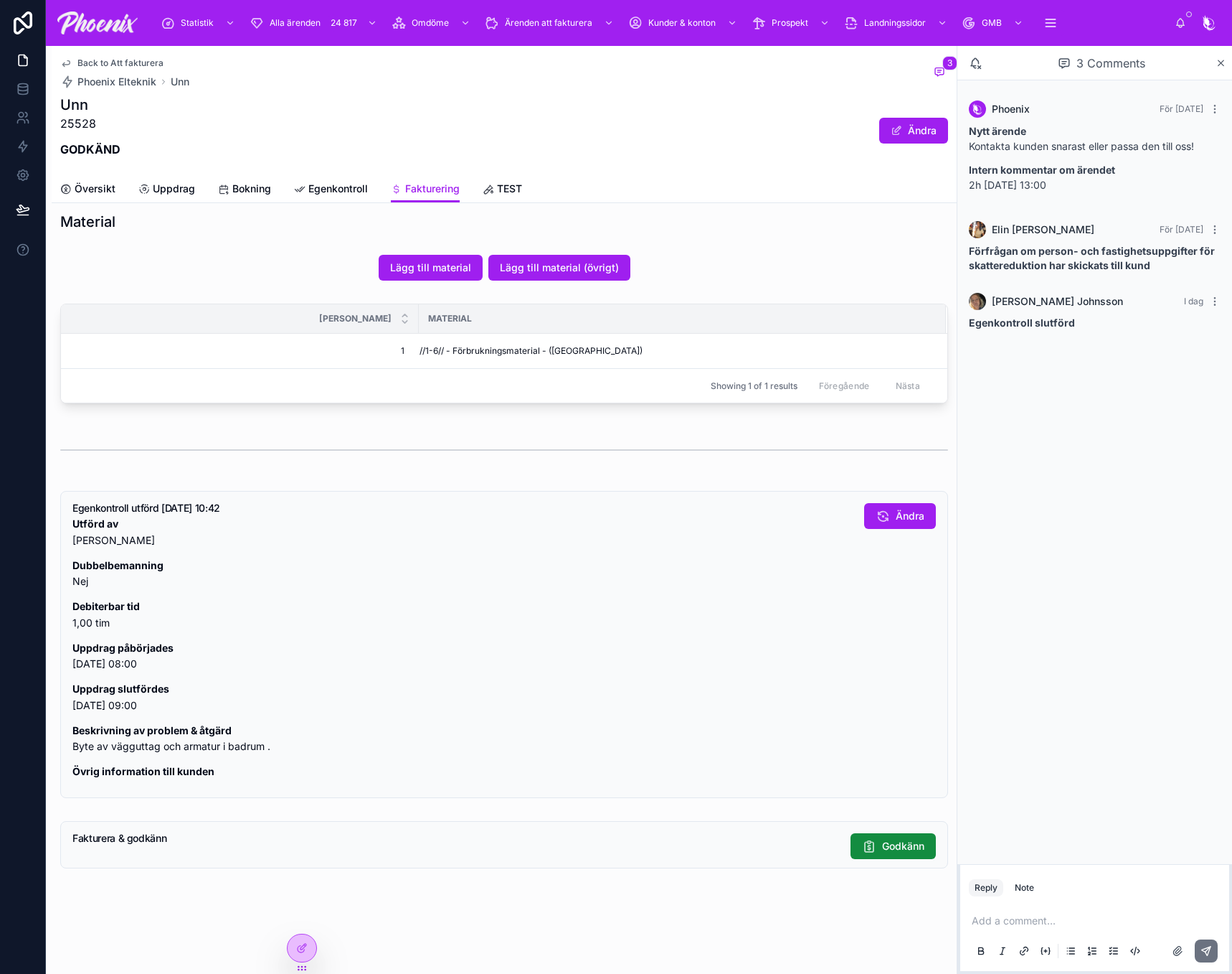
click at [139, 66] on span "Back to Att fakturera" at bounding box center [120, 62] width 86 height 11
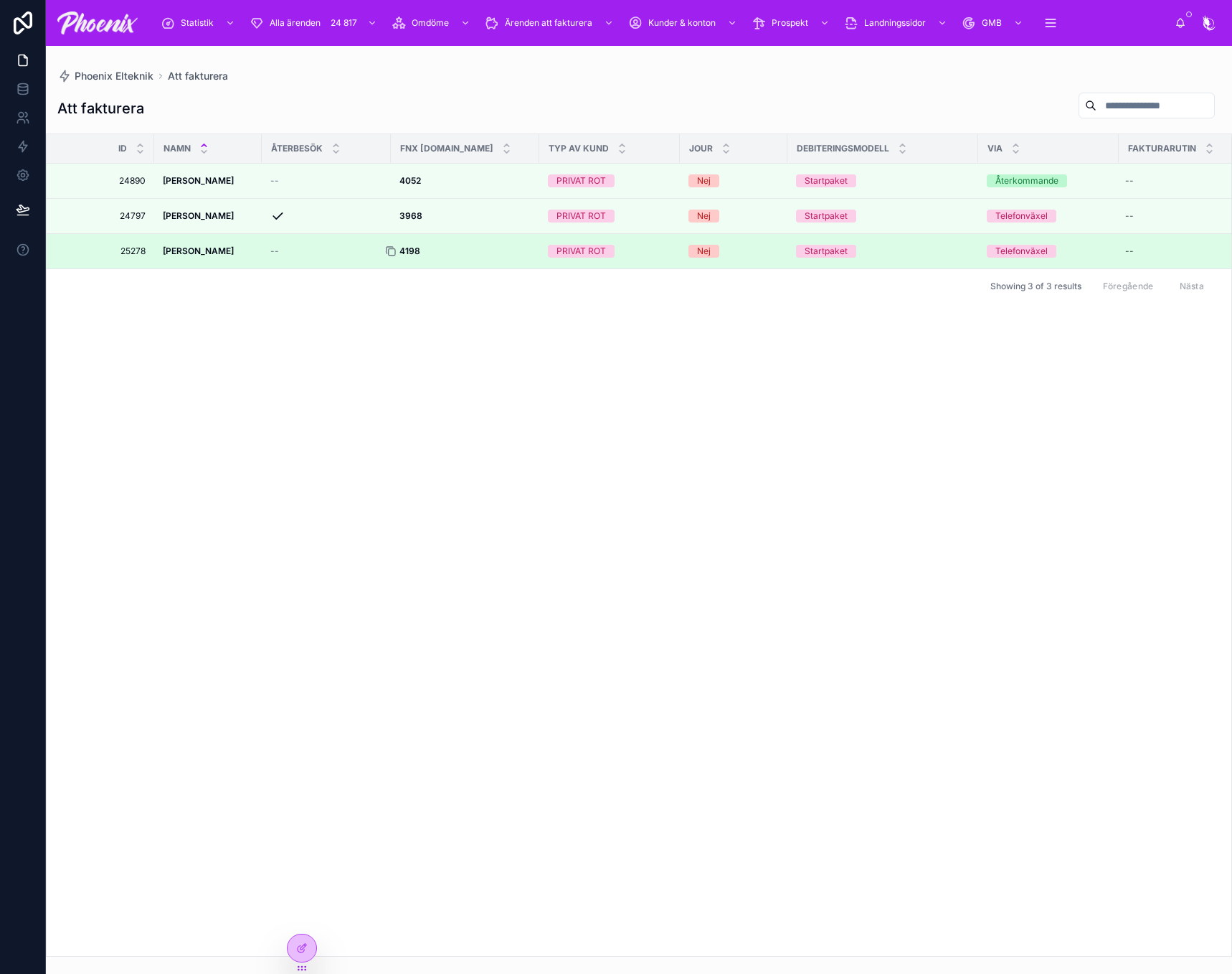
drag, startPoint x: 391, startPoint y: 252, endPoint x: 404, endPoint y: 251, distance: 13.0
click at [393, 252] on icon at bounding box center [391, 250] width 11 height 11
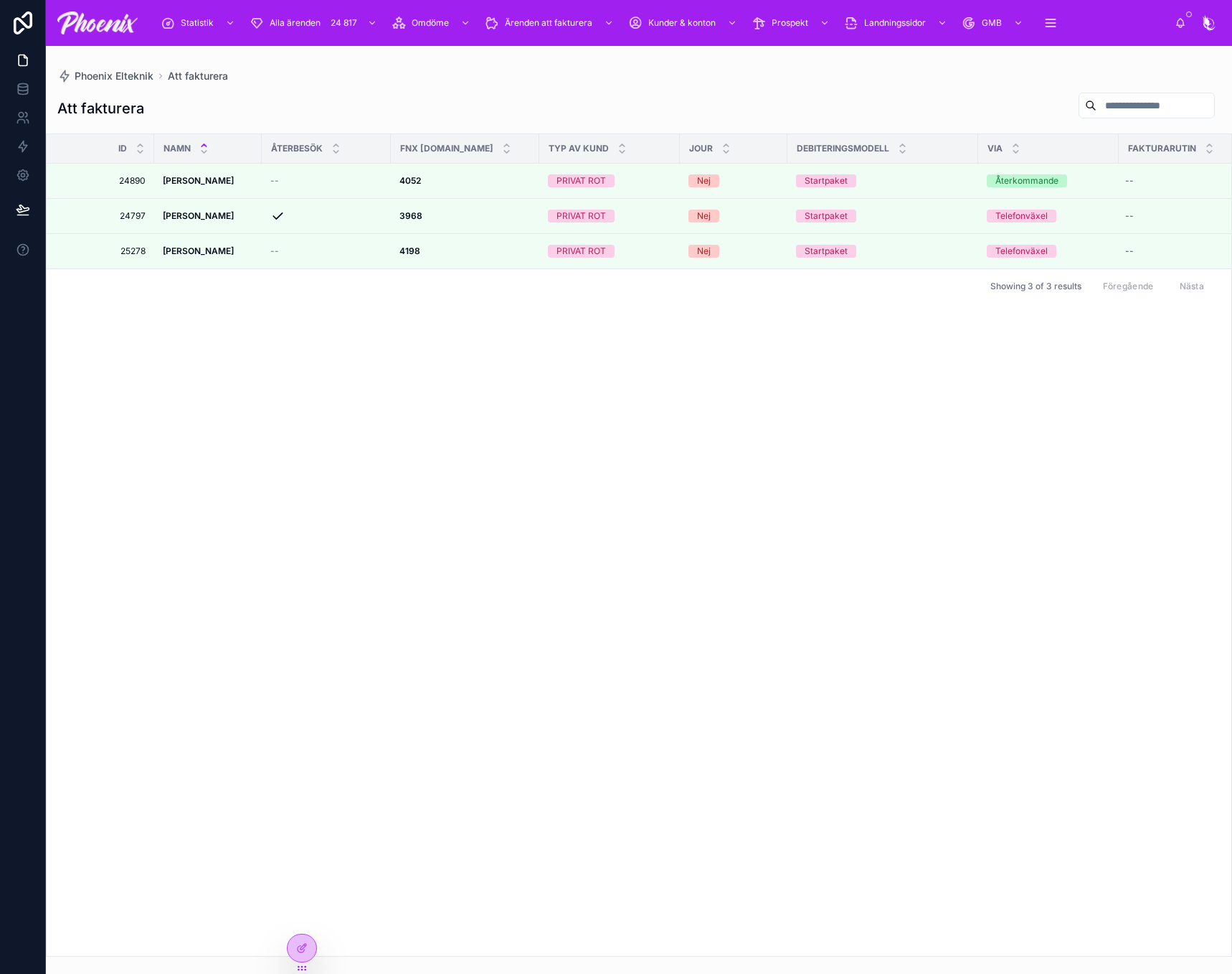
drag, startPoint x: 404, startPoint y: 251, endPoint x: 1099, endPoint y: 249, distance: 695.0
click at [0, 0] on div at bounding box center [0, 0] width 0 height 0
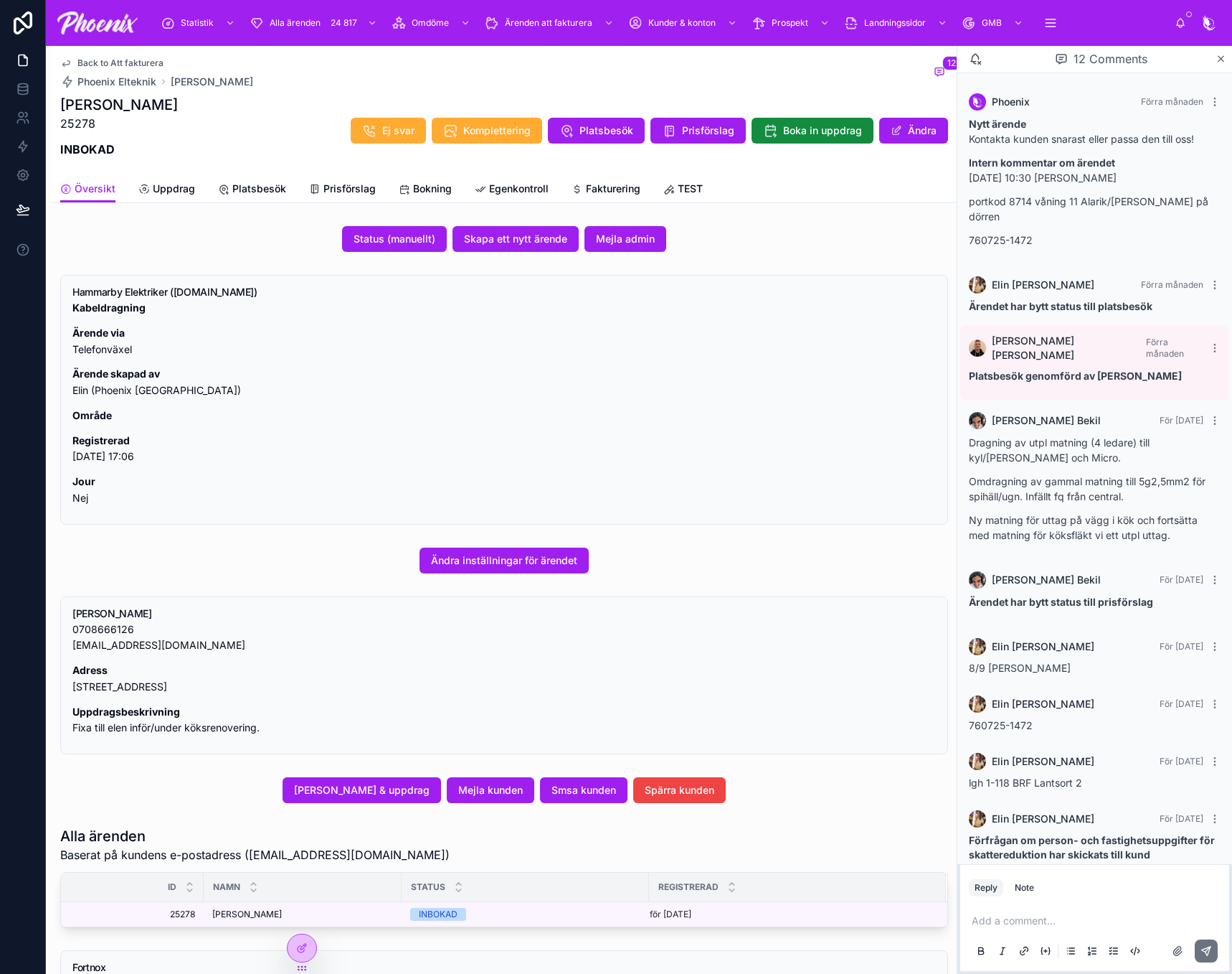
scroll to position [188, 0]
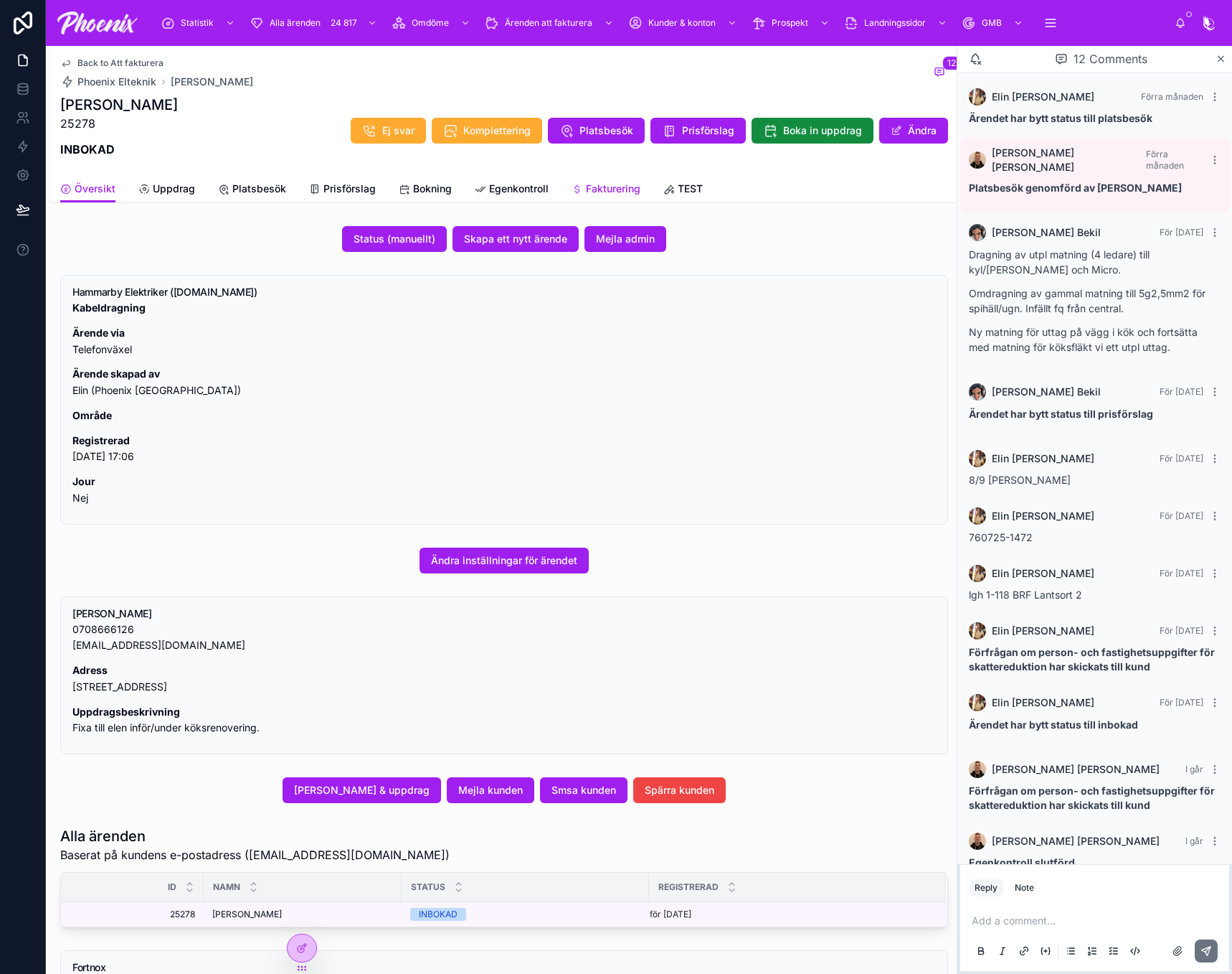
click at [594, 176] on link "Fakturering" at bounding box center [606, 190] width 68 height 29
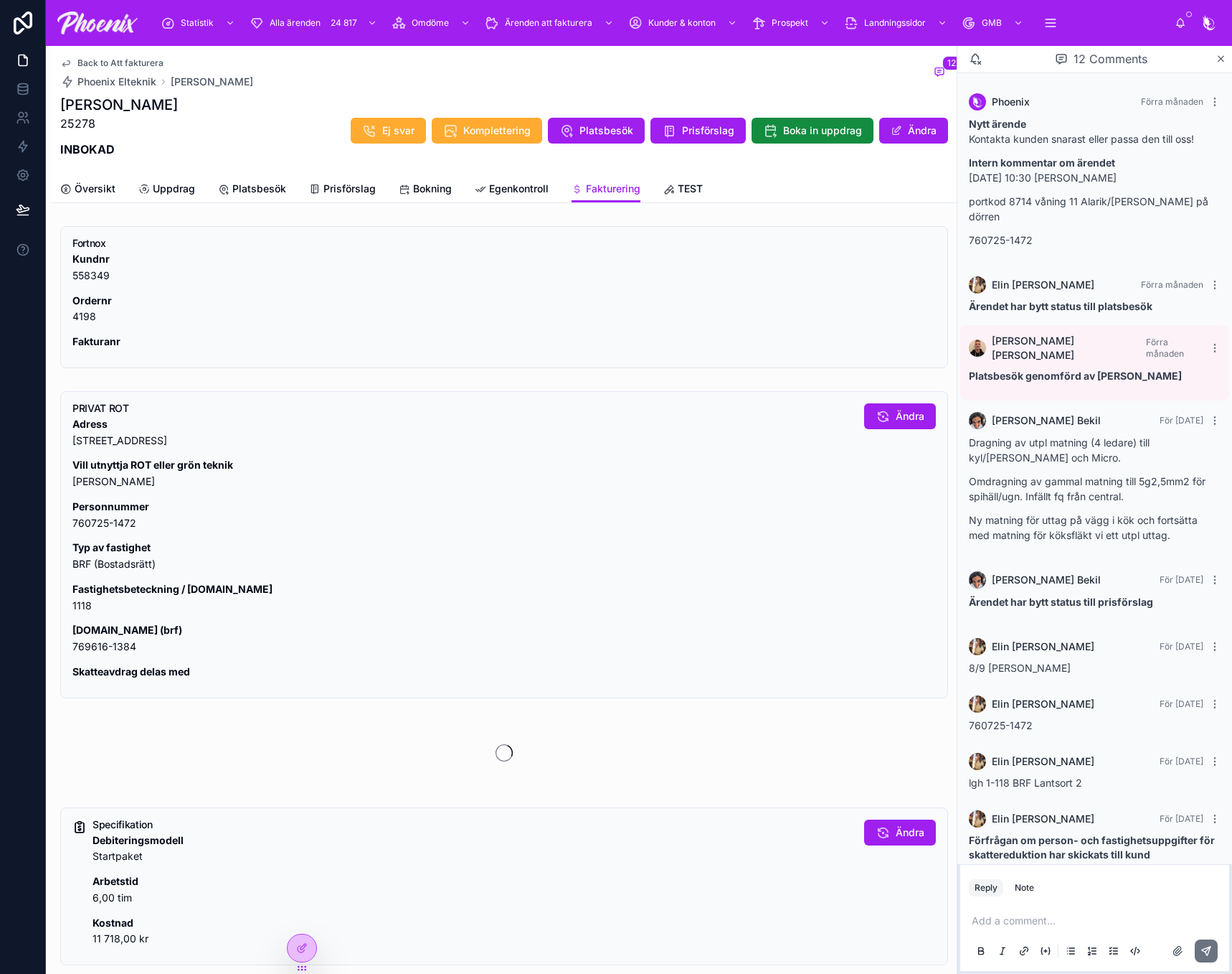
scroll to position [188, 0]
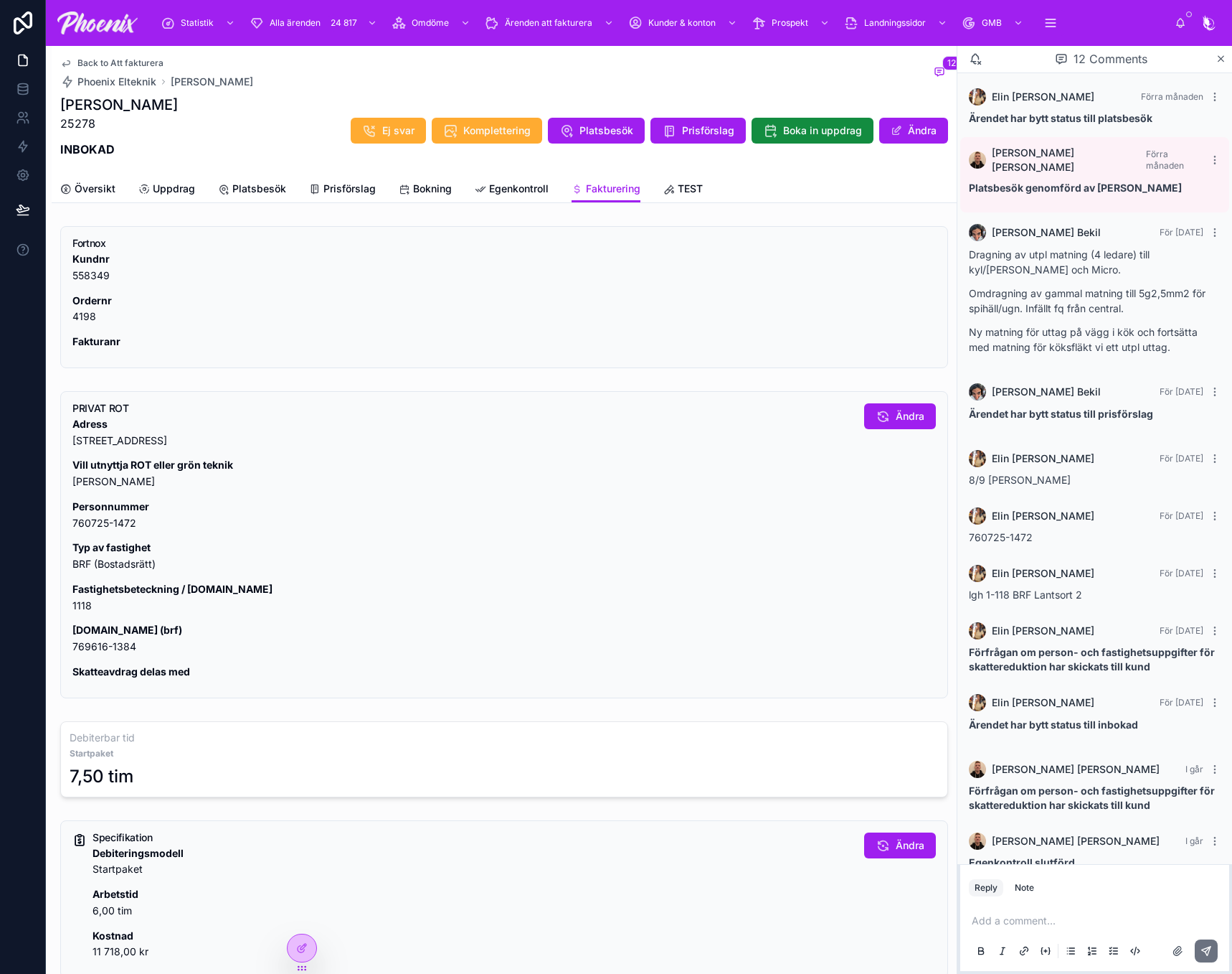
click at [85, 645] on p "Org.nr (brf) 769616-1384" at bounding box center [463, 639] width 781 height 33
click at [86, 589] on strong "Fastighetsbeteckning / lgh.nr" at bounding box center [173, 588] width 200 height 12
click at [81, 609] on p "Fastighetsbeteckning / lgh.nr 1118" at bounding box center [463, 598] width 781 height 33
copy p "1118"
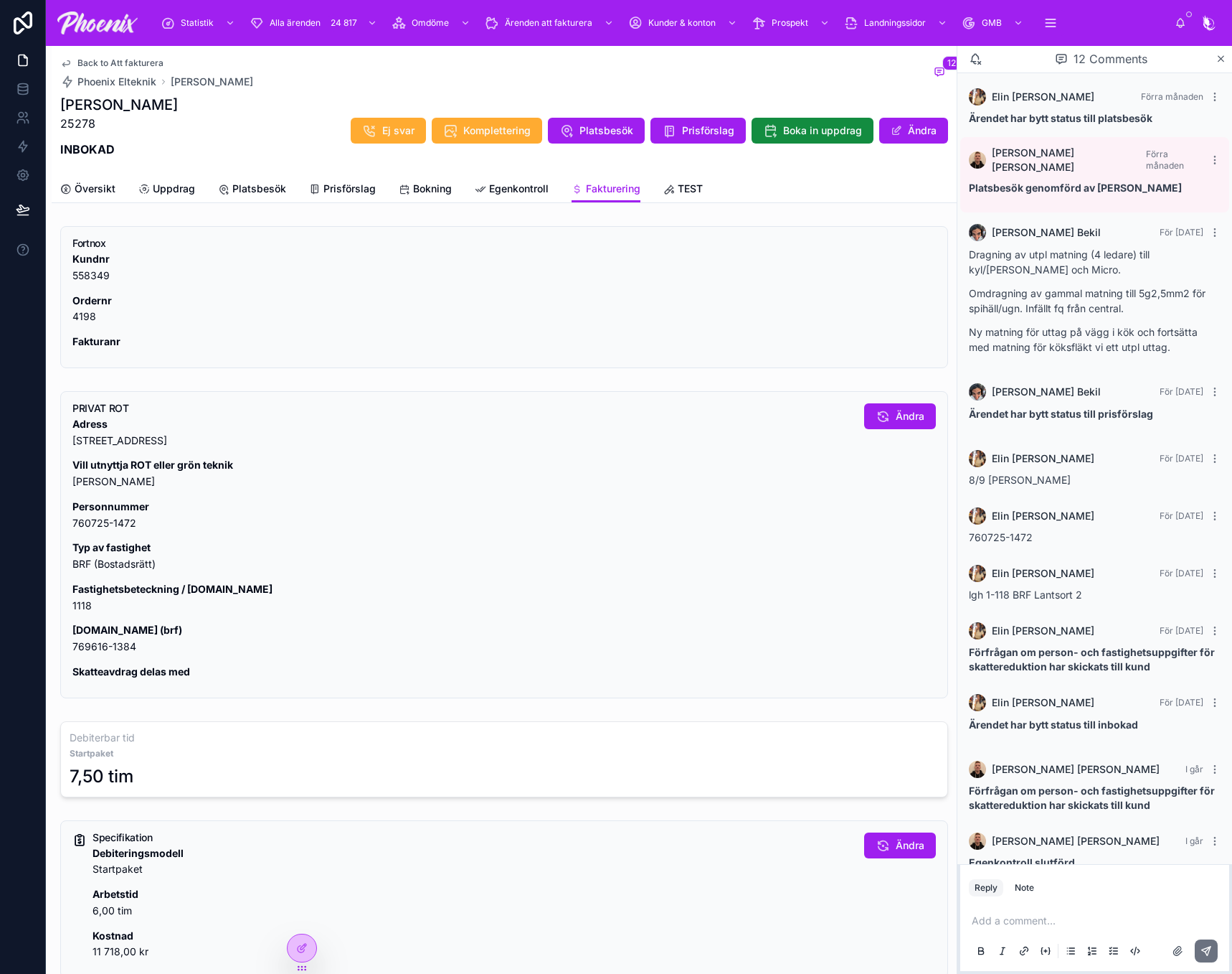
click at [126, 643] on p "Org.nr (brf) 769616-1384" at bounding box center [463, 639] width 781 height 33
drag, startPoint x: 126, startPoint y: 643, endPoint x: 198, endPoint y: 618, distance: 76.2
click at [126, 643] on p "Org.nr (brf) 769616-1384" at bounding box center [463, 639] width 781 height 33
click at [903, 422] on span "Ändra" at bounding box center [910, 416] width 29 height 14
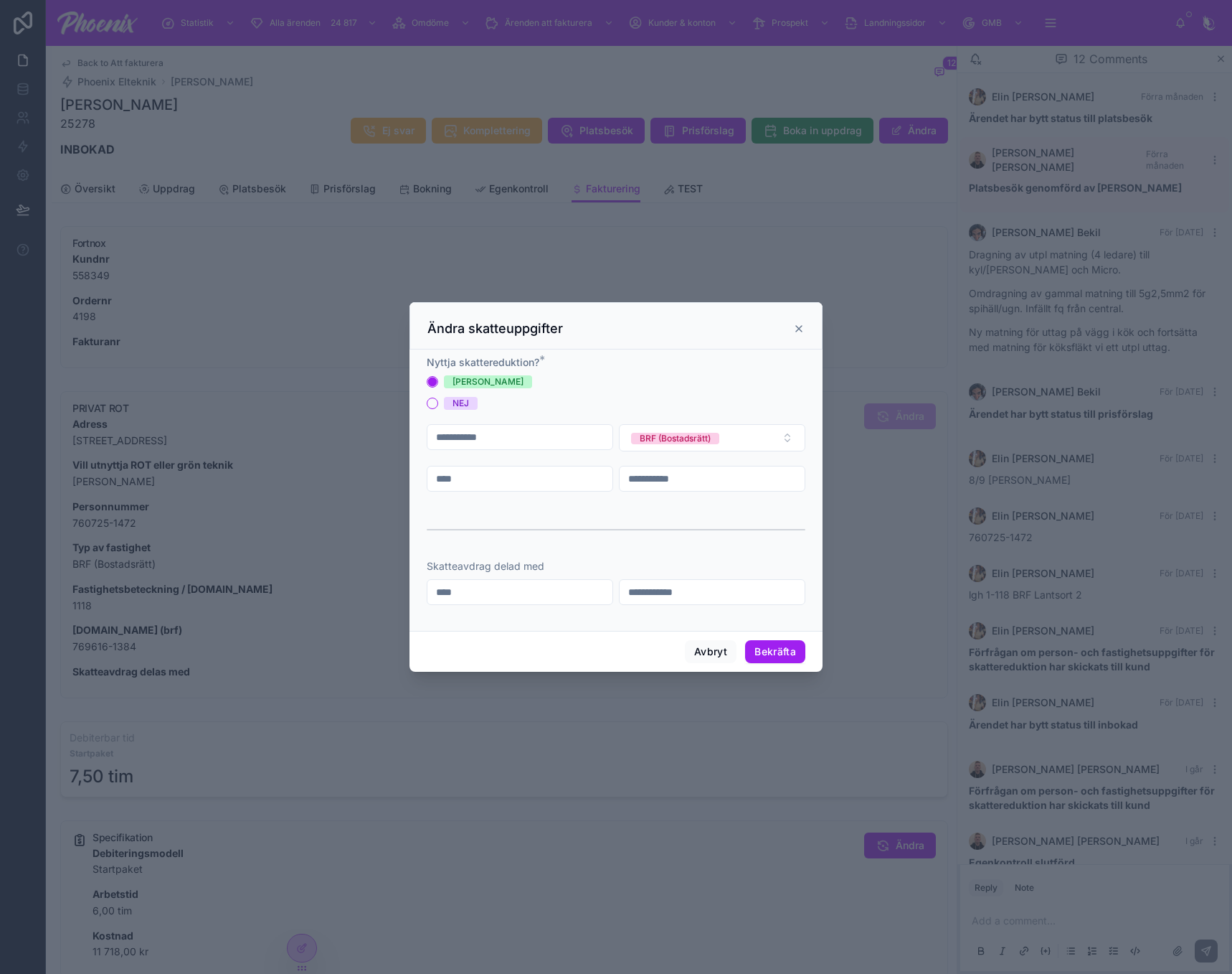
drag, startPoint x: 527, startPoint y: 473, endPoint x: 606, endPoint y: 559, distance: 116.8
click at [527, 474] on input "****" at bounding box center [520, 478] width 185 height 20
paste input "text"
type input "****"
click at [748, 640] on button "Bekräfta" at bounding box center [775, 652] width 61 height 23
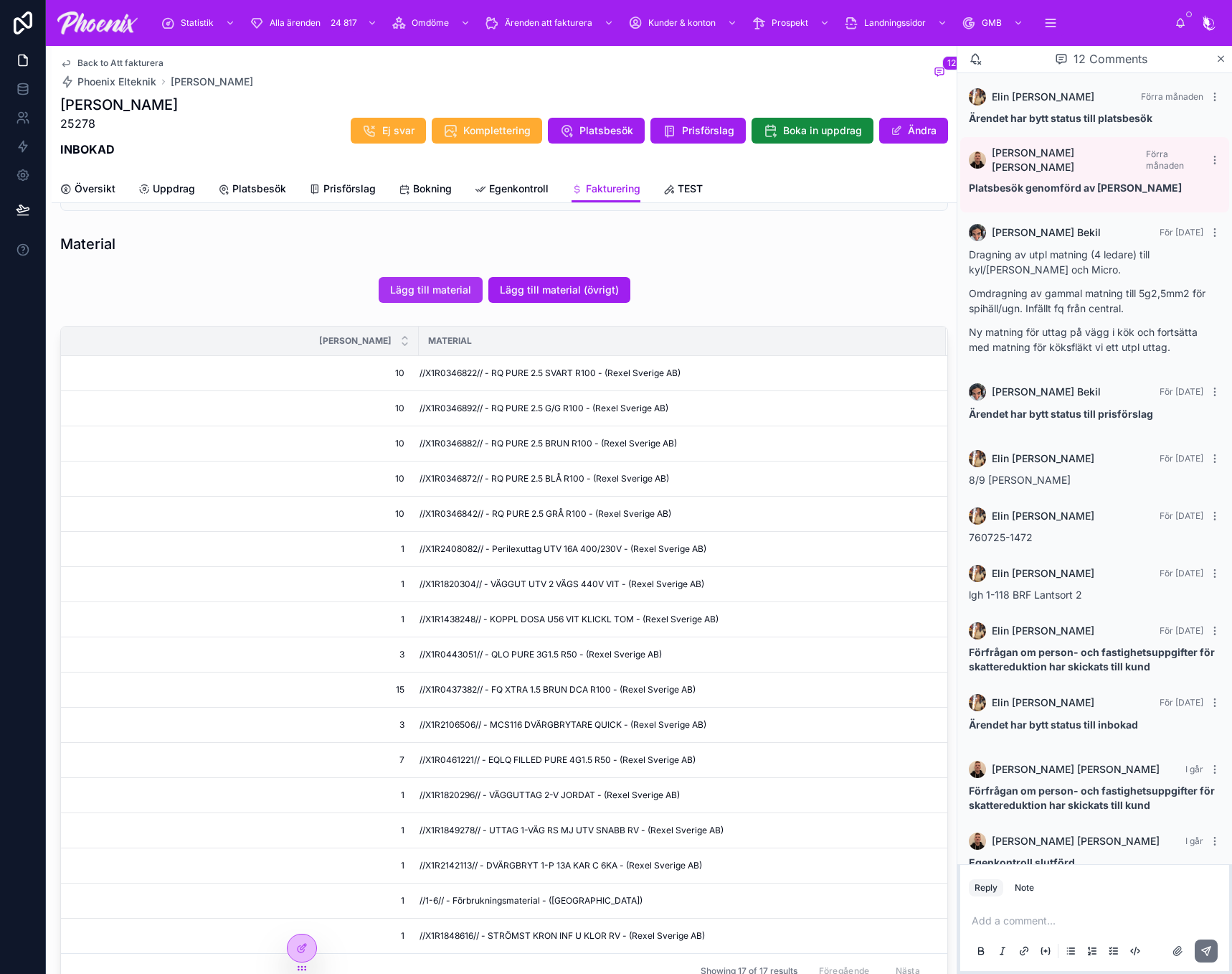
scroll to position [718, 0]
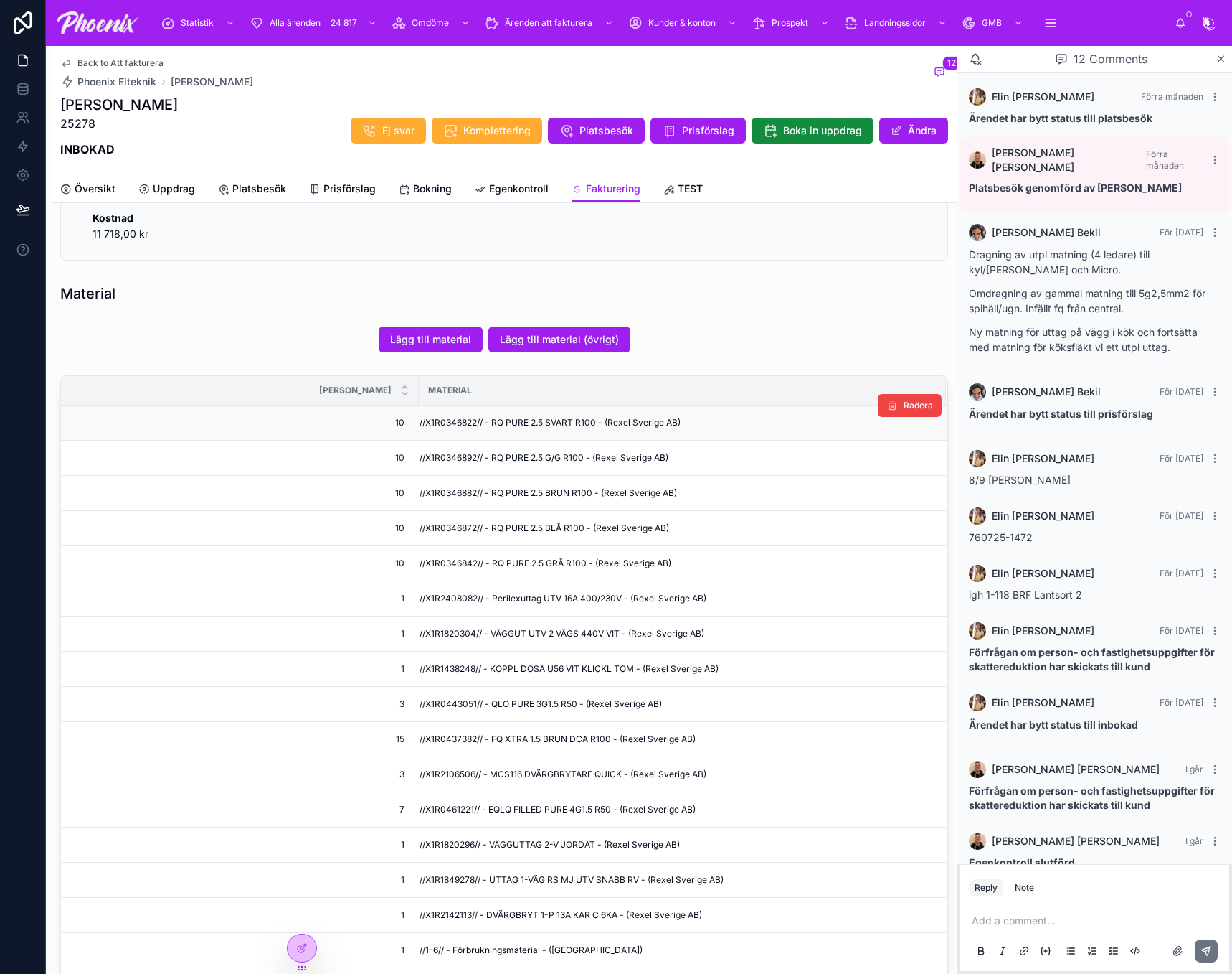
click at [446, 427] on span "//X1R0346822// - RQ PURE 2.5 SVART R100 - (Rexel Sverige AB)" at bounding box center [550, 422] width 261 height 11
drag, startPoint x: 446, startPoint y: 427, endPoint x: 926, endPoint y: 543, distance: 493.8
click at [453, 427] on span "//X1R0346822// - RQ PURE 2.5 SVART R100 - (Rexel Sverige AB)" at bounding box center [550, 422] width 261 height 11
click at [465, 460] on span "//X1R0346892// - RQ PURE 2.5 G/G R100 - (Rexel Sverige AB)" at bounding box center [544, 458] width 249 height 11
drag, startPoint x: 465, startPoint y: 460, endPoint x: 573, endPoint y: 482, distance: 110.2
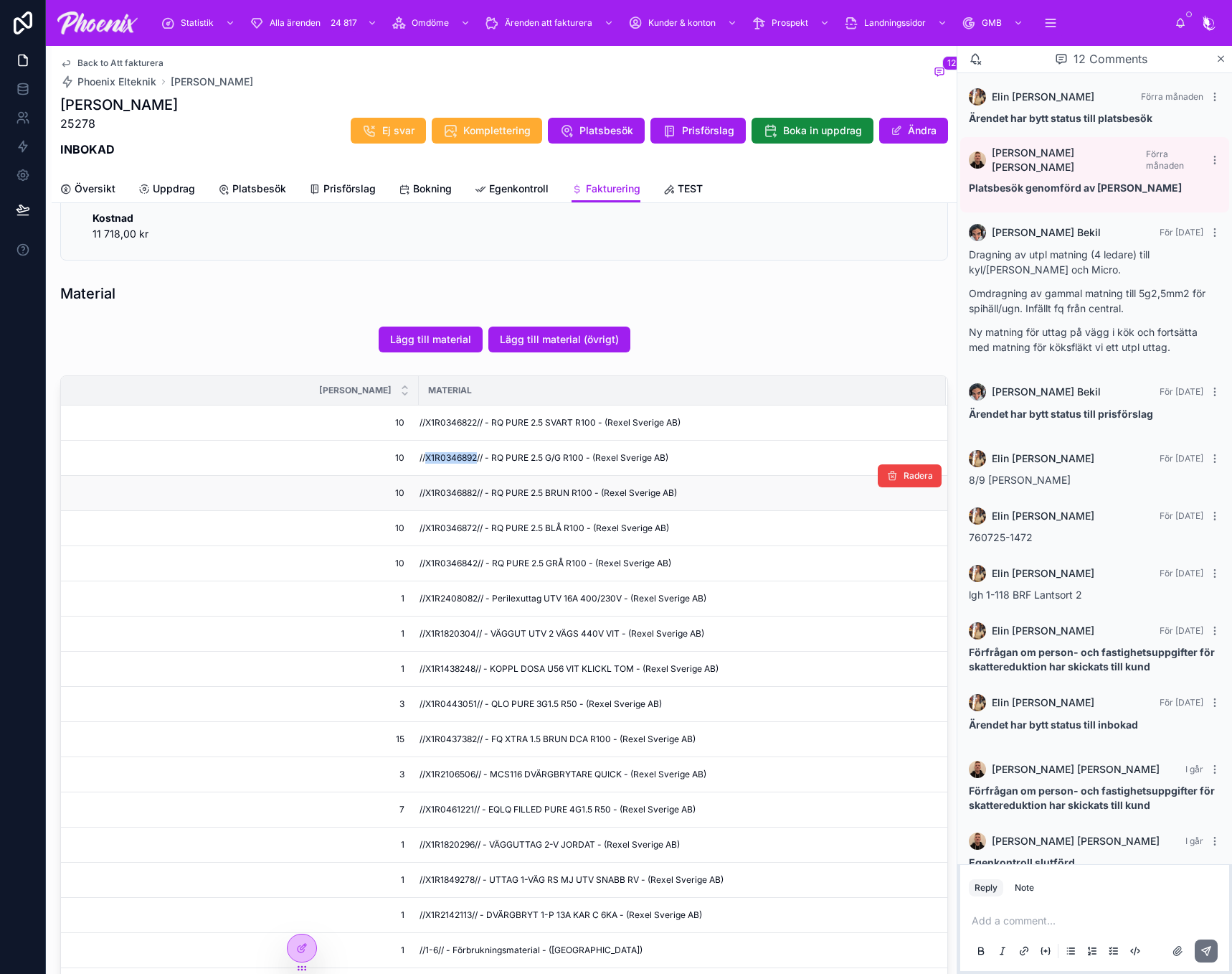
click at [467, 460] on span "//X1R0346892// - RQ PURE 2.5 G/G R100 - (Rexel Sverige AB)" at bounding box center [544, 458] width 249 height 11
click at [465, 502] on td "//X1R0346882// - RQ PURE 2.5 BRUN R100 - (Rexel Sverige AB)" at bounding box center [682, 494] width 527 height 35
click at [465, 530] on span "//X1R0346872// - RQ PURE 2.5 BLÅ R100 - (Rexel Sverige AB)" at bounding box center [544, 528] width 249 height 11
drag, startPoint x: 465, startPoint y: 530, endPoint x: 716, endPoint y: 571, distance: 254.3
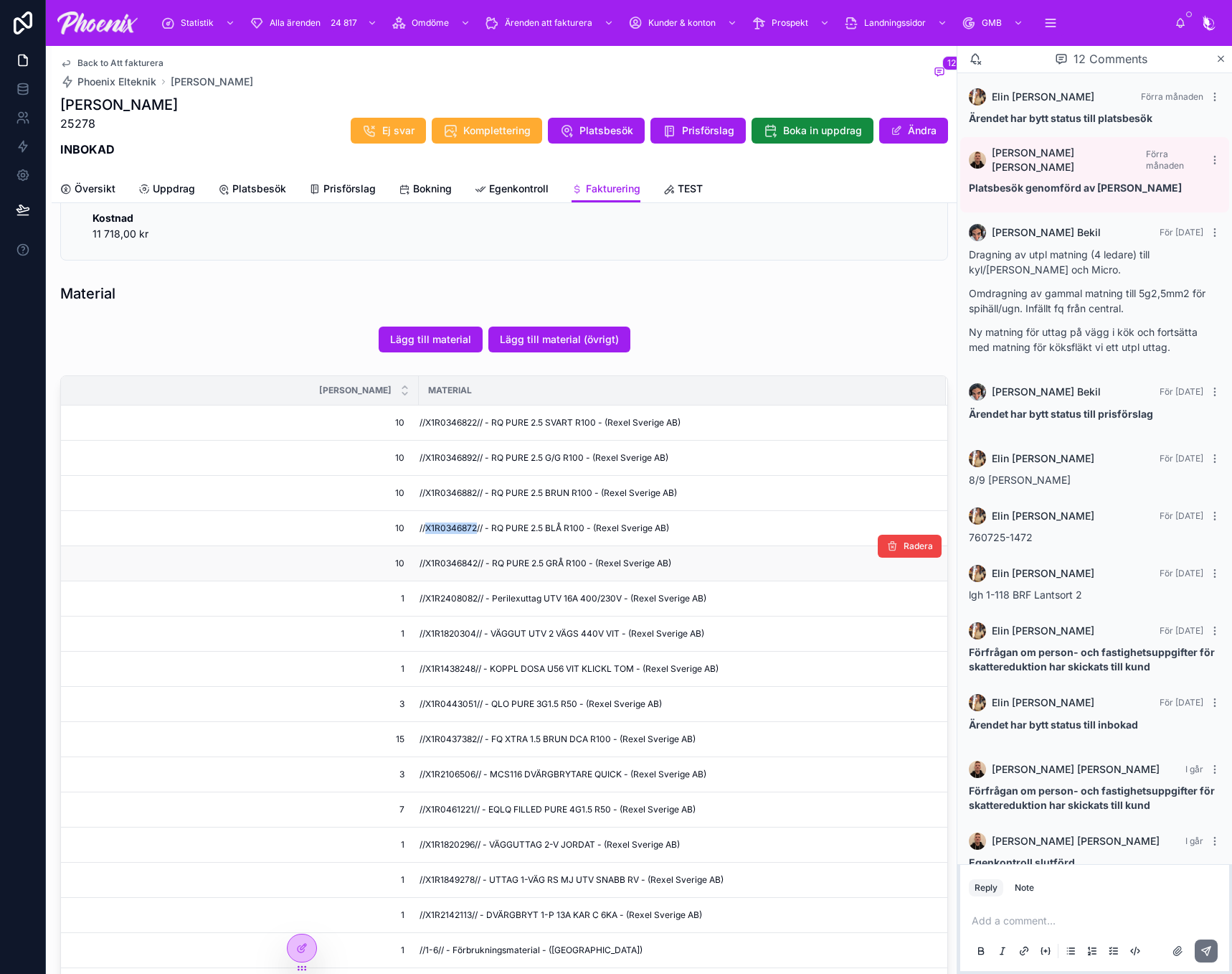
click at [468, 530] on span "//X1R0346872// - RQ PURE 2.5 BLÅ R100 - (Rexel Sverige AB)" at bounding box center [544, 528] width 249 height 11
click at [456, 566] on span "//X1R0346842// - RQ PURE 2.5 GRÅ R100 - (Rexel Sverige AB)" at bounding box center [545, 563] width 252 height 11
drag, startPoint x: 456, startPoint y: 566, endPoint x: 741, endPoint y: 599, distance: 286.9
click at [458, 566] on span "//X1R0346842// - RQ PURE 2.5 GRÅ R100 - (Rexel Sverige AB)" at bounding box center [545, 563] width 252 height 11
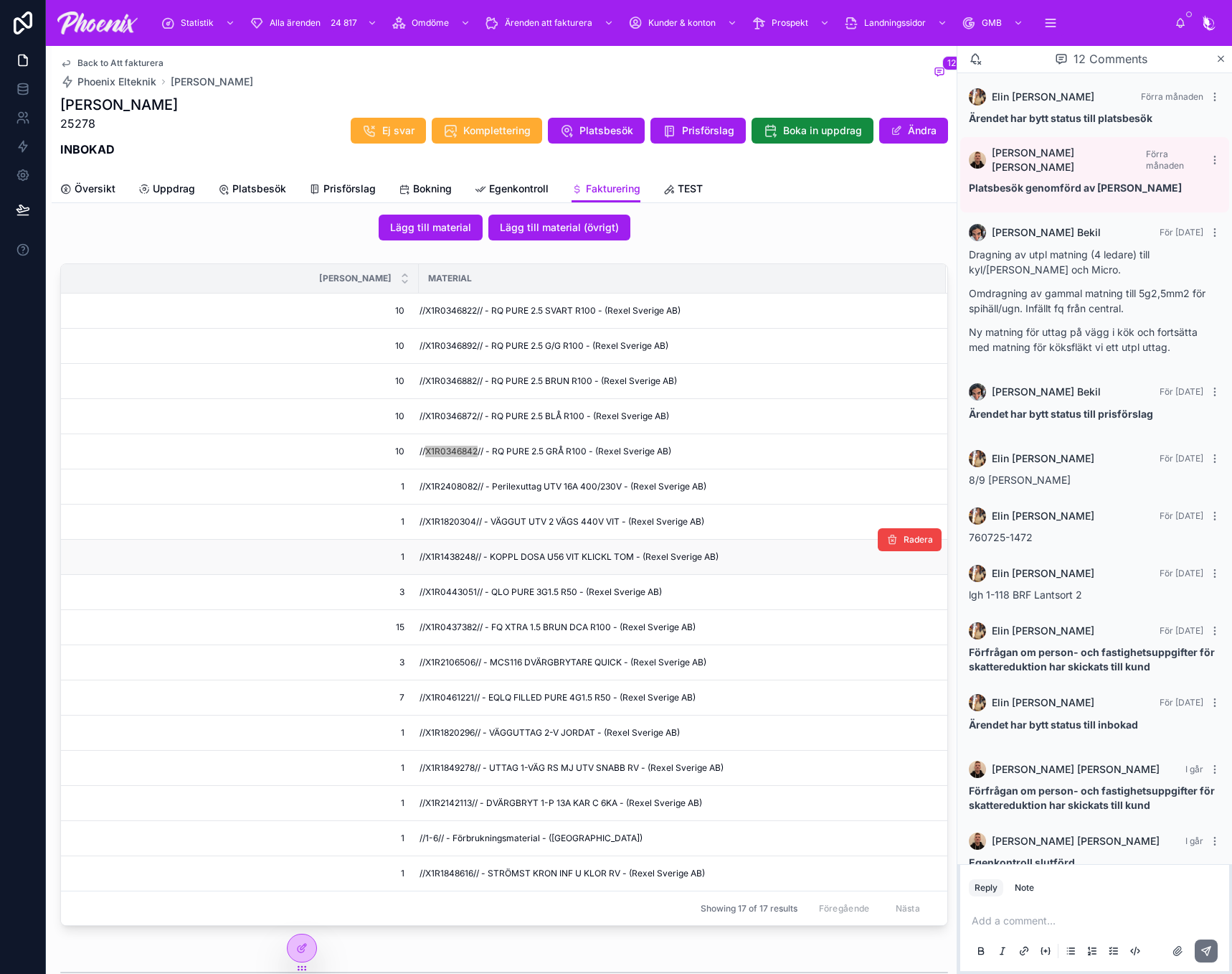
scroll to position [861, 0]
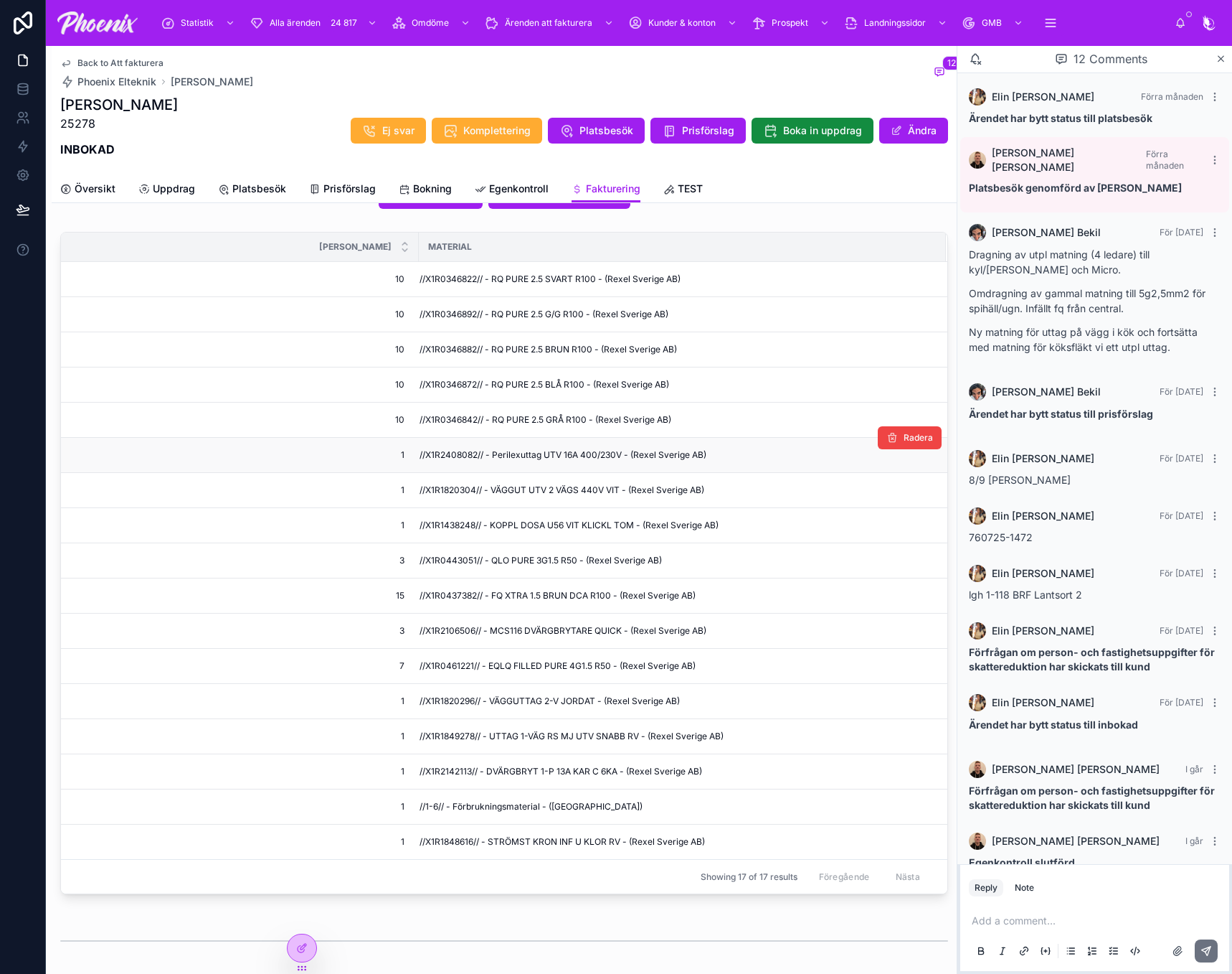
click at [450, 458] on span "//X1R2408082// - Perilexuttag UTV 16A 400/230V - (Rexel Sverige AB)" at bounding box center [563, 454] width 287 height 11
click at [465, 496] on td "//X1R1820304// - VÄGGUT UTV 2 VÄGS 440V VIT - (Rexel Sverige AB)" at bounding box center [682, 490] width 527 height 35
click at [441, 527] on span "//X1R1438248// - KOPPL DOSA U56 VIT KLICKL TOM - (Rexel Sverige AB)" at bounding box center [569, 524] width 299 height 11
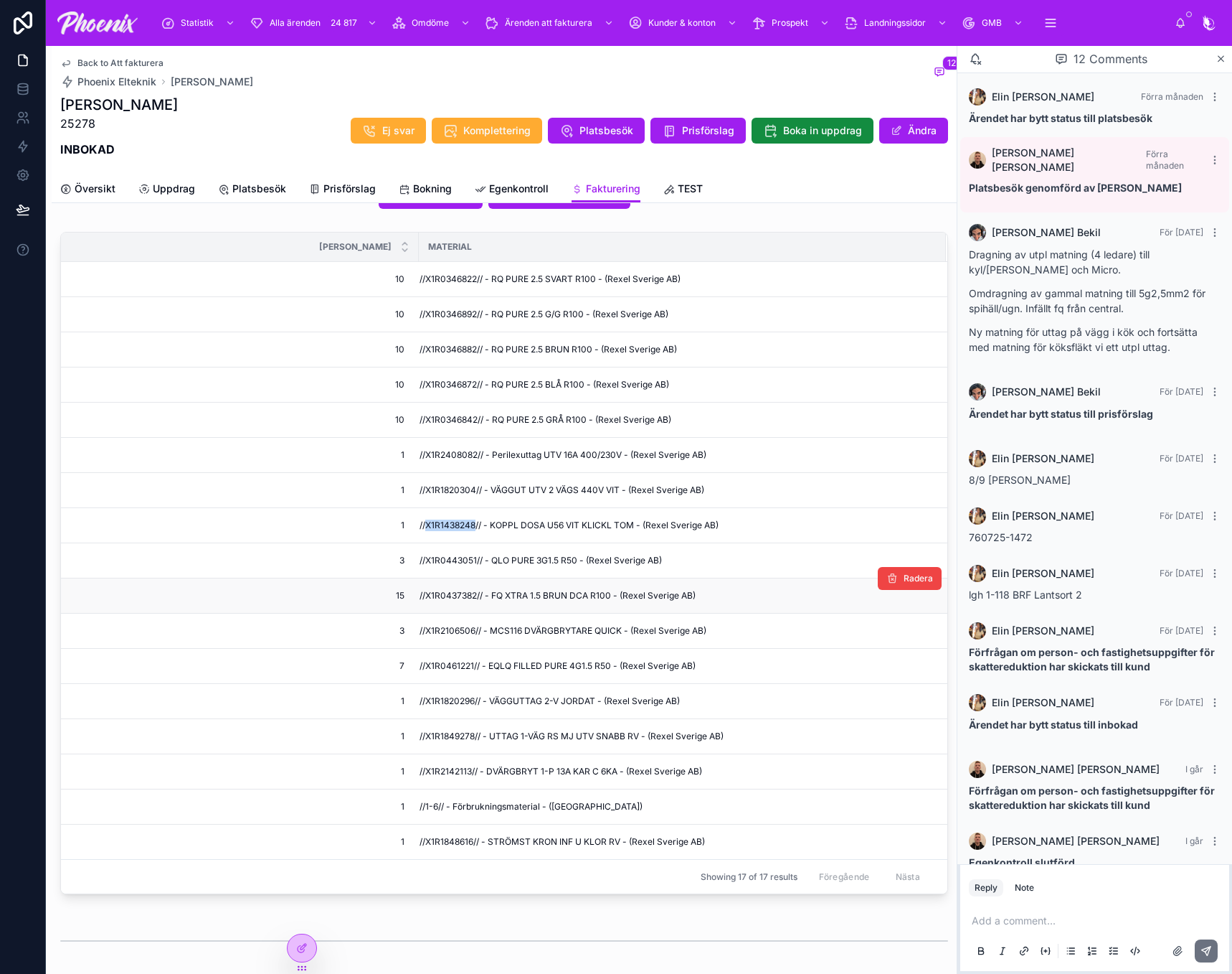
drag, startPoint x: 441, startPoint y: 527, endPoint x: 836, endPoint y: 581, distance: 398.7
click at [468, 529] on span "//X1R1438248// - KOPPL DOSA U56 VIT KLICKL TOM - (Rexel Sverige AB)" at bounding box center [569, 524] width 299 height 11
click at [456, 555] on span "//X1R0443051// - QLO PURE 3G1.5 R50 - (Rexel Sverige AB)" at bounding box center [541, 559] width 242 height 11
click at [465, 557] on span "//X1R0443051// - QLO PURE 3G1.5 R50 - (Rexel Sverige AB)" at bounding box center [541, 559] width 242 height 11
click at [455, 589] on span "//X1R0437382// - FQ XTRA 1.5 BRUN DCA R100 - (Rexel Sverige AB)" at bounding box center [558, 595] width 276 height 11
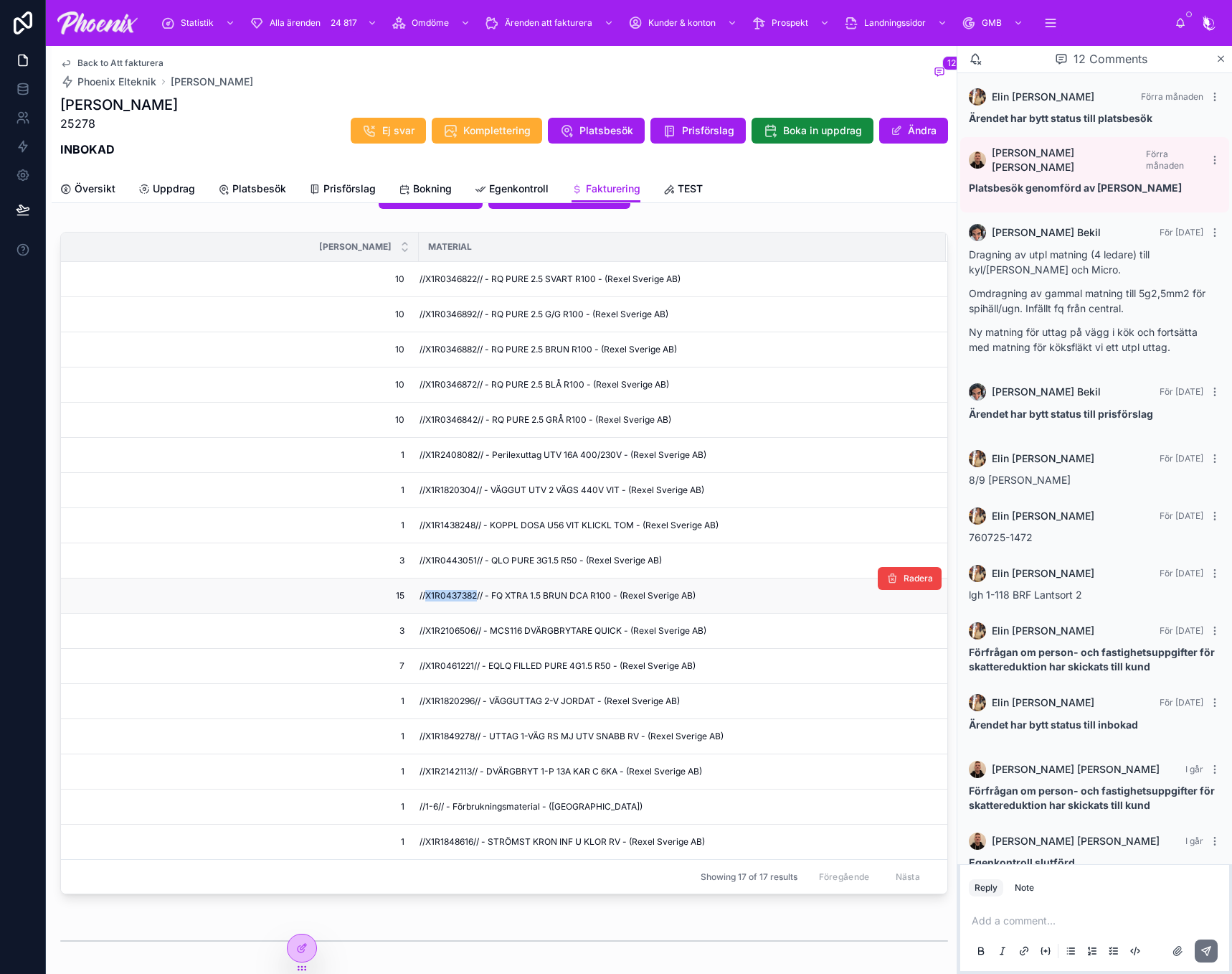
click at [455, 589] on span "//X1R0437382// - FQ XTRA 1.5 BRUN DCA R100 - (Rexel Sverige AB)" at bounding box center [558, 595] width 276 height 11
click at [453, 624] on span "//X1R2106506// - MCS116 DVÄRGBRYTARE QUICK - (Rexel Sverige AB)" at bounding box center [563, 630] width 287 height 11
click at [433, 668] on span "//X1R0461221// - EQLQ FILLED PURE 4G1.5 R50 - (Rexel Sverige AB)" at bounding box center [558, 666] width 276 height 11
drag, startPoint x: 433, startPoint y: 668, endPoint x: 896, endPoint y: 694, distance: 463.7
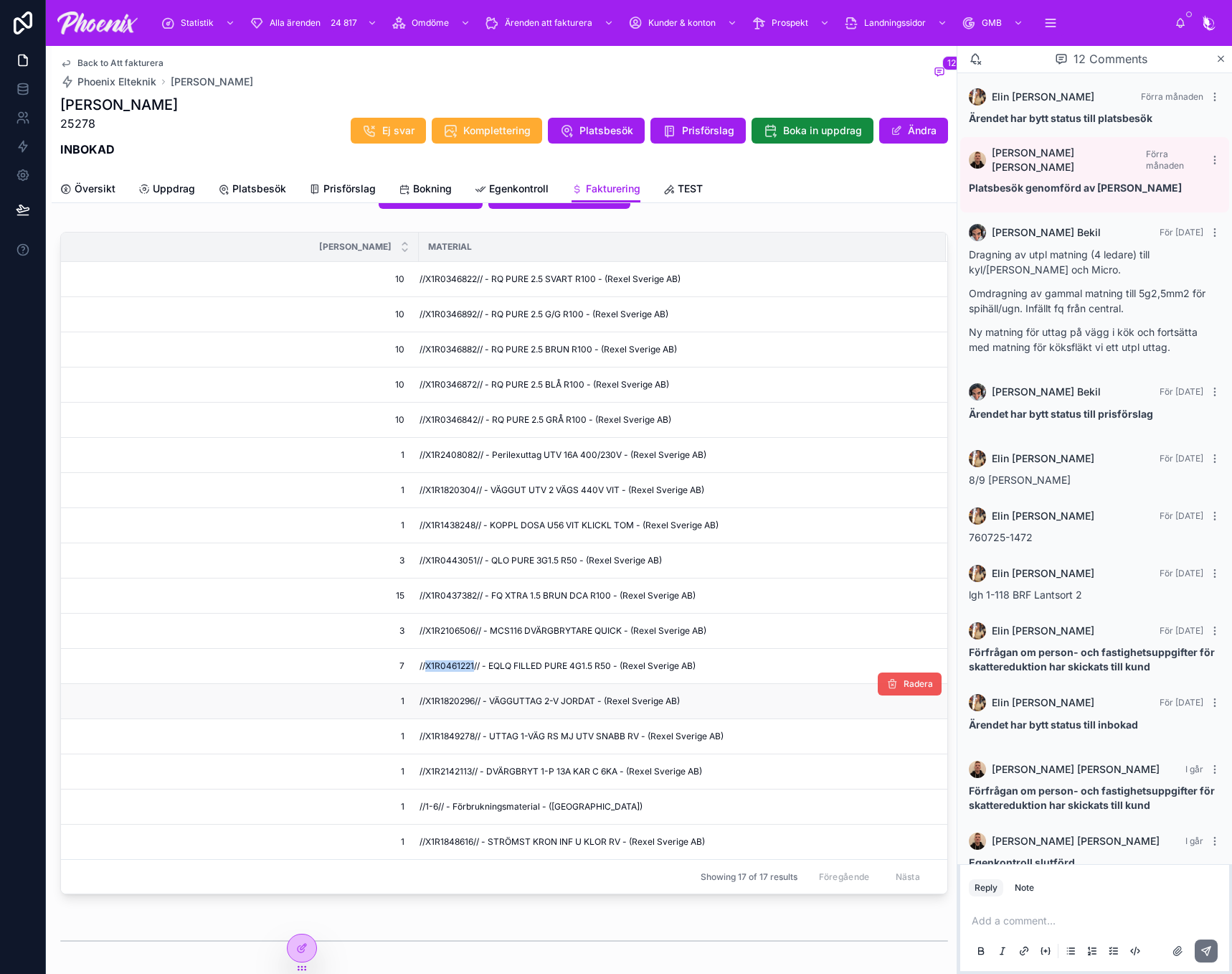
click at [438, 668] on span "//X1R0461221// - EQLQ FILLED PURE 4G1.5 R50 - (Rexel Sverige AB)" at bounding box center [558, 666] width 276 height 11
click at [444, 709] on td "//X1R1820296// - VÄGGUTTAG 2-V JORDAT - (Rexel Sverige AB)" at bounding box center [682, 701] width 527 height 35
click at [468, 737] on span "//X1R1849278// - UTTAG 1-VÄG RS MJ UTV SNABB RV - (Rexel Sverige AB)" at bounding box center [572, 736] width 304 height 11
click at [458, 771] on span "//X1R2142113// - DVÄRGBRYT 1-P 13A KAR C 6KA - (Rexel Sverige AB)" at bounding box center [561, 771] width 283 height 11
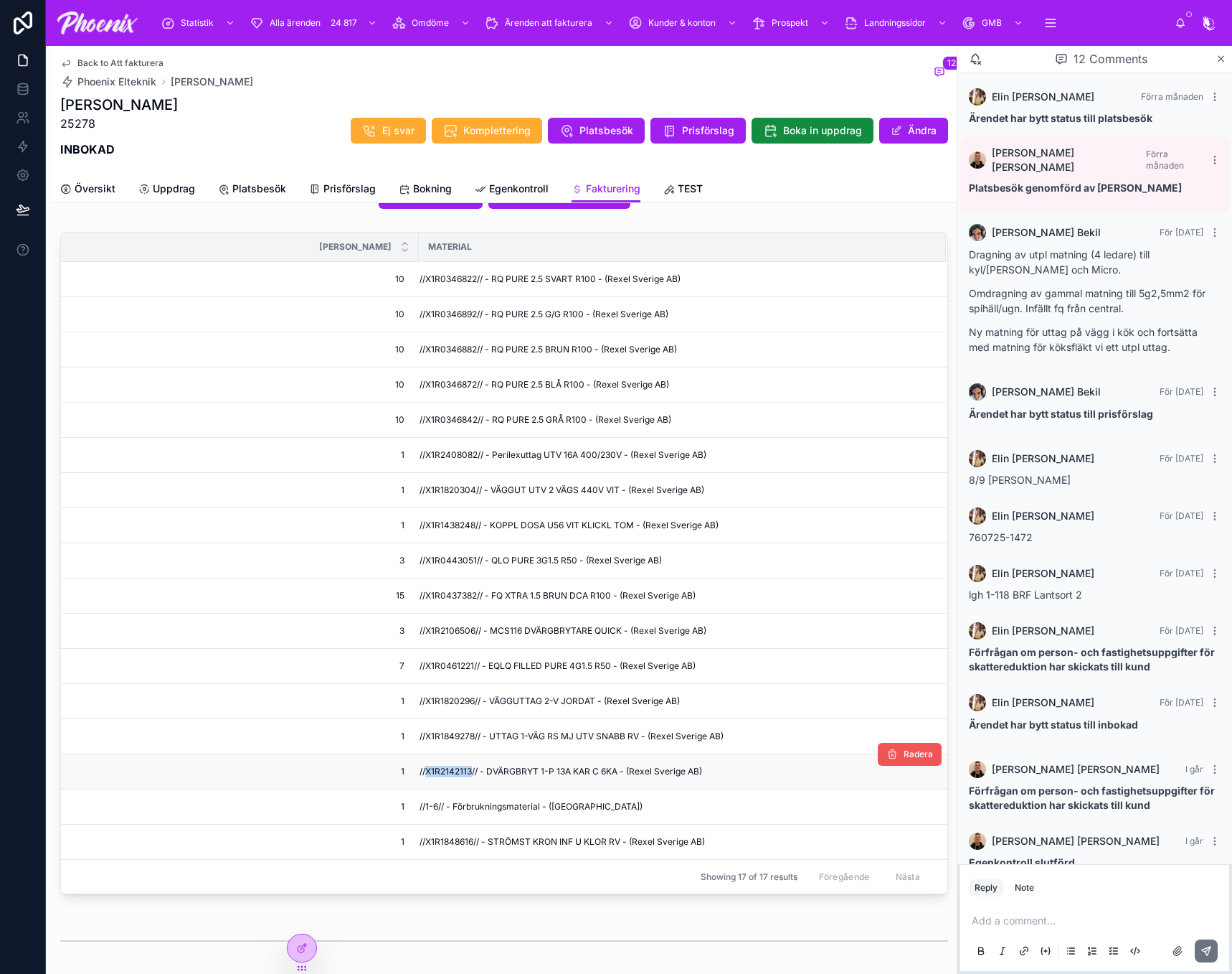
drag, startPoint x: 458, startPoint y: 771, endPoint x: 892, endPoint y: 762, distance: 434.1
click at [463, 771] on span "//X1R2142113// - DVÄRGBRYT 1-P 13A KAR C 6KA - (Rexel Sverige AB)" at bounding box center [561, 771] width 283 height 11
click at [450, 837] on span "//X1R1848616// - STRÖMST KRON INF U KLOR RV - (Rexel Sverige AB)" at bounding box center [562, 841] width 285 height 11
click at [467, 837] on span "//X1R1848616// - STRÖMST KRON INF U KLOR RV - (Rexel Sverige AB)" at bounding box center [562, 841] width 285 height 11
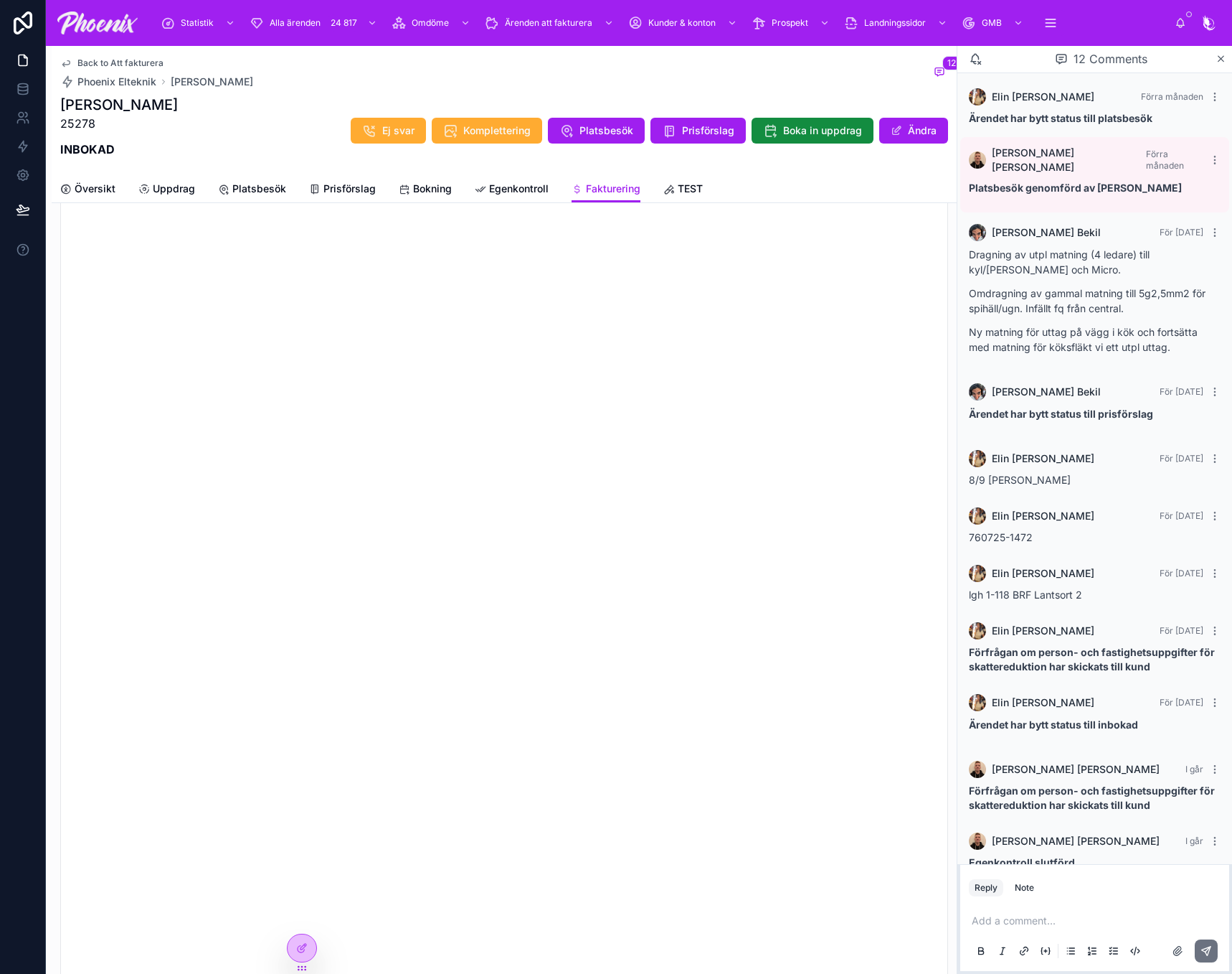
scroll to position [2224, 0]
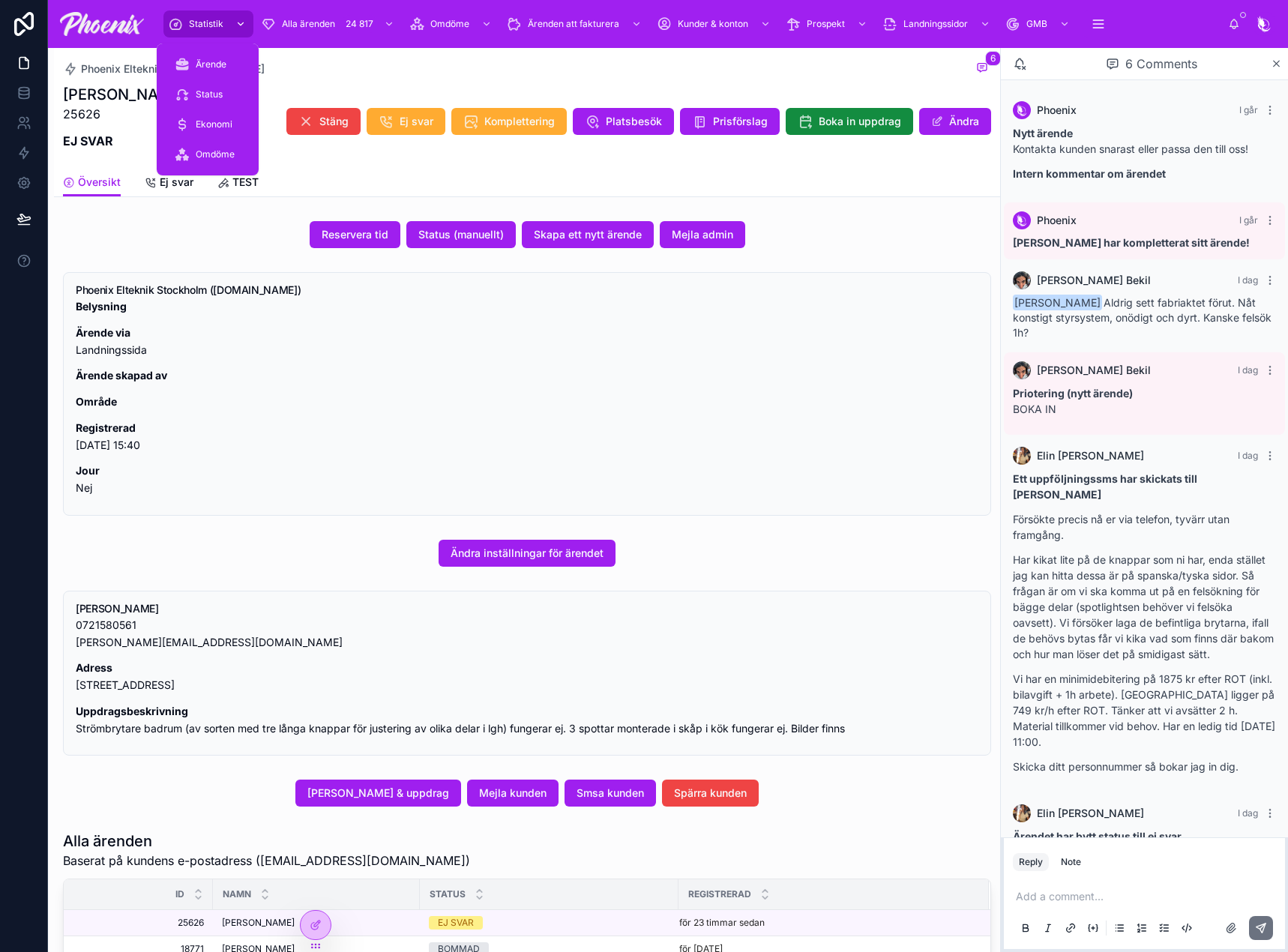
click at [193, 21] on span "Statistik" at bounding box center [207, 24] width 35 height 12
